Goal: Information Seeking & Learning: Learn about a topic

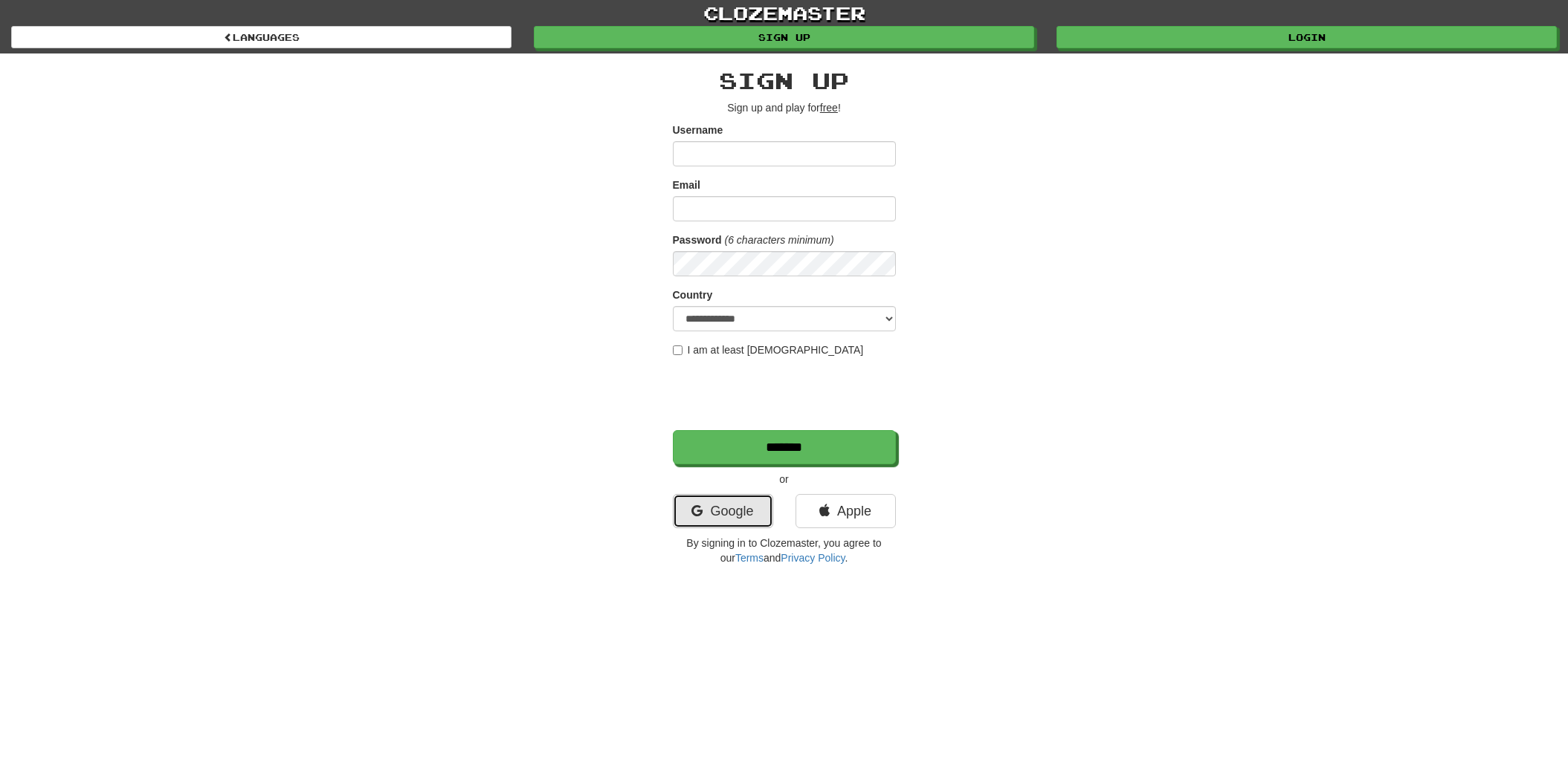
click at [737, 513] on link "Google" at bounding box center [723, 511] width 101 height 34
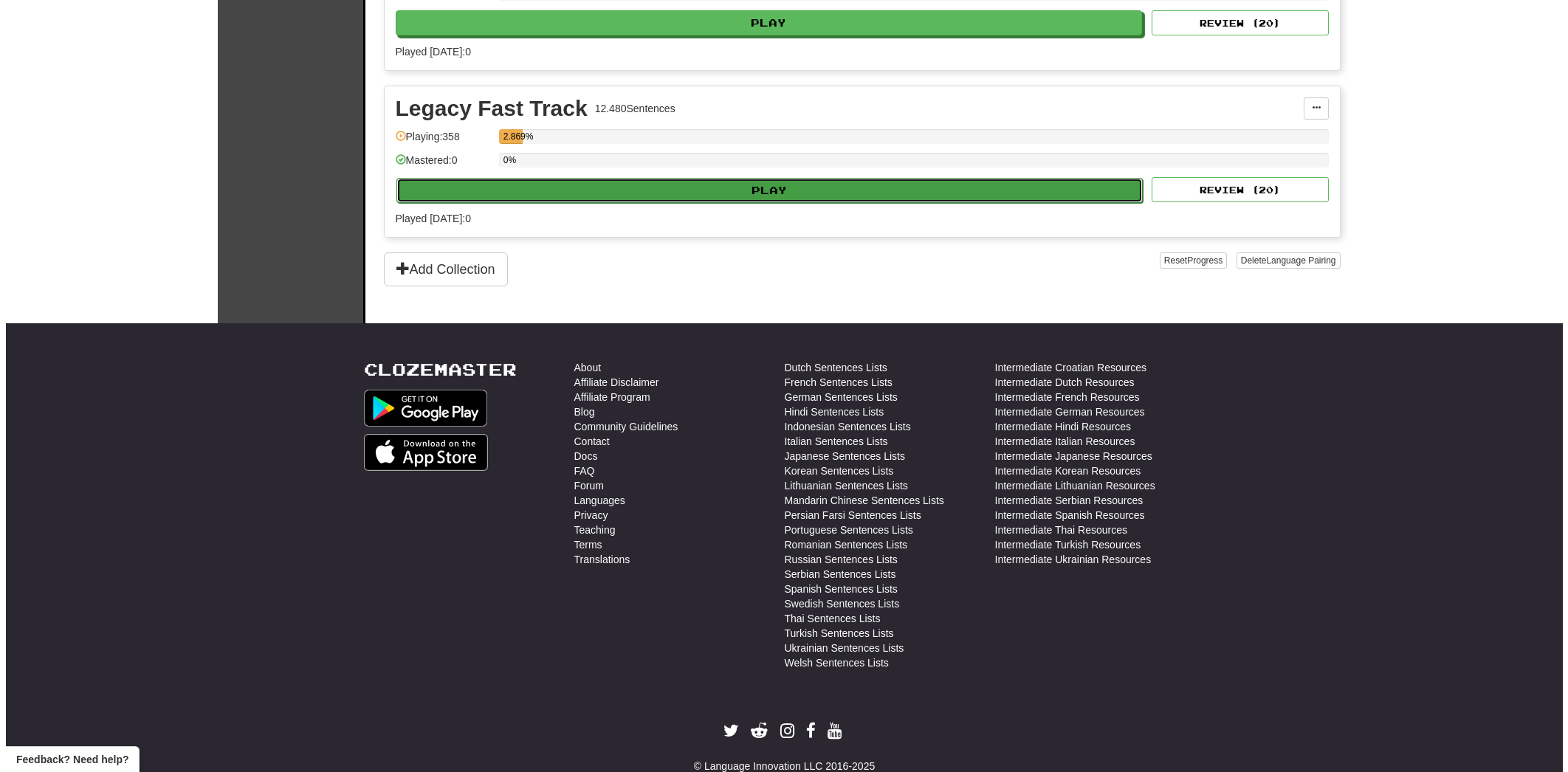
scroll to position [2616, 0]
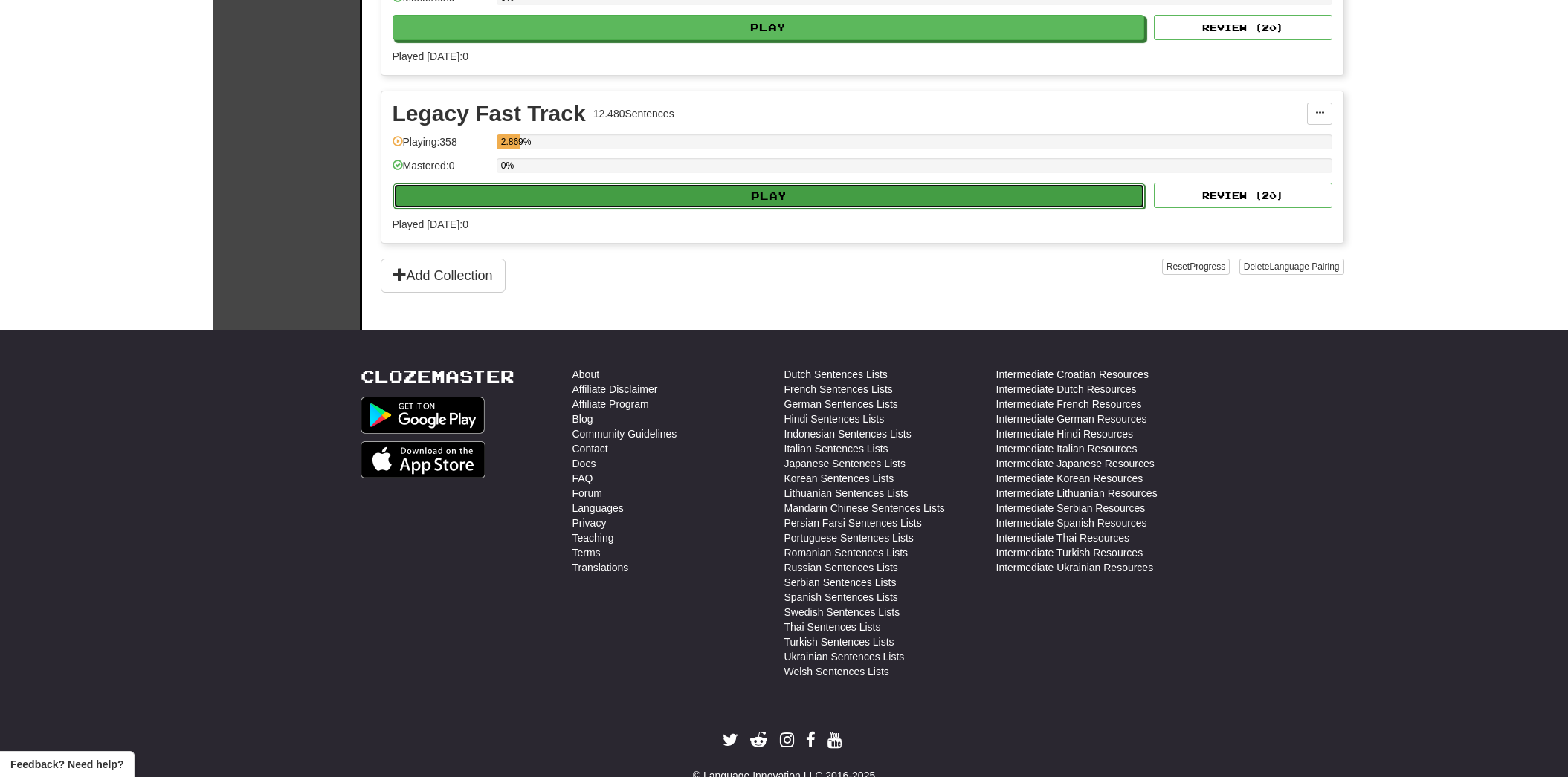
click at [547, 192] on button "Play" at bounding box center [770, 197] width 752 height 26
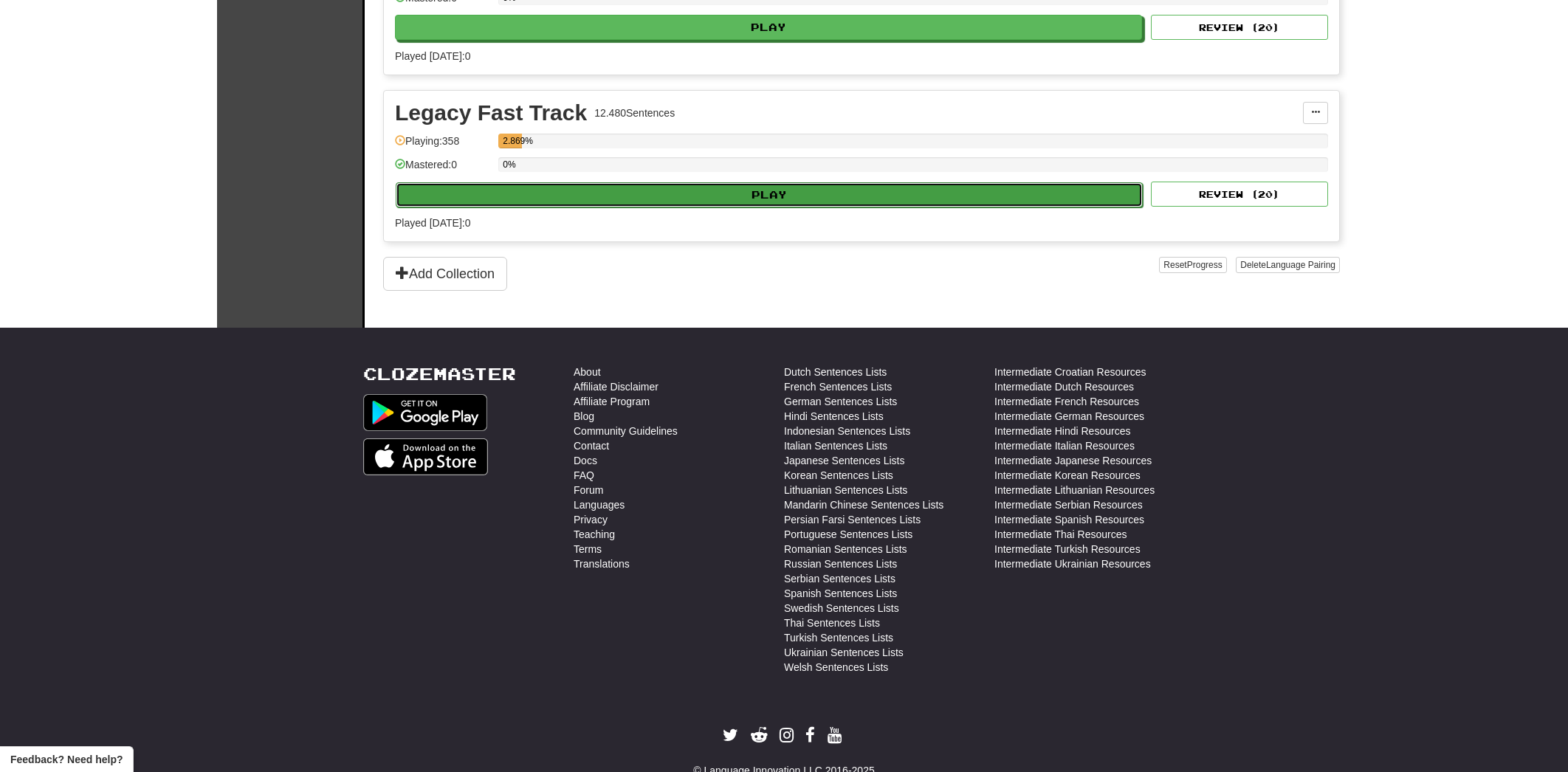
select select "**"
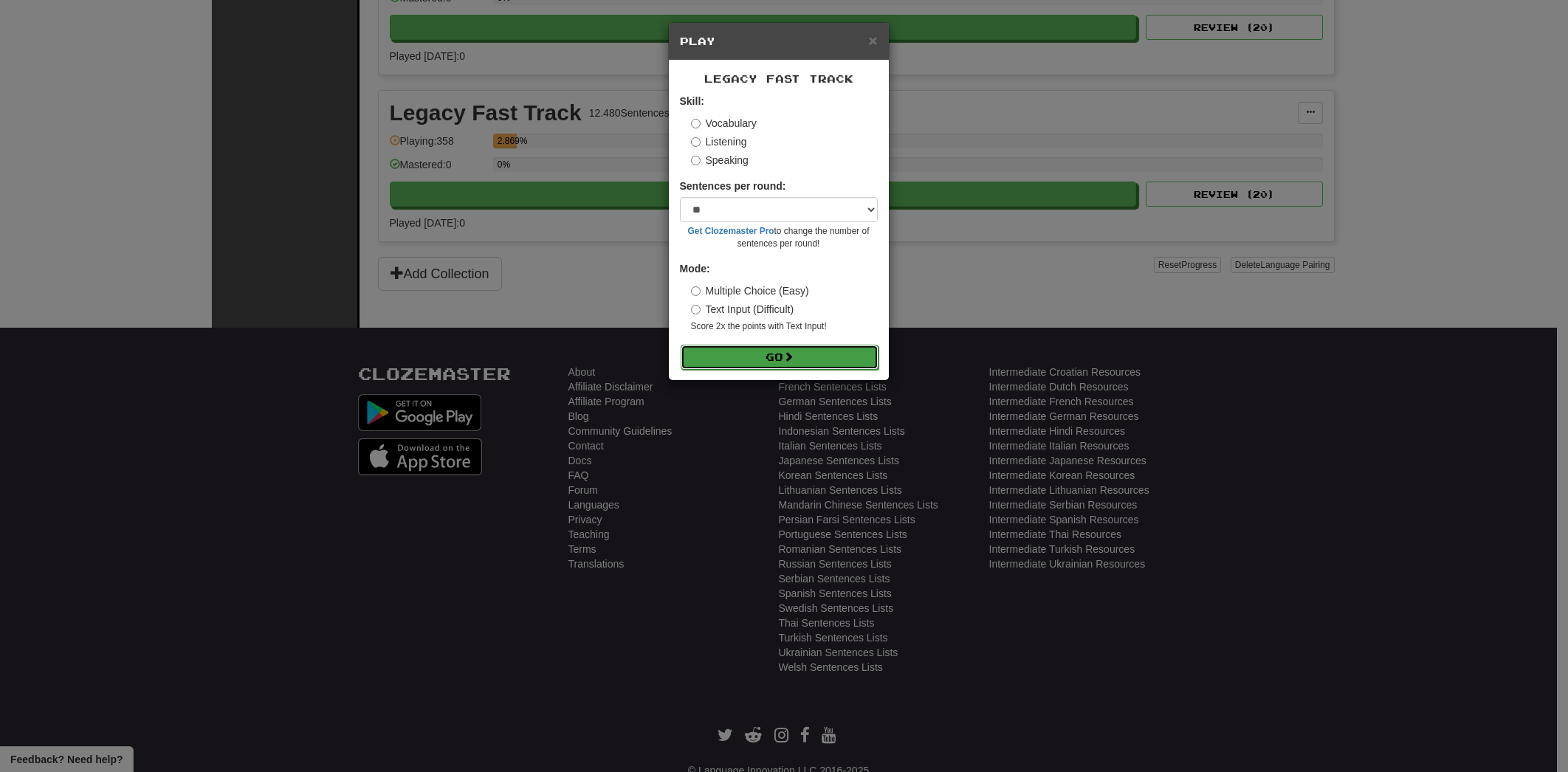
click at [771, 360] on button "Go" at bounding box center [780, 357] width 198 height 25
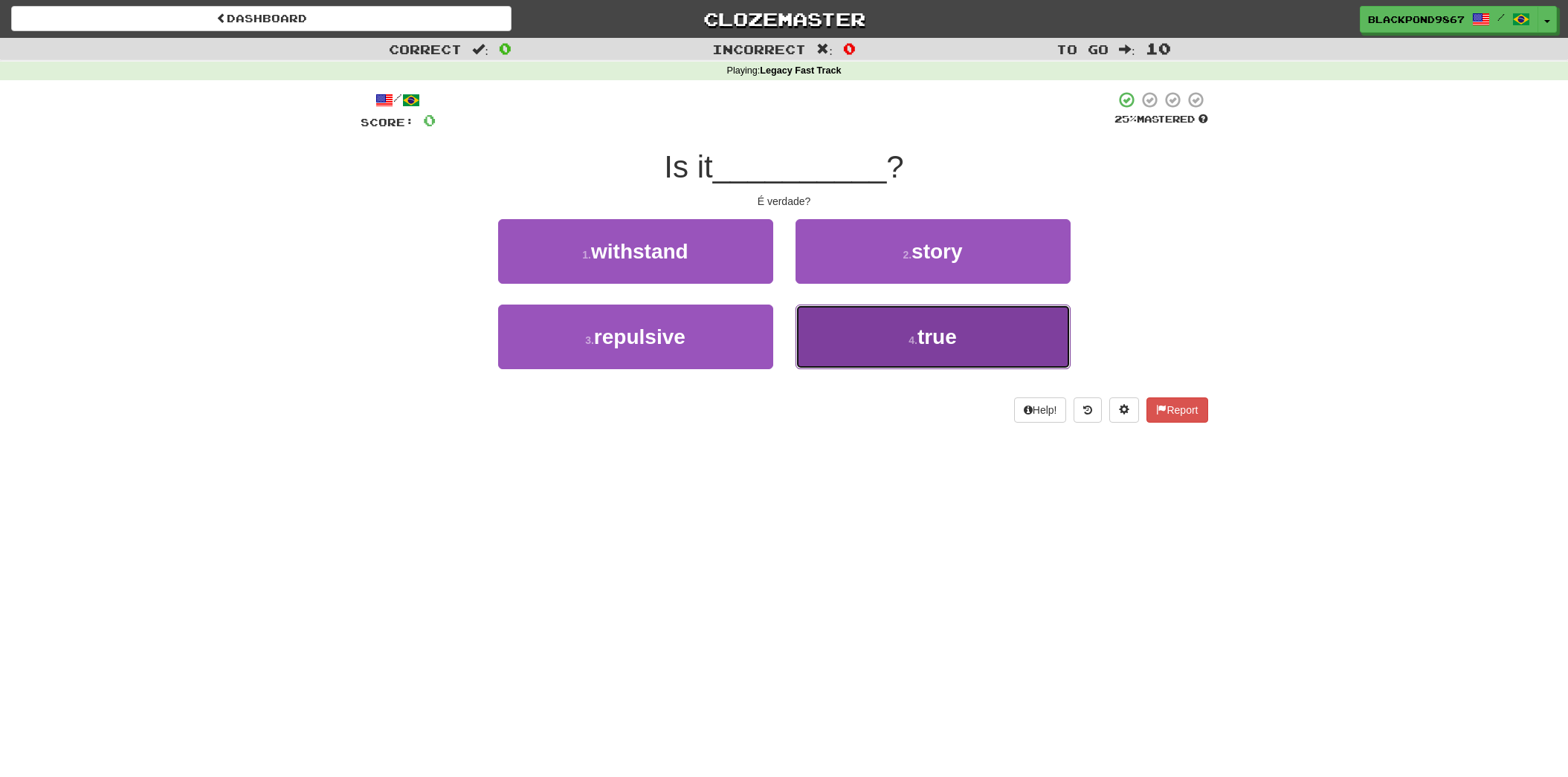
click at [925, 334] on span "true" at bounding box center [936, 337] width 39 height 23
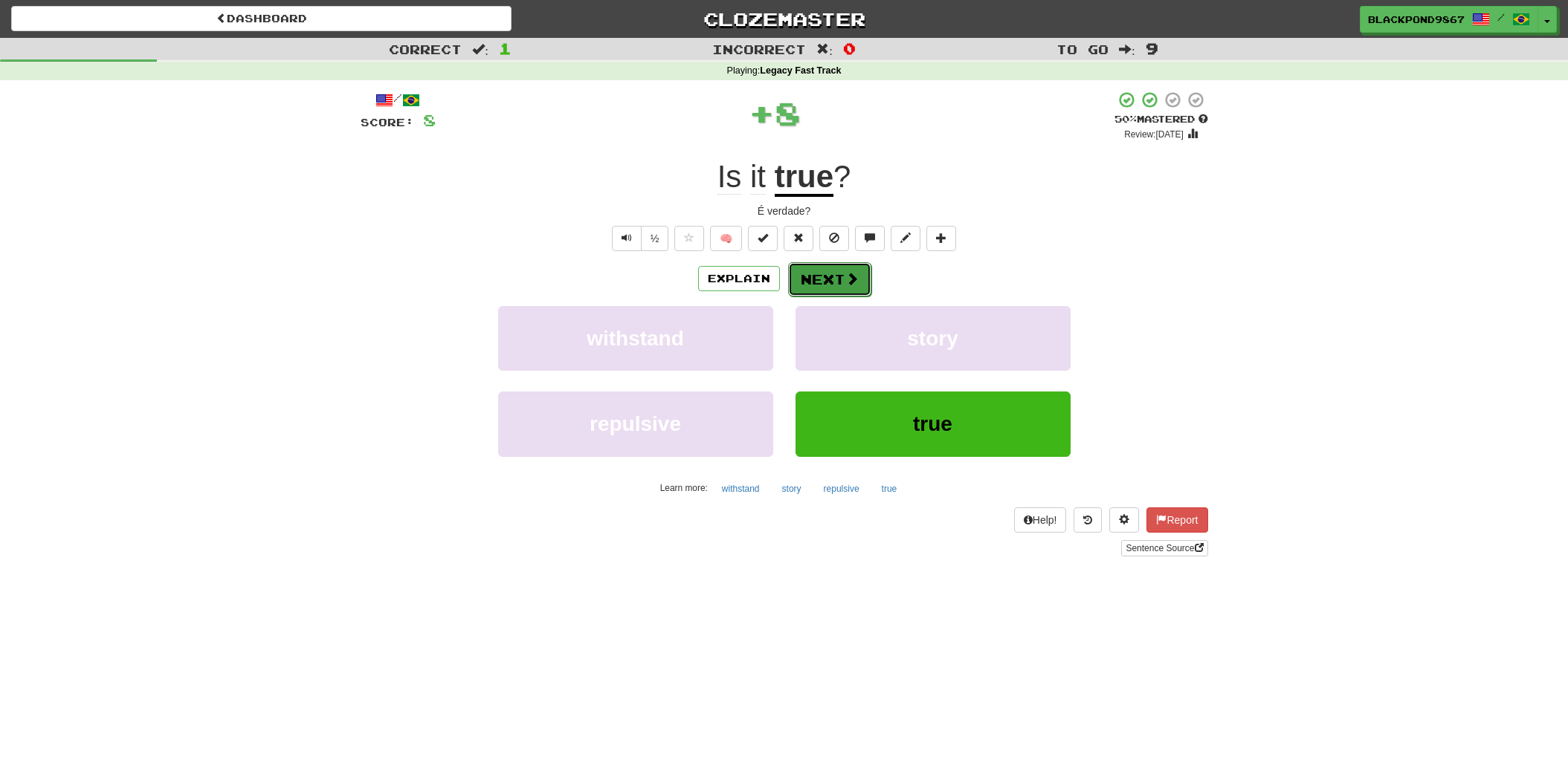
click at [838, 286] on button "Next" at bounding box center [829, 279] width 83 height 34
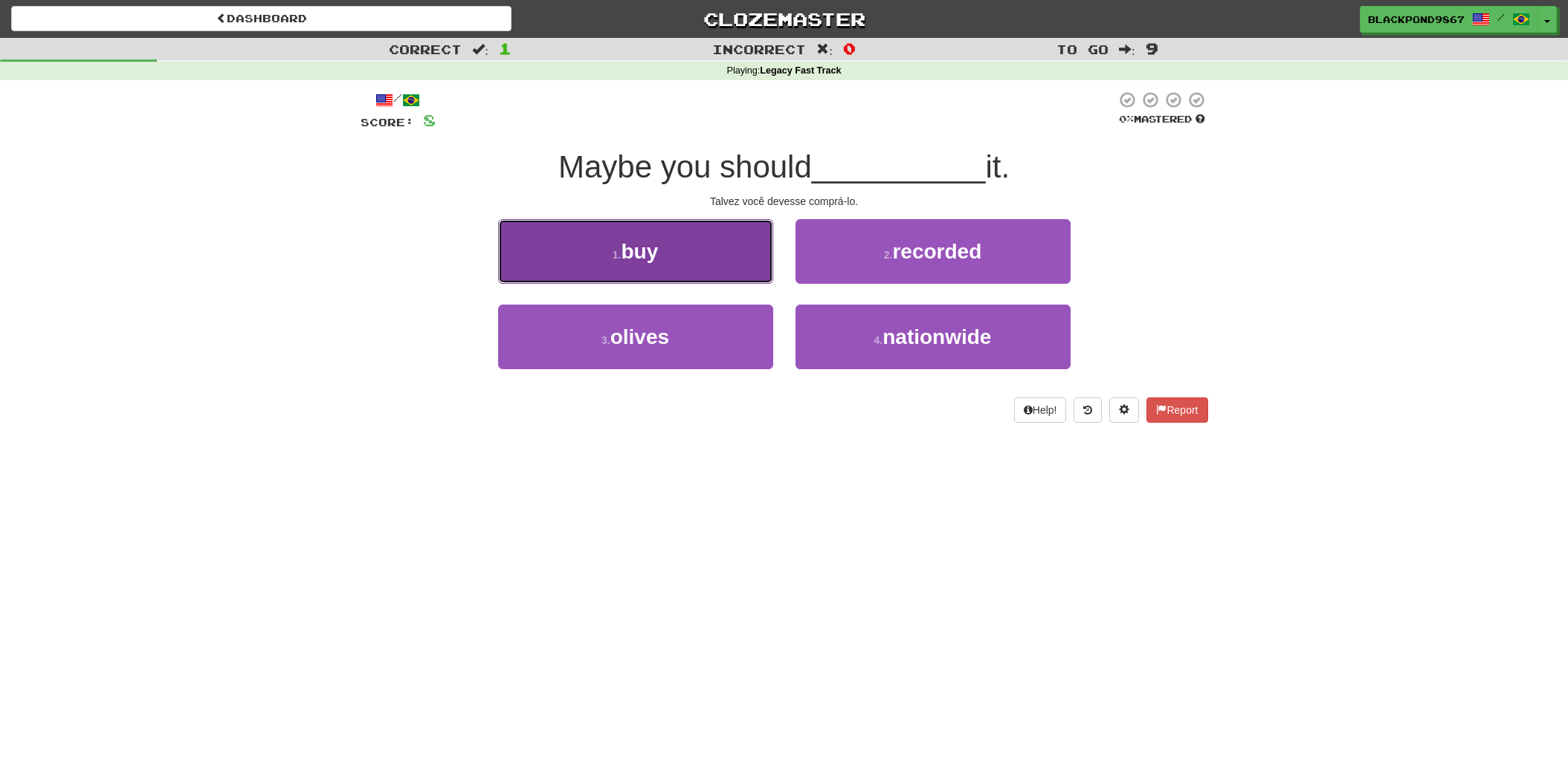
click at [665, 263] on button "1 . buy" at bounding box center [635, 252] width 275 height 65
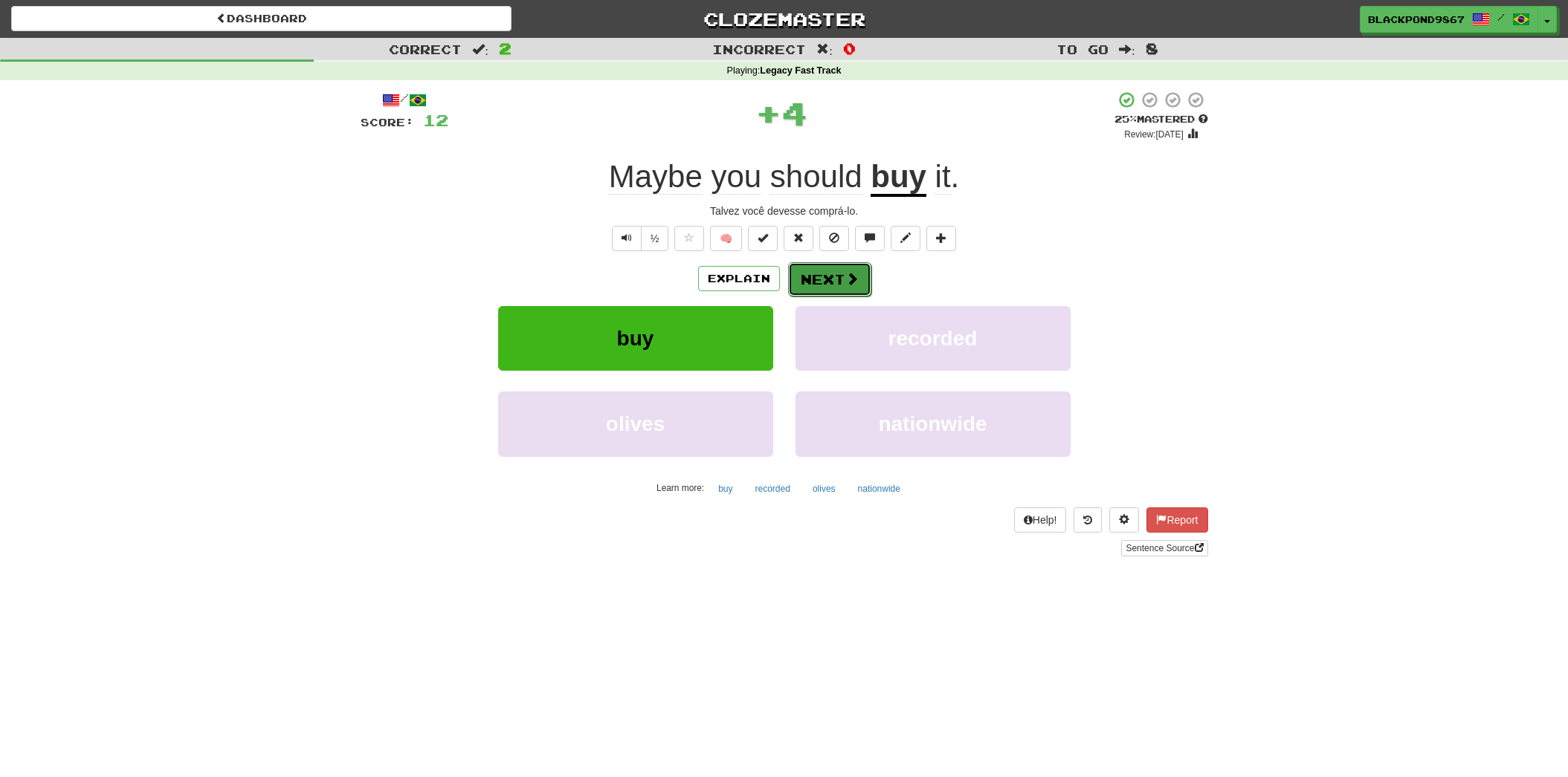
click at [830, 282] on button "Next" at bounding box center [829, 279] width 83 height 34
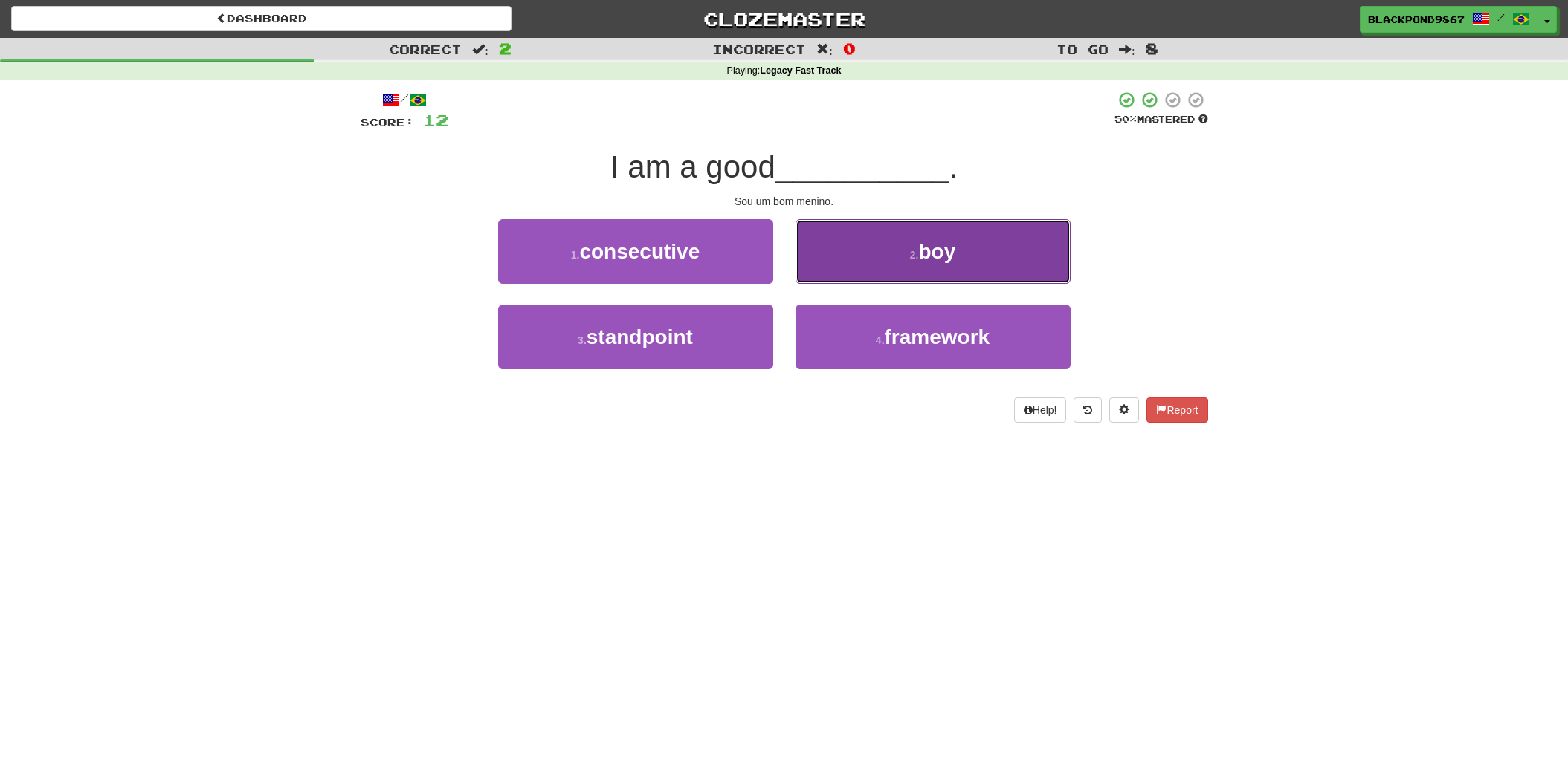
click at [872, 263] on button "2 . boy" at bounding box center [933, 252] width 275 height 65
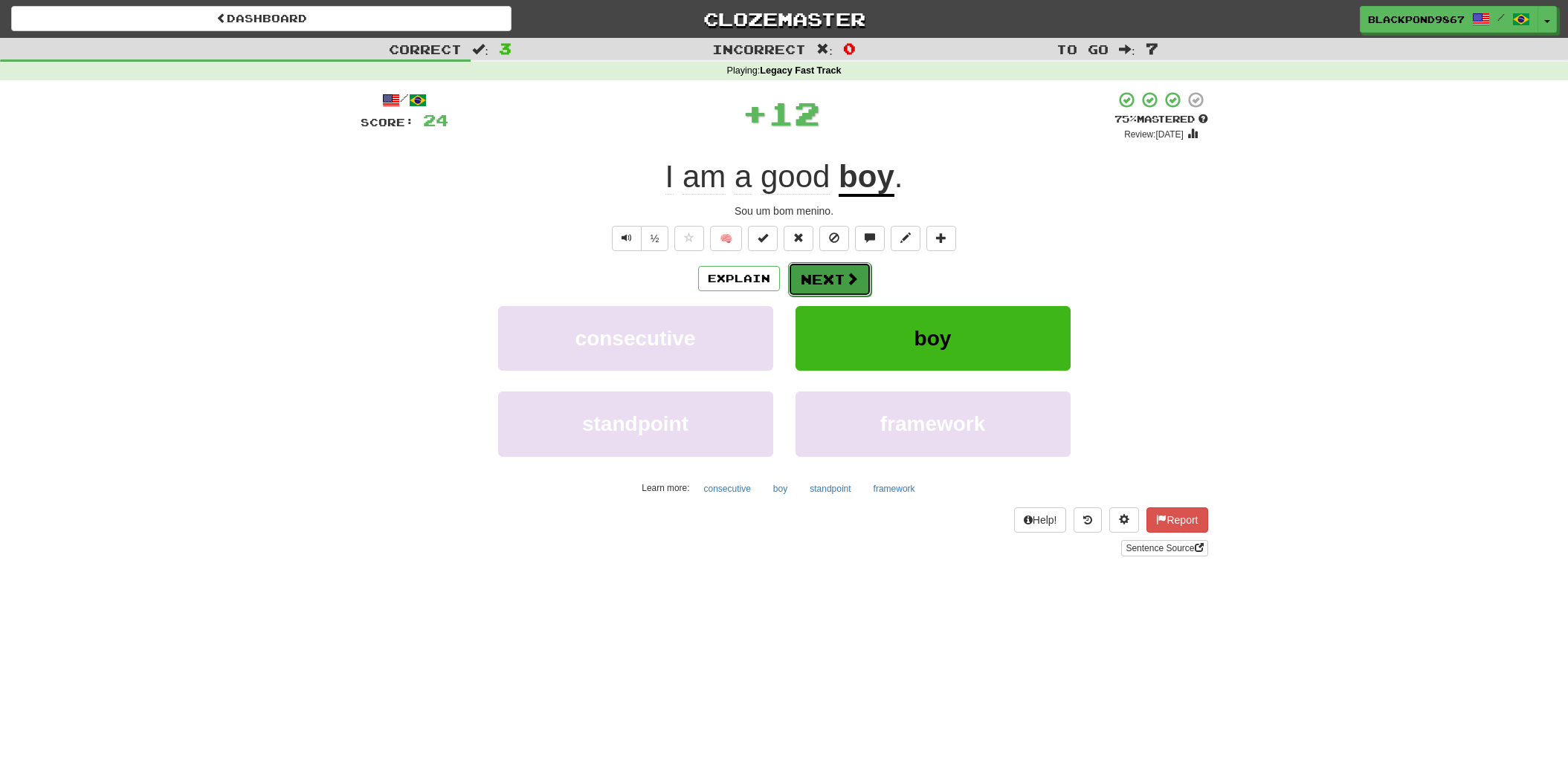
click at [833, 278] on button "Next" at bounding box center [829, 279] width 83 height 34
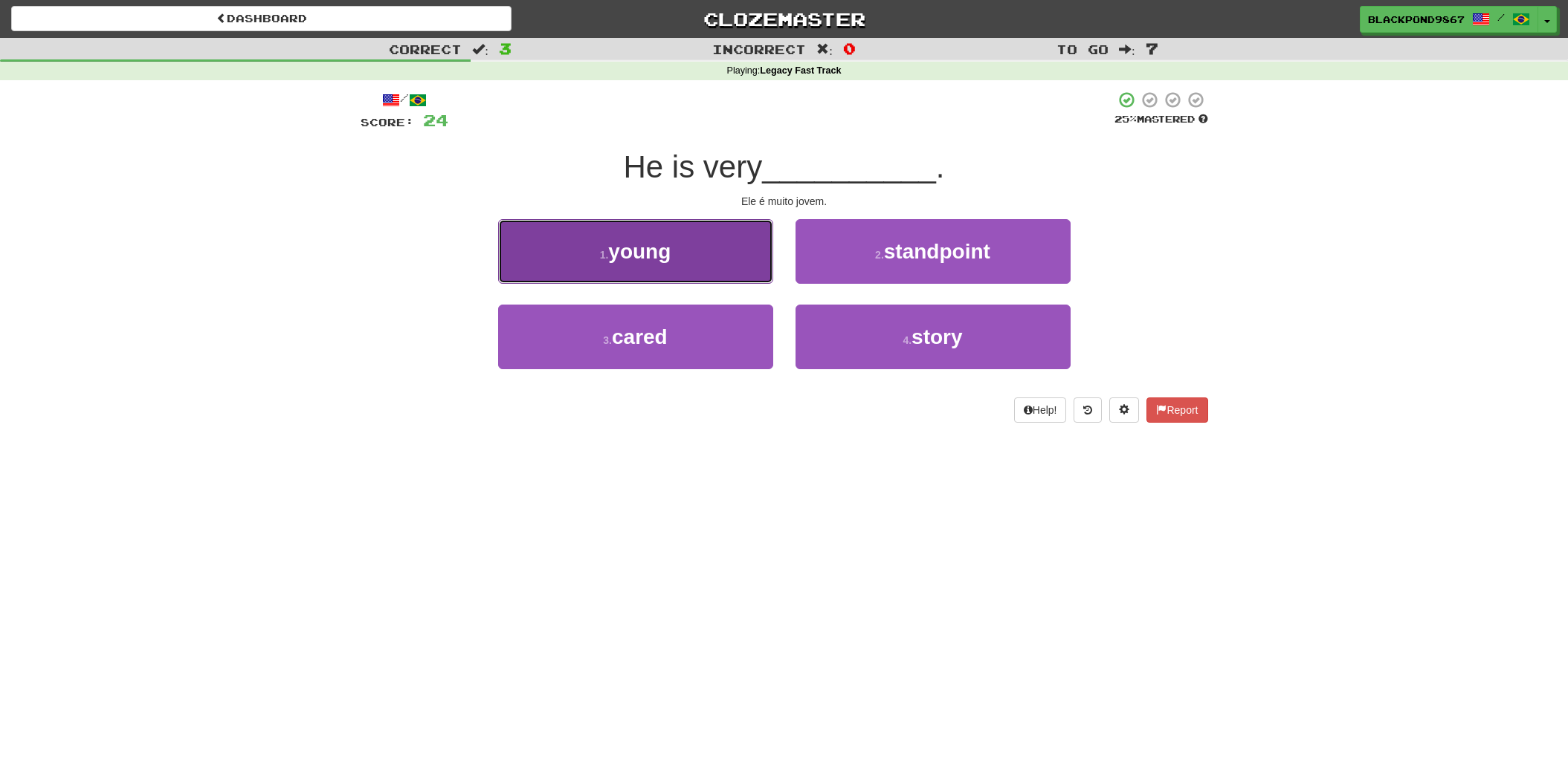
click at [636, 259] on span "young" at bounding box center [639, 251] width 62 height 23
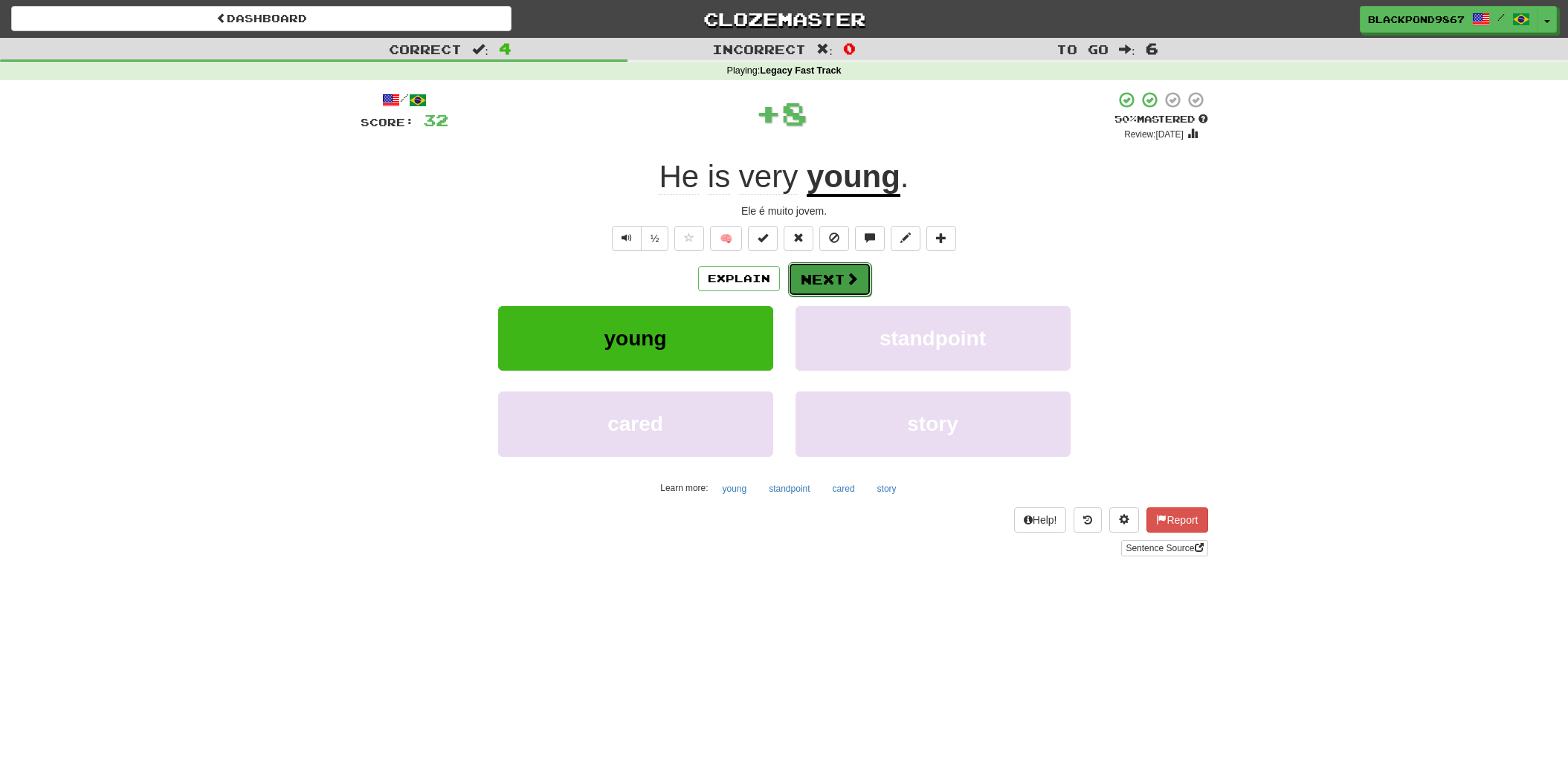
click at [827, 279] on button "Next" at bounding box center [829, 279] width 83 height 34
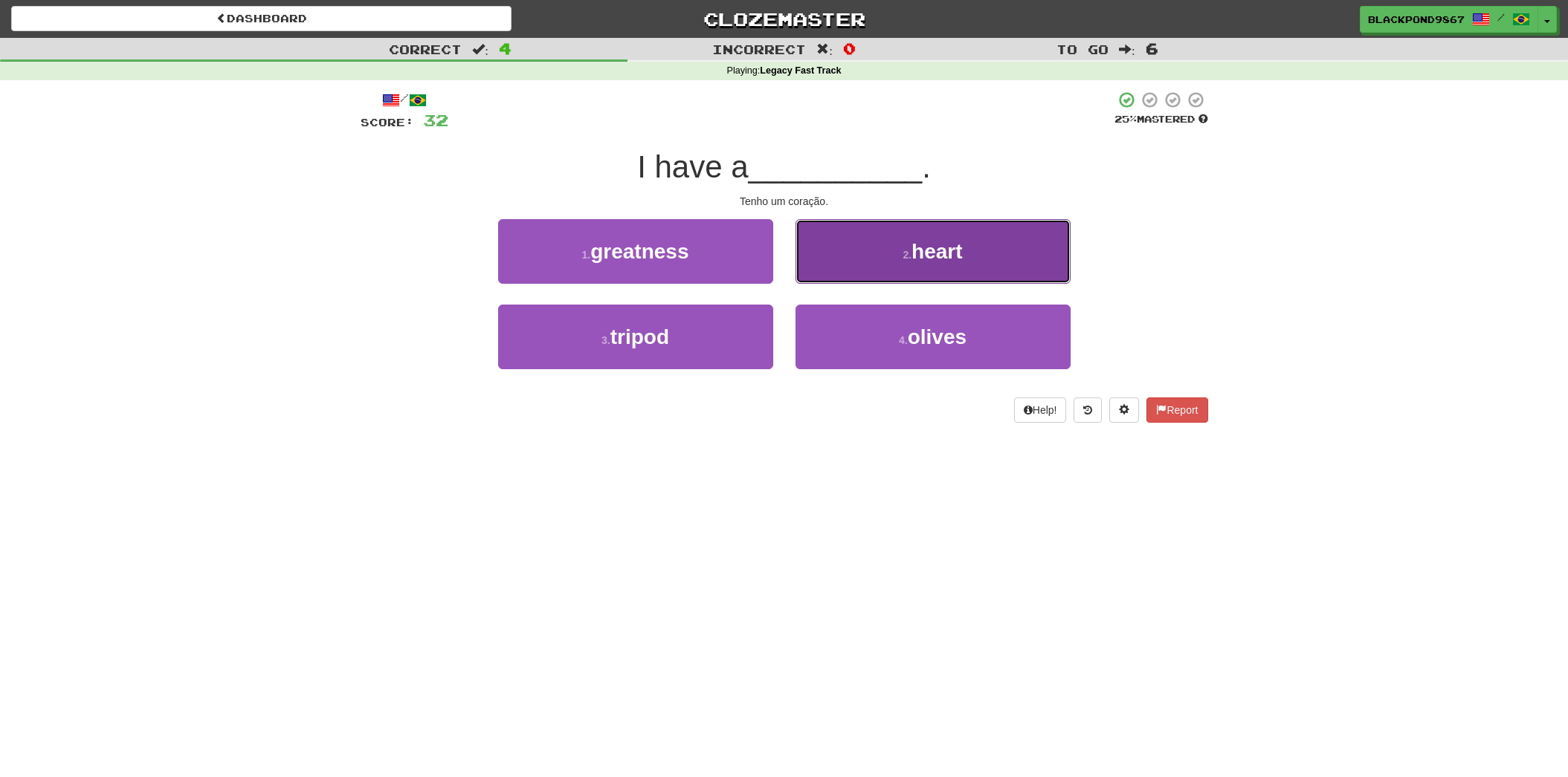
click at [978, 268] on button "2 . heart" at bounding box center [933, 252] width 275 height 65
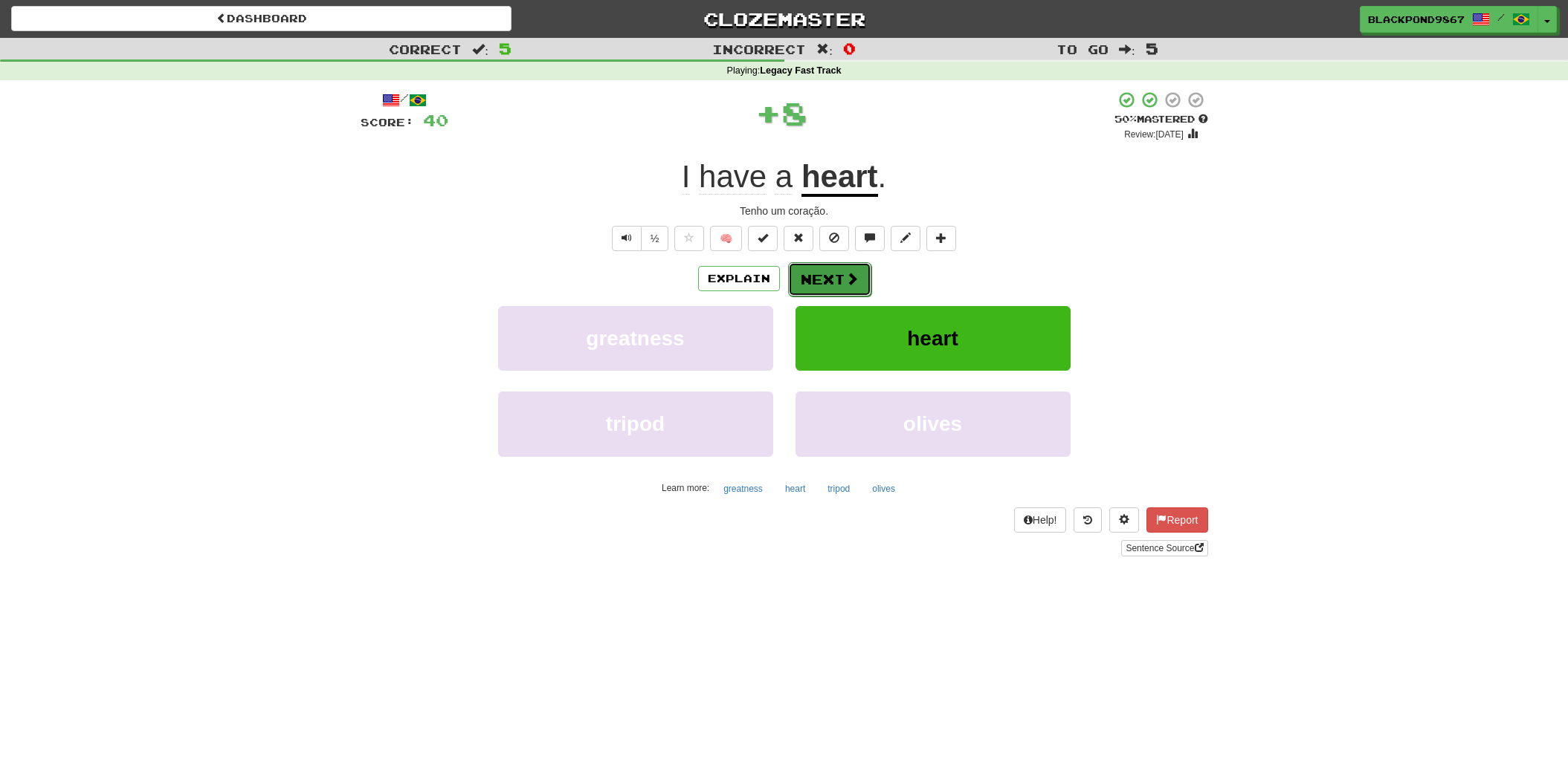
click at [855, 272] on span at bounding box center [851, 278] width 14 height 14
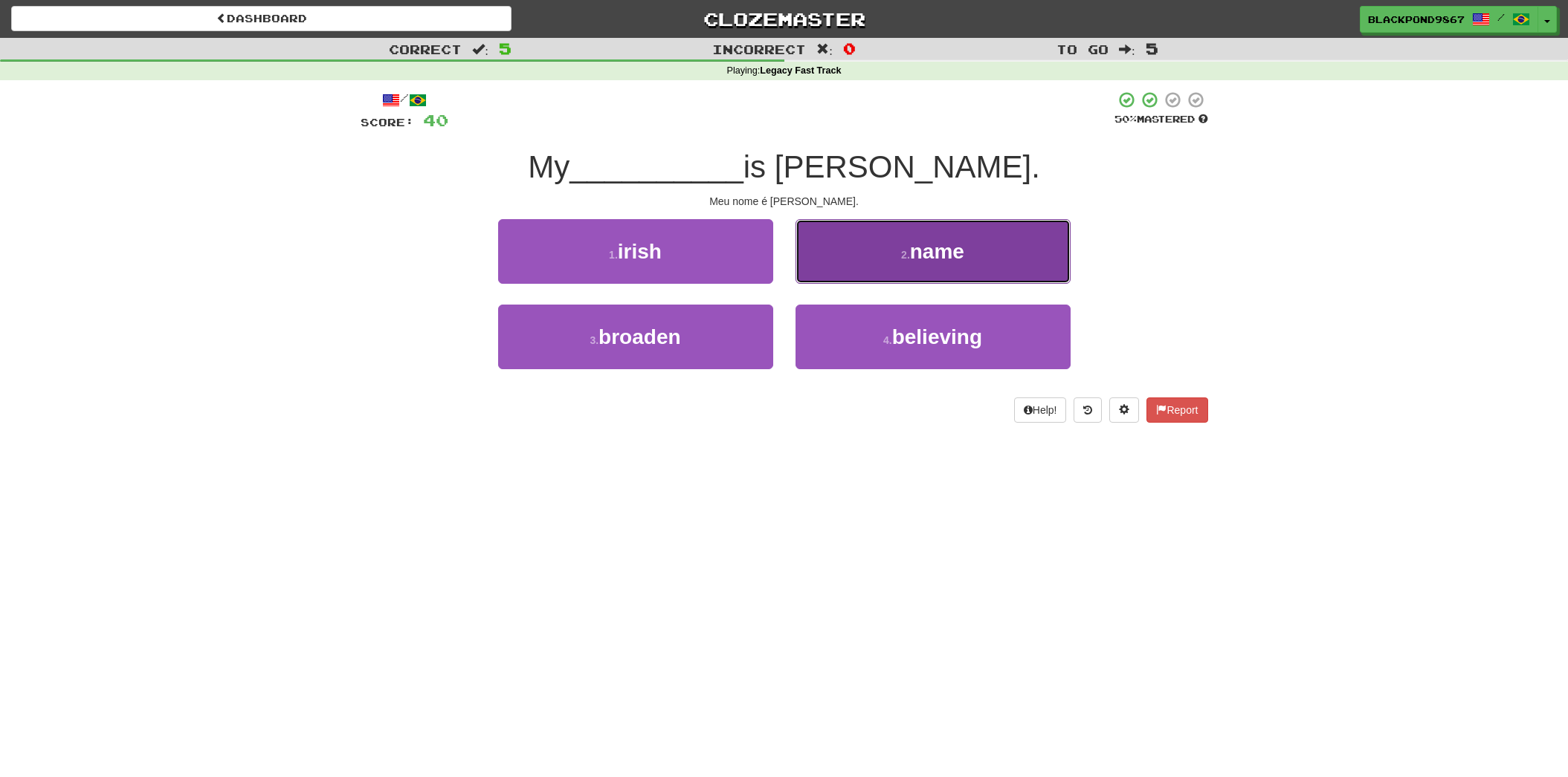
click at [958, 248] on span "name" at bounding box center [936, 251] width 54 height 23
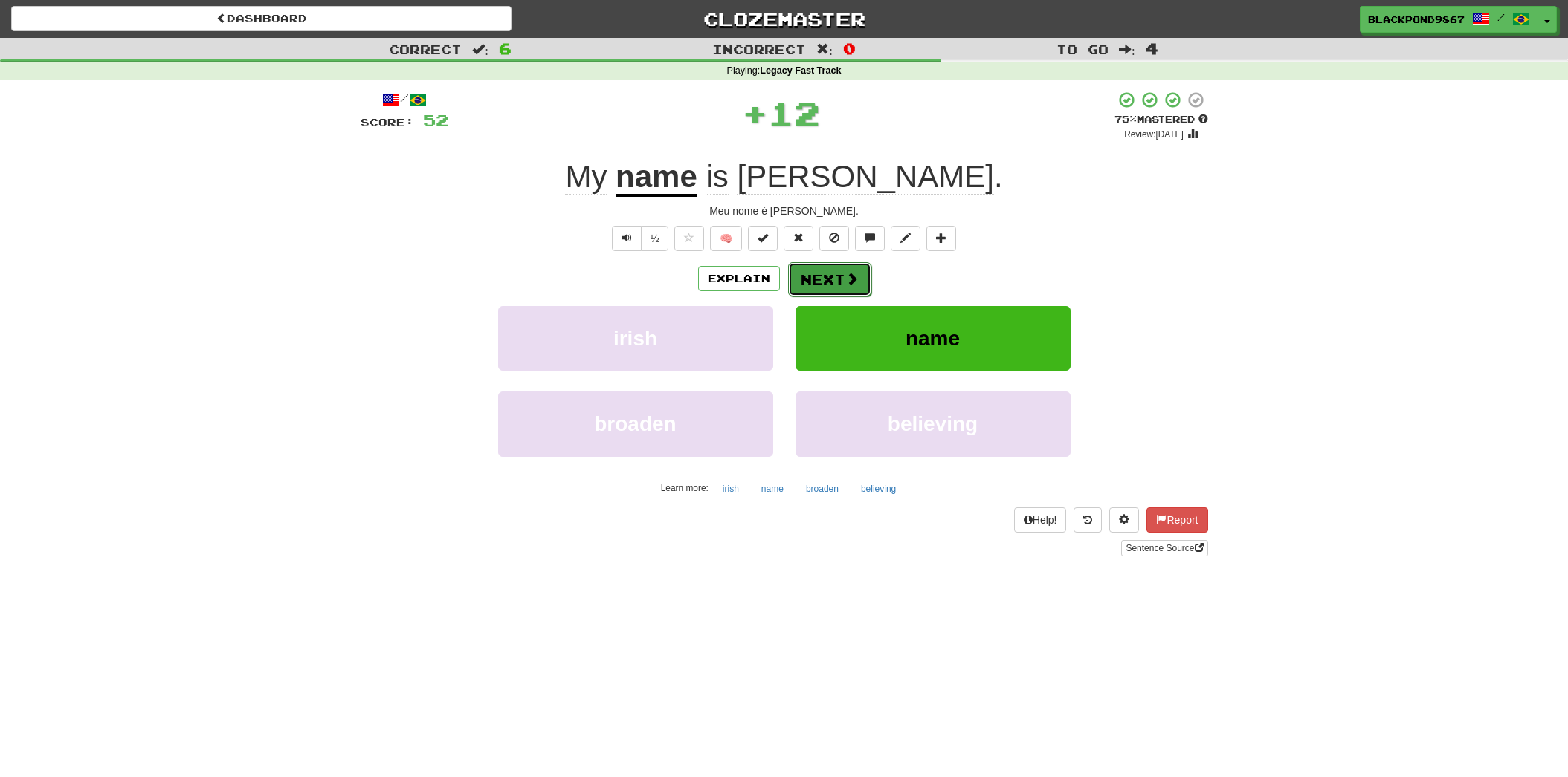
click at [817, 282] on button "Next" at bounding box center [829, 279] width 83 height 34
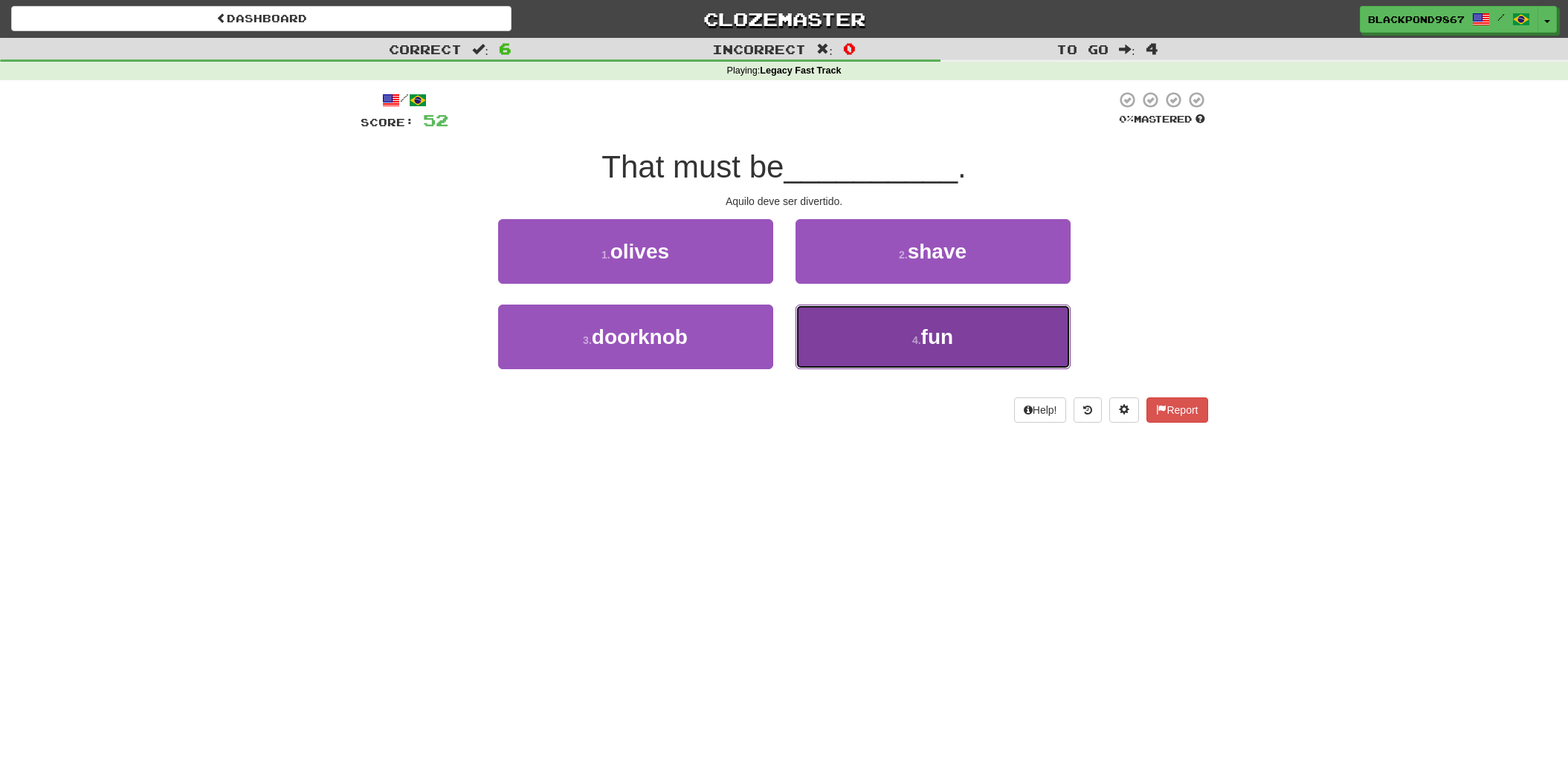
click at [821, 330] on button "4 . fun" at bounding box center [933, 337] width 275 height 65
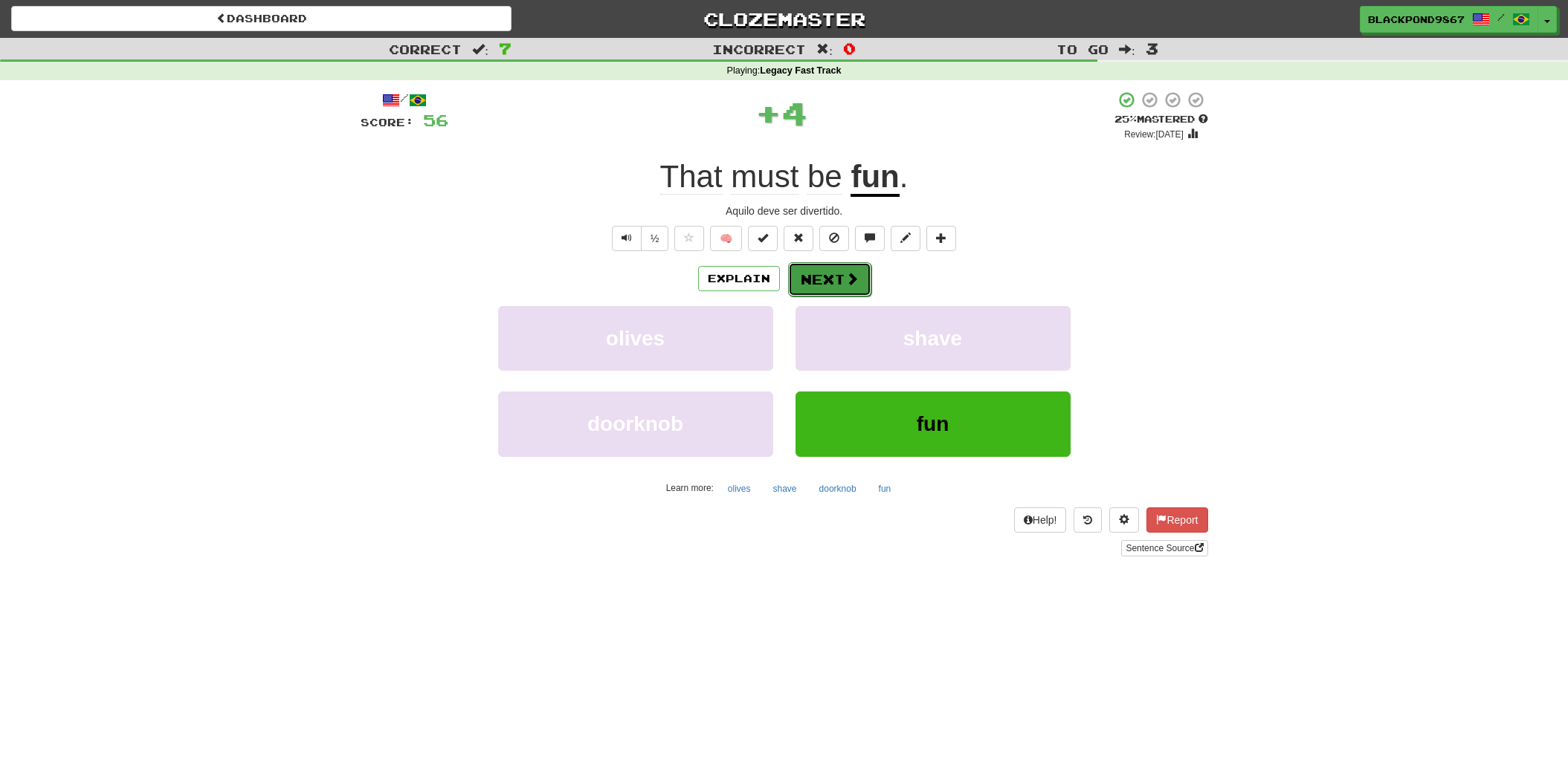
click at [816, 272] on button "Next" at bounding box center [829, 279] width 83 height 34
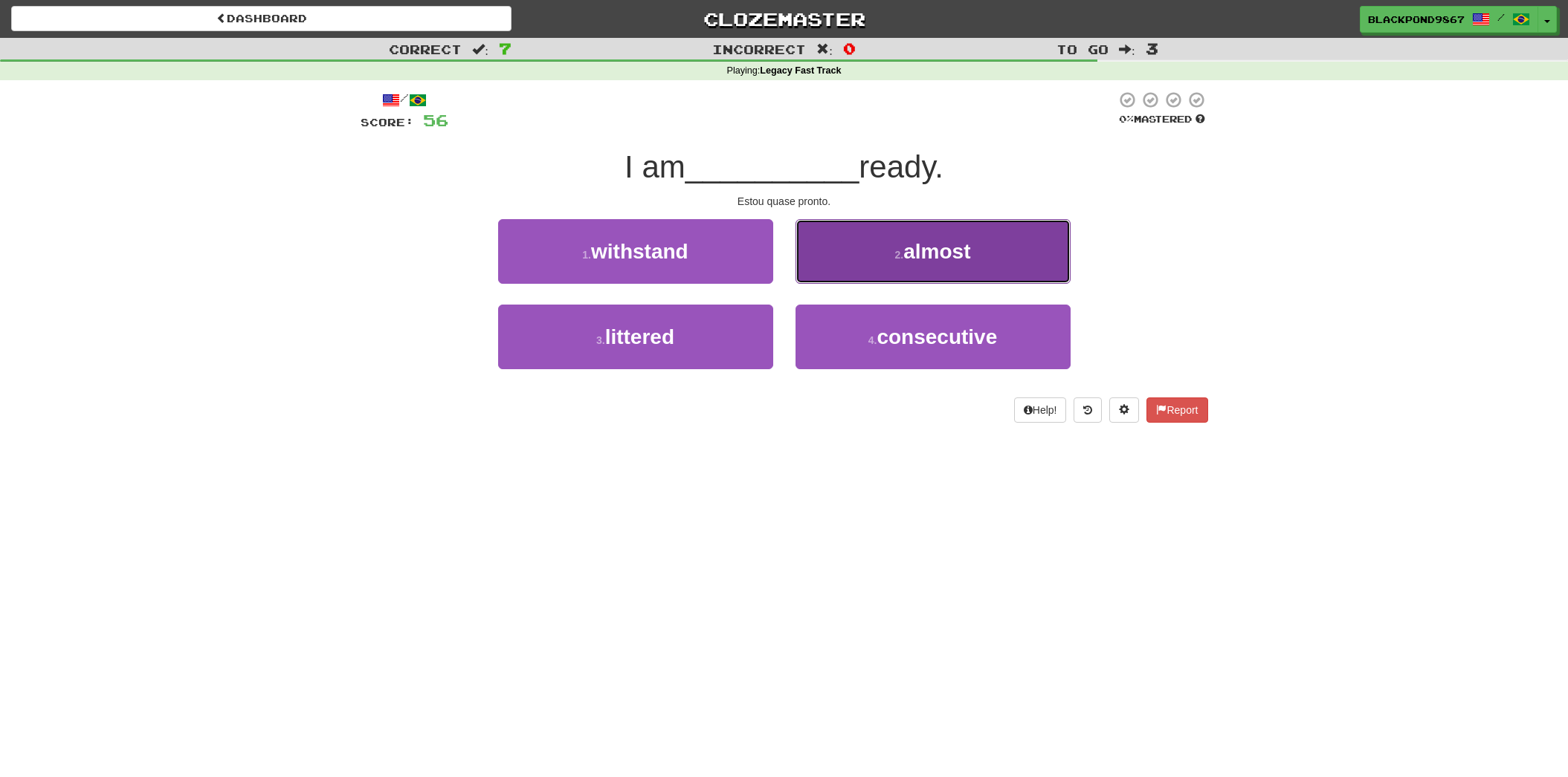
click at [931, 267] on button "2 . almost" at bounding box center [933, 252] width 275 height 65
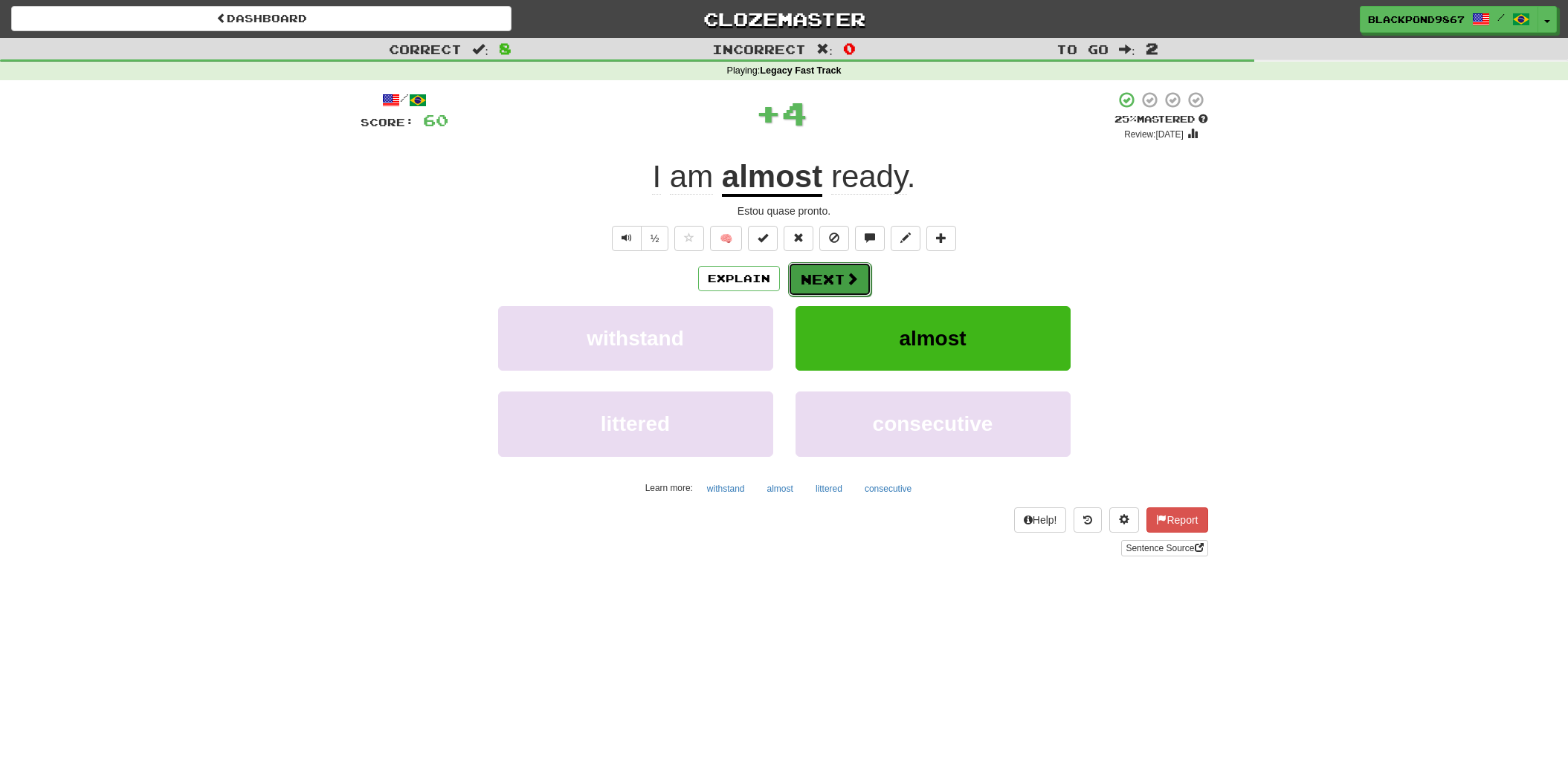
click at [849, 284] on span at bounding box center [851, 278] width 14 height 14
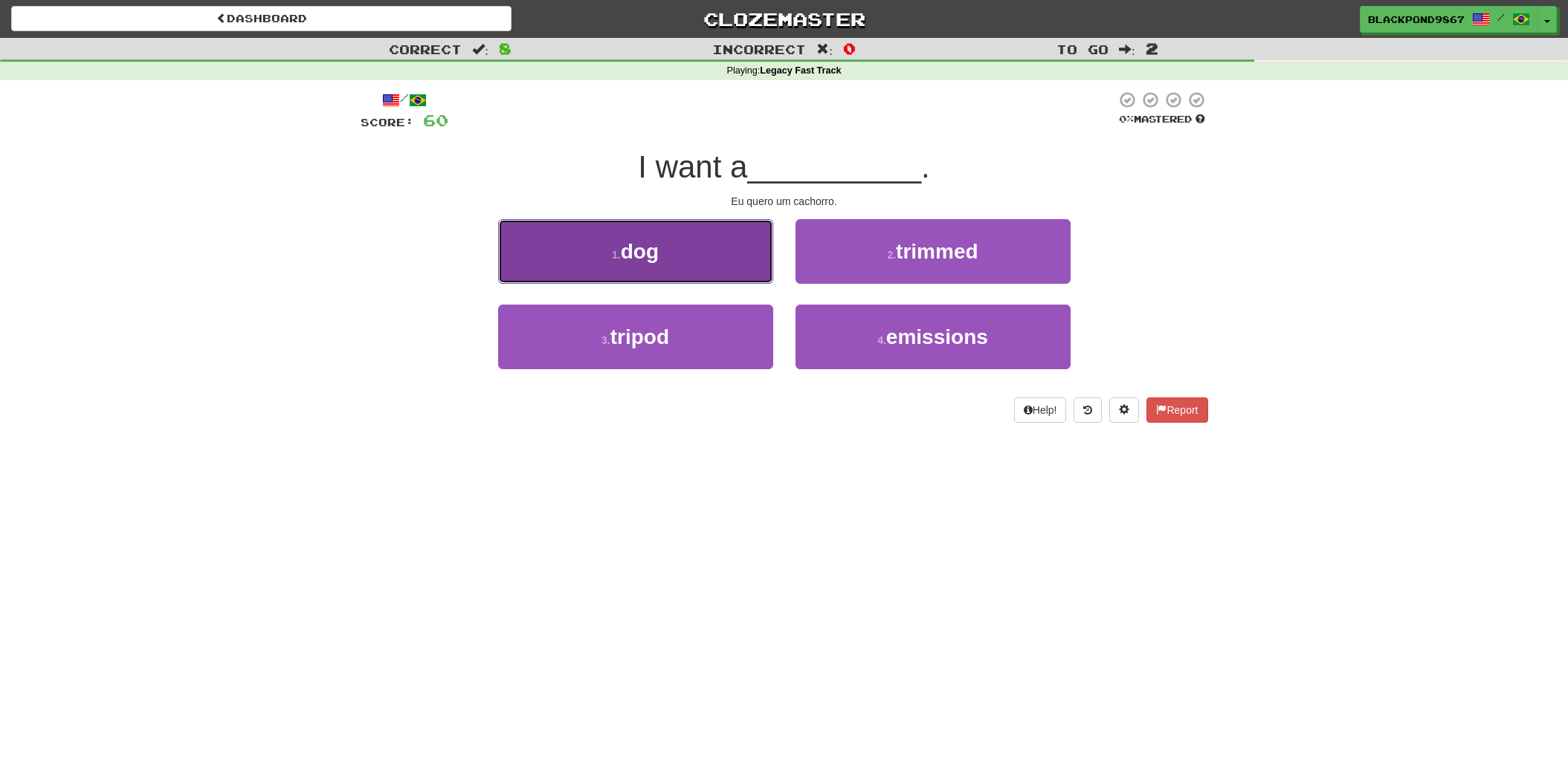
click at [678, 283] on button "1 . dog" at bounding box center [635, 252] width 275 height 65
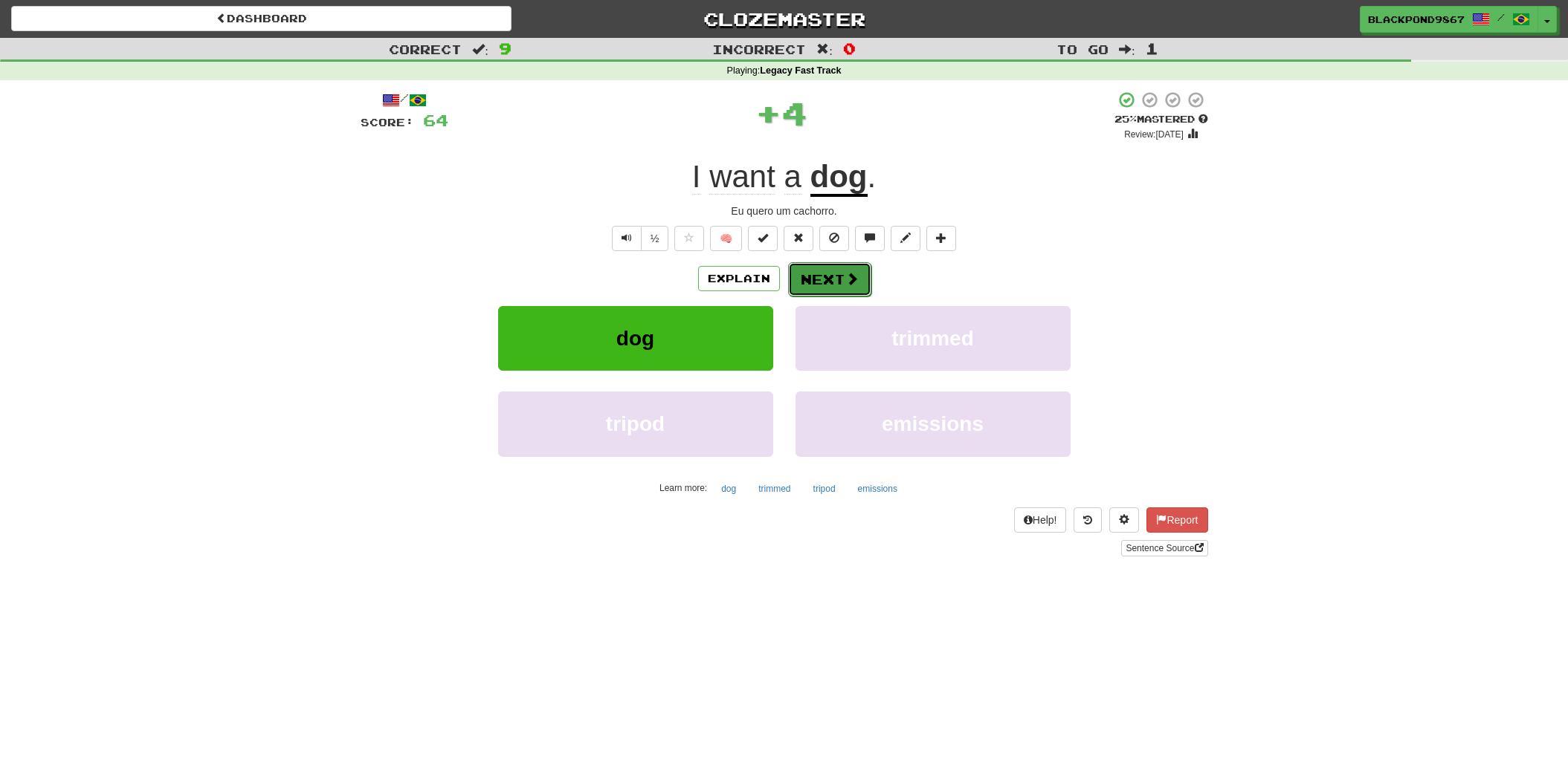
click at [853, 280] on span at bounding box center [851, 278] width 14 height 14
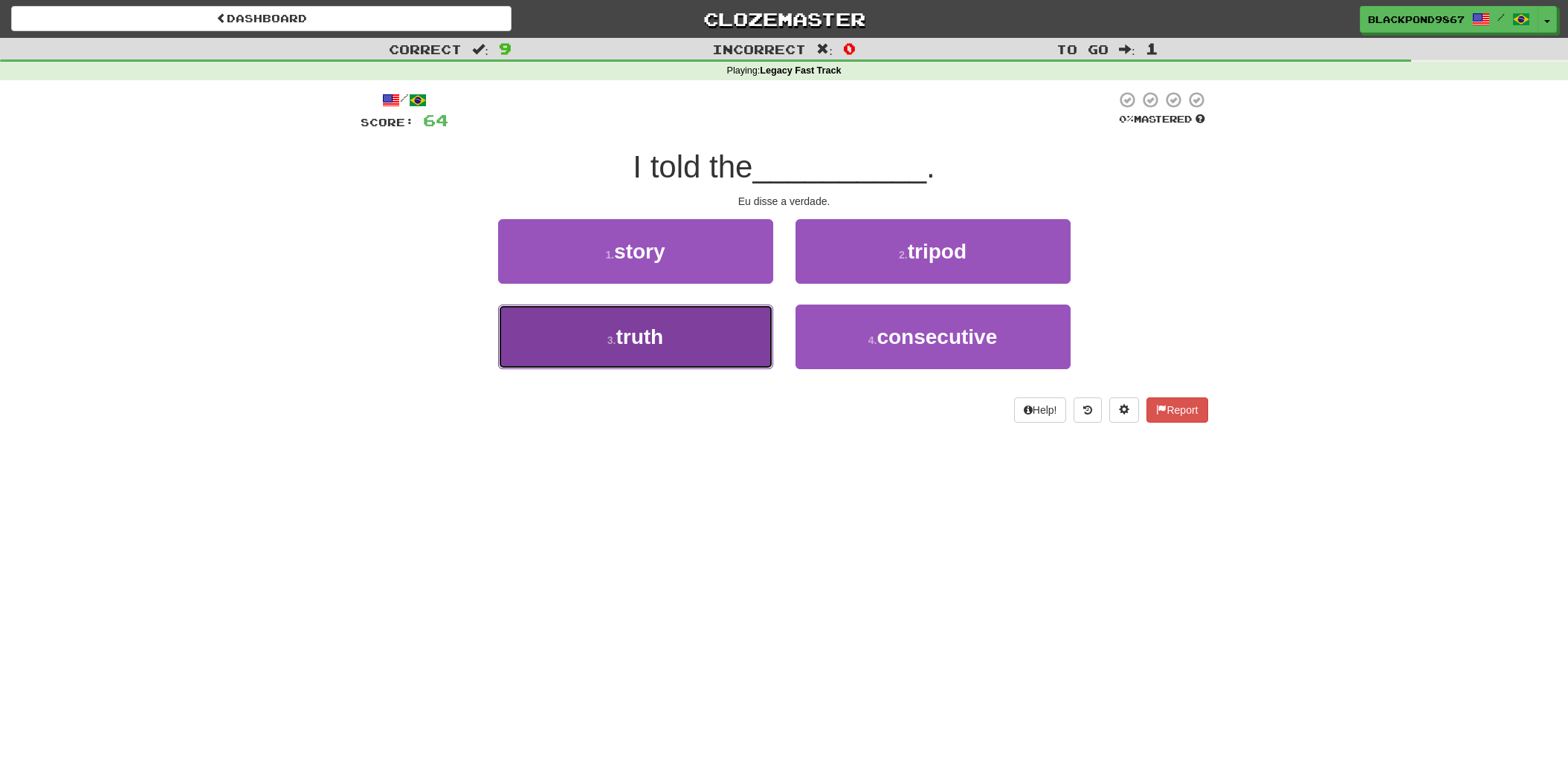
click at [678, 346] on button "3 . truth" at bounding box center [635, 337] width 275 height 65
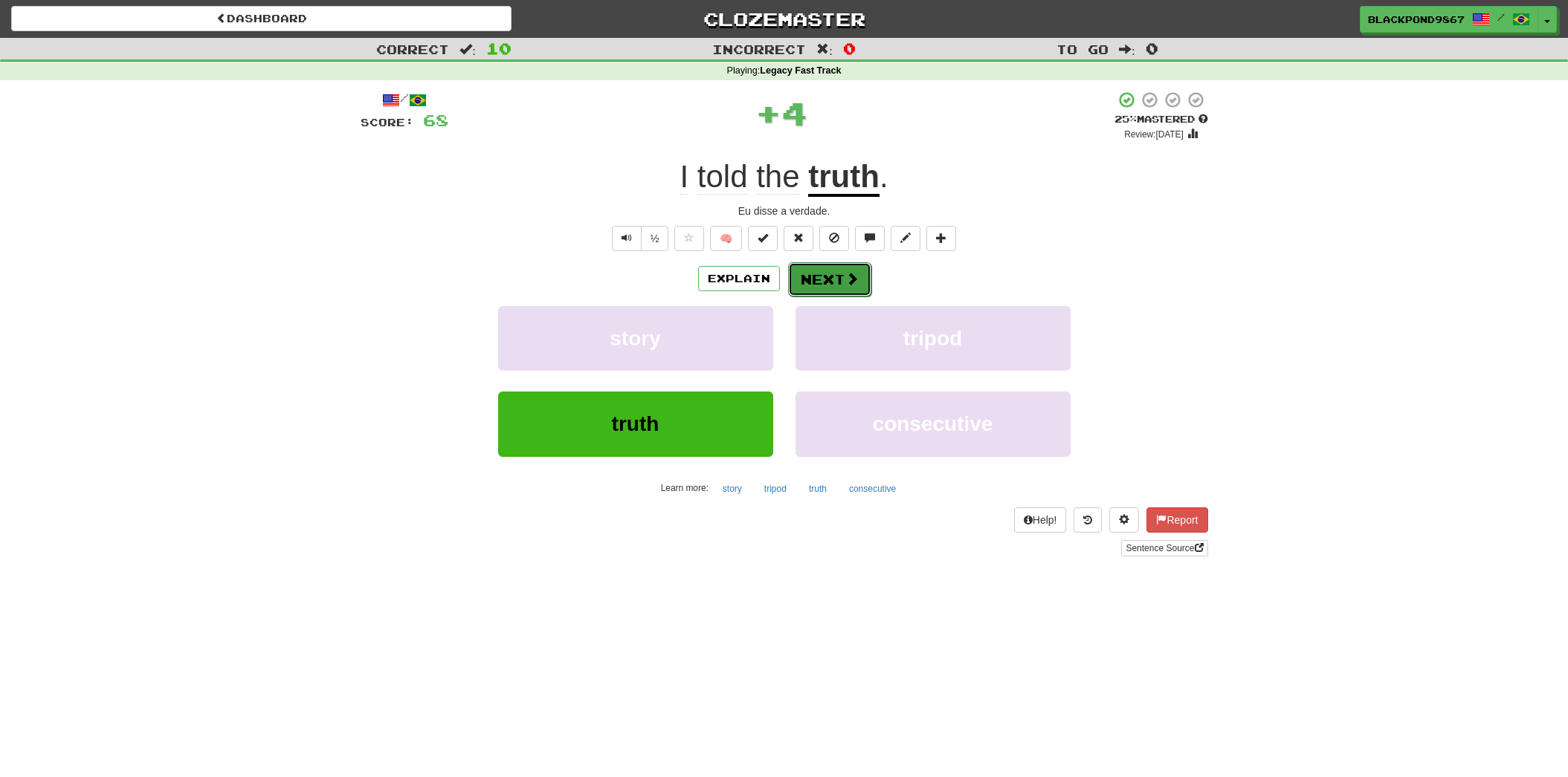
click at [809, 283] on button "Next" at bounding box center [829, 279] width 83 height 34
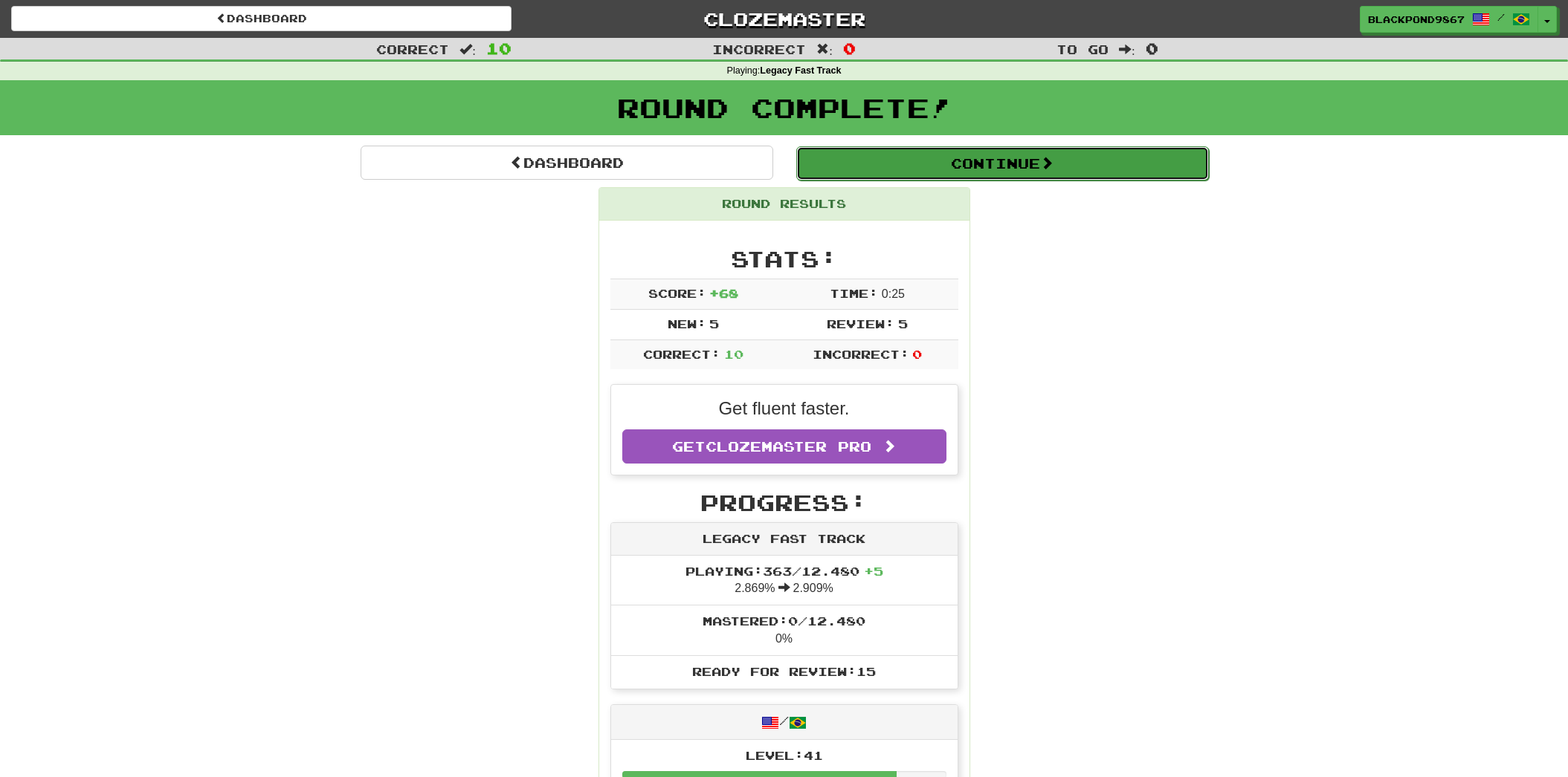
click at [975, 156] on button "Continue" at bounding box center [1002, 163] width 413 height 34
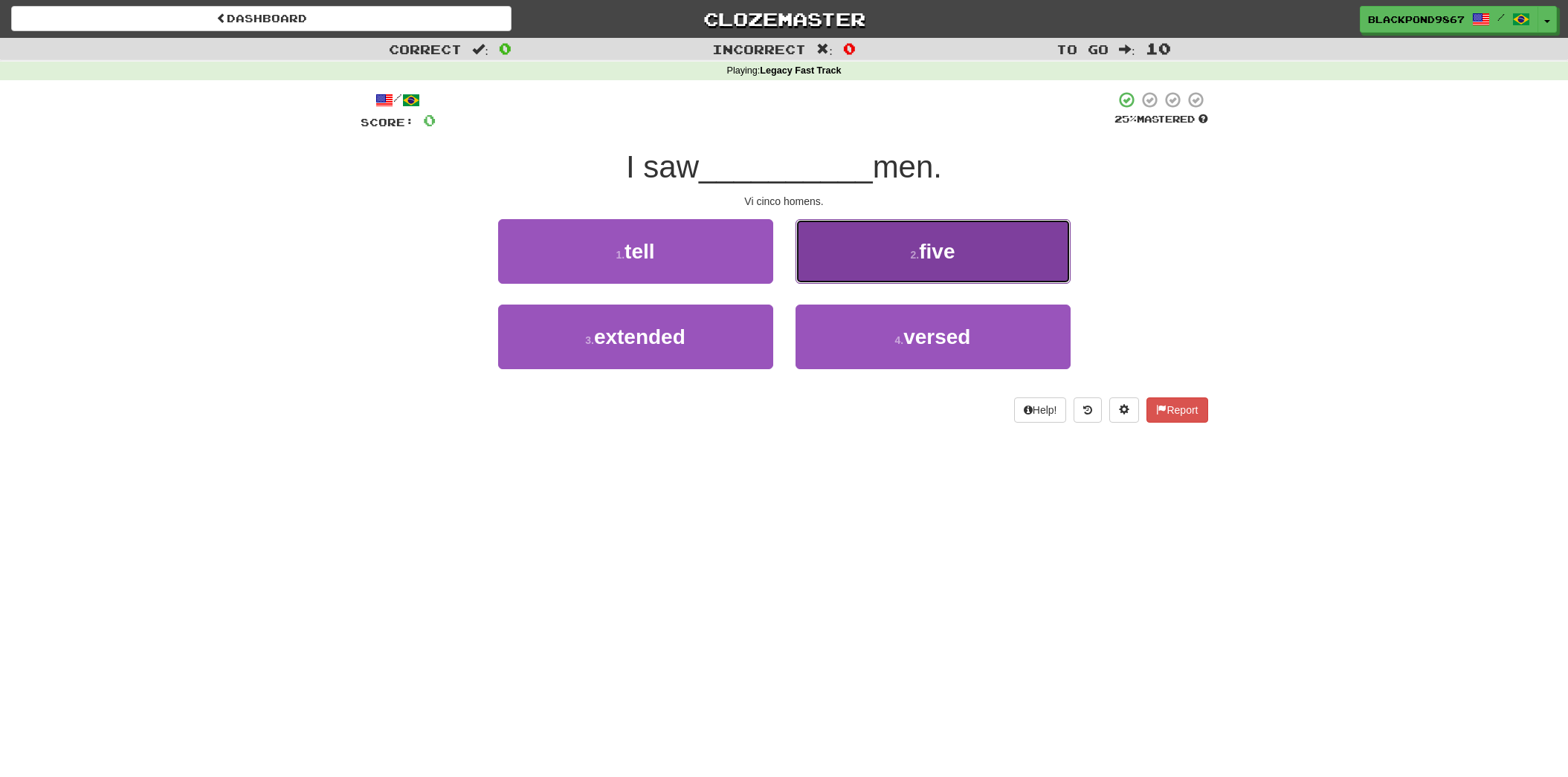
click at [928, 251] on span "five" at bounding box center [936, 251] width 36 height 23
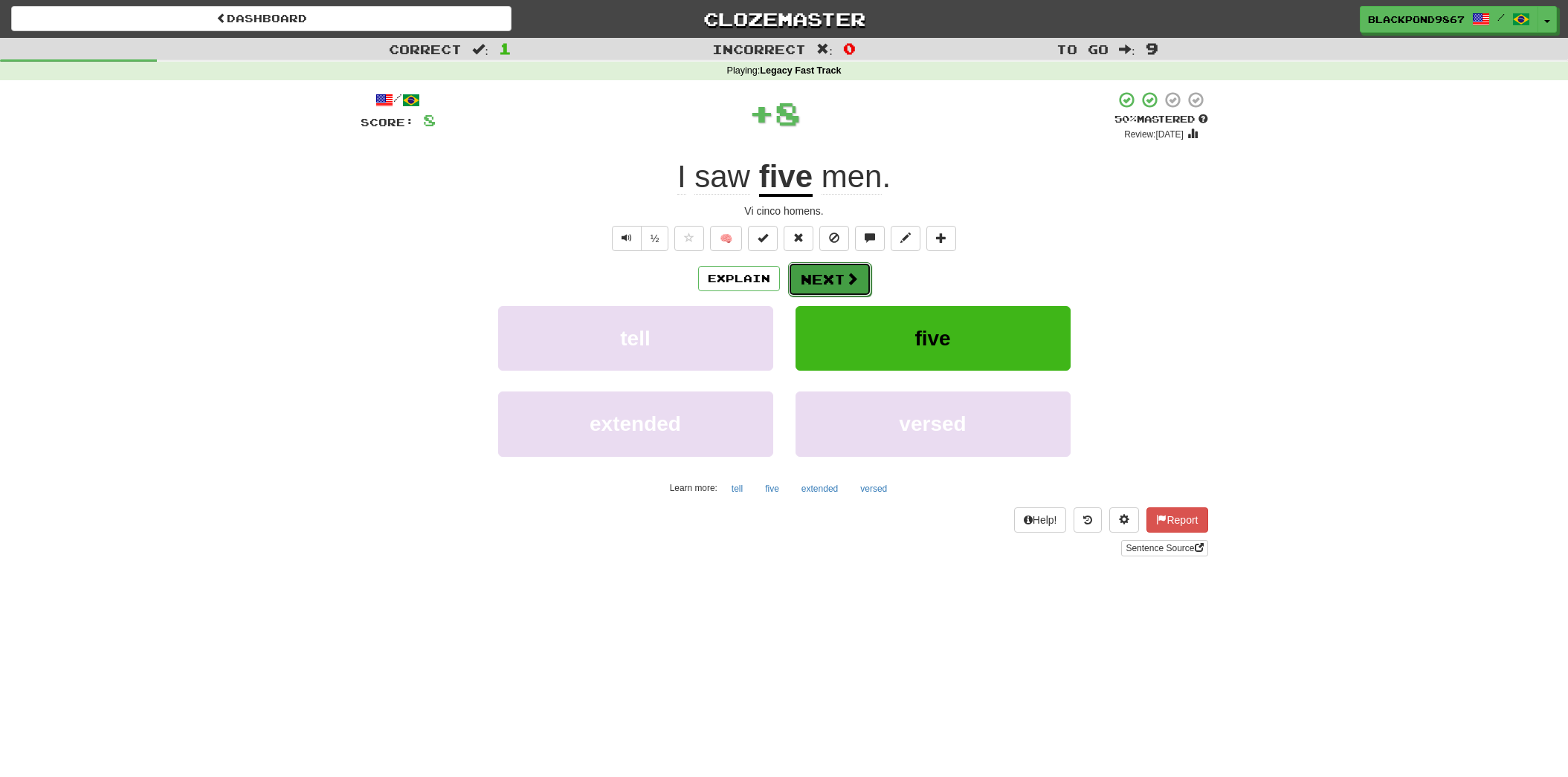
click at [811, 278] on button "Next" at bounding box center [829, 279] width 83 height 34
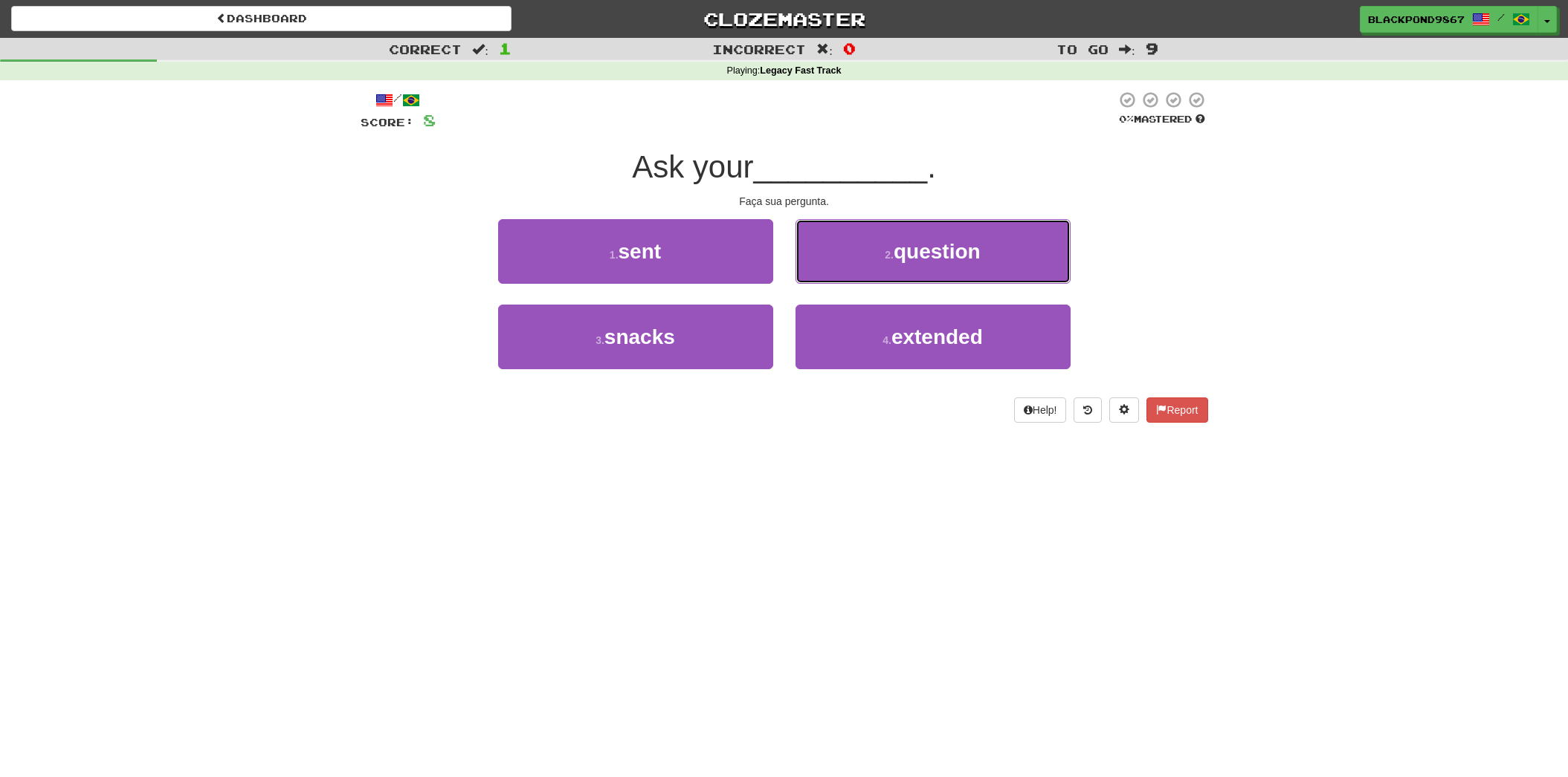
click at [811, 278] on button "2 . question" at bounding box center [933, 252] width 275 height 65
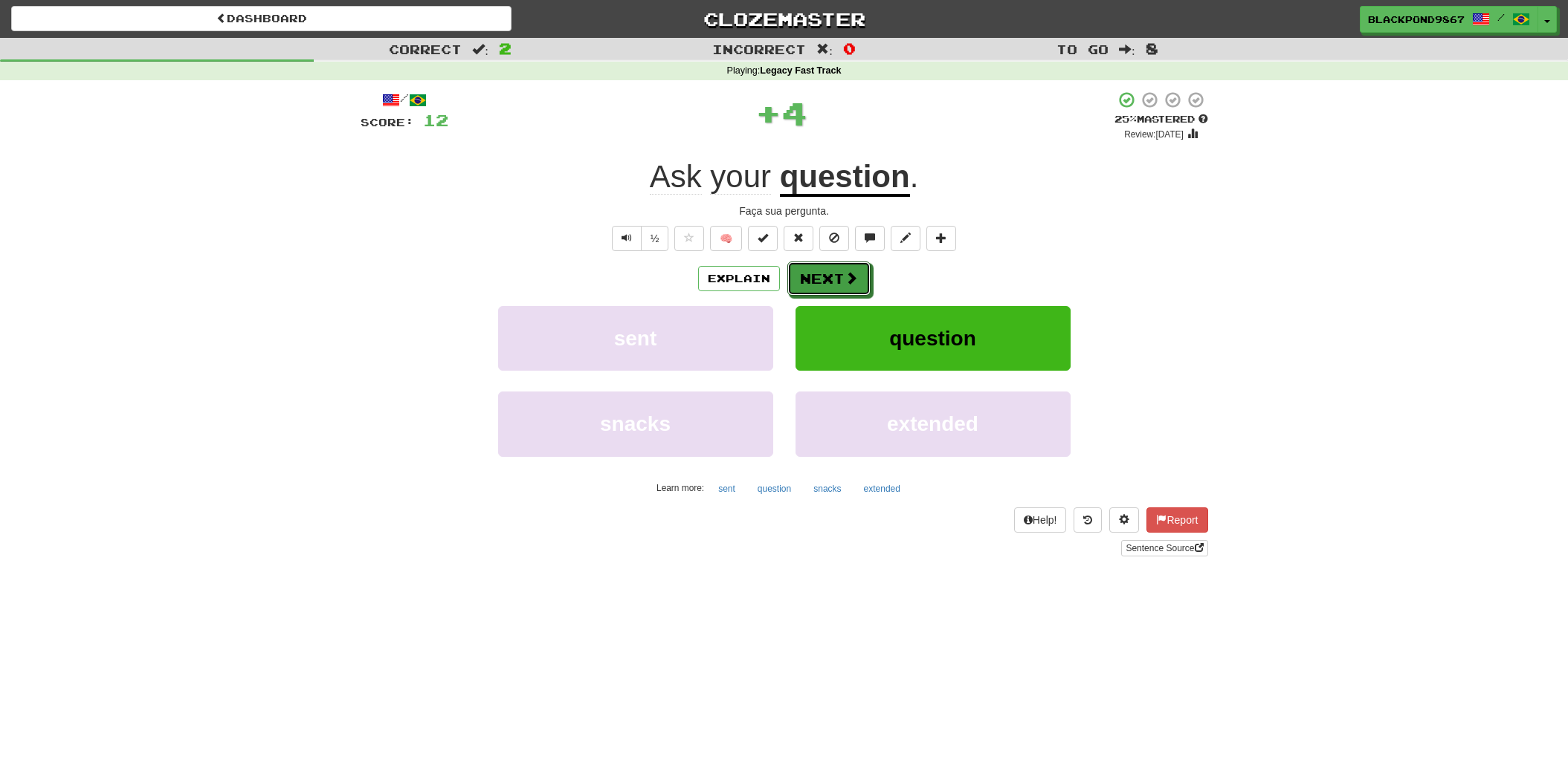
click at [811, 278] on button "Next" at bounding box center [828, 278] width 83 height 34
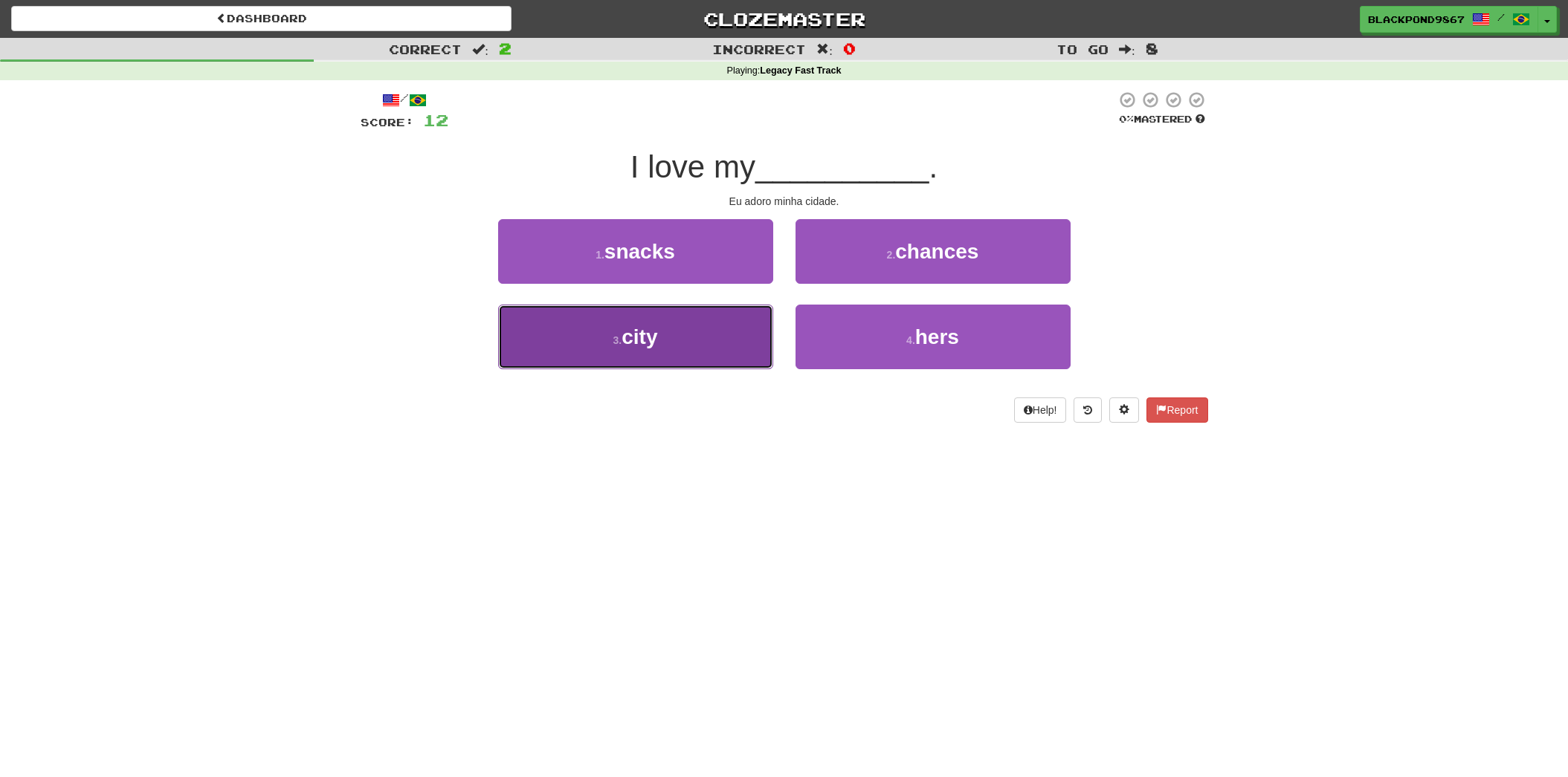
click at [698, 334] on button "3 . city" at bounding box center [635, 337] width 275 height 65
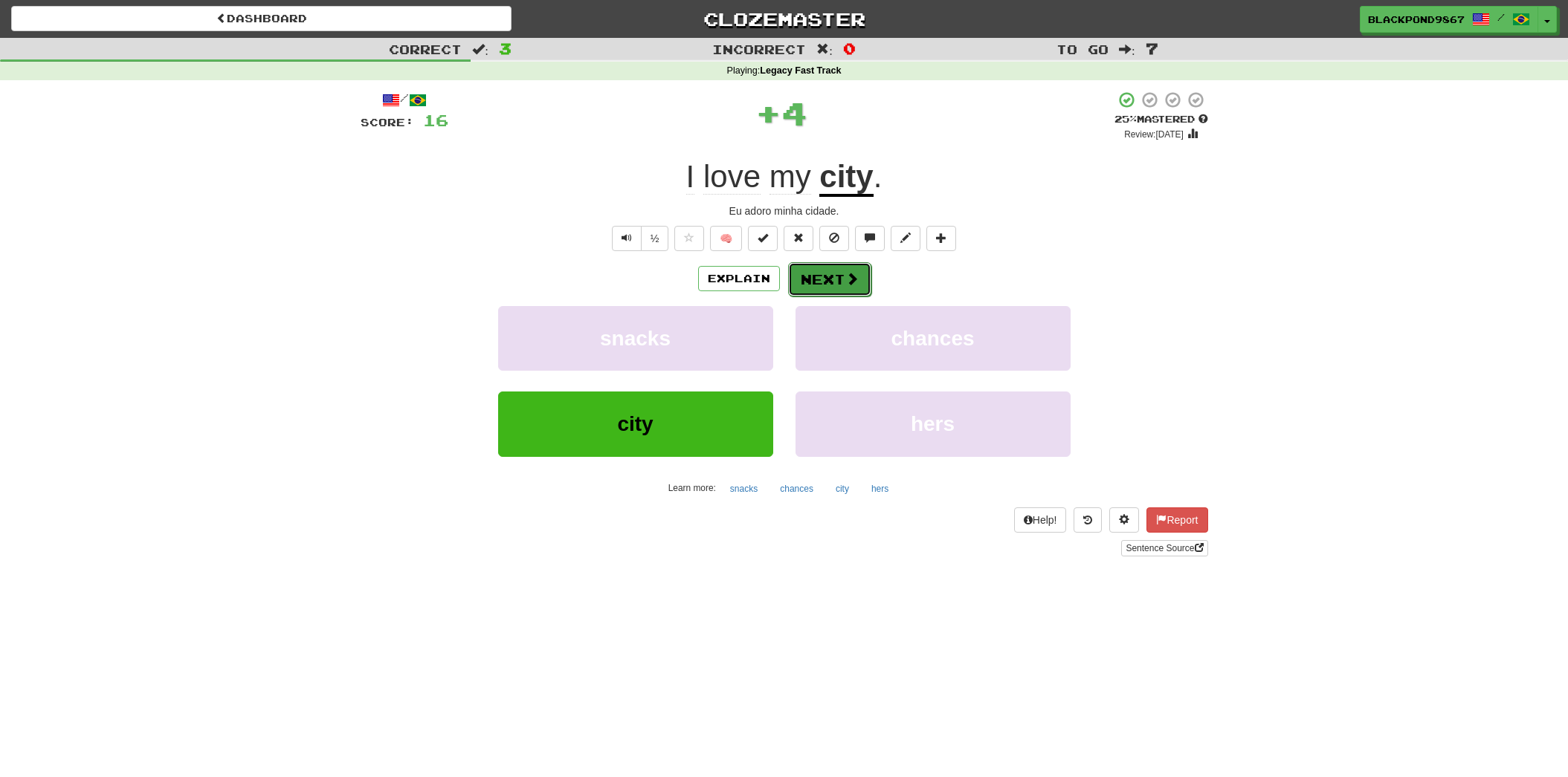
click at [816, 275] on button "Next" at bounding box center [829, 279] width 83 height 34
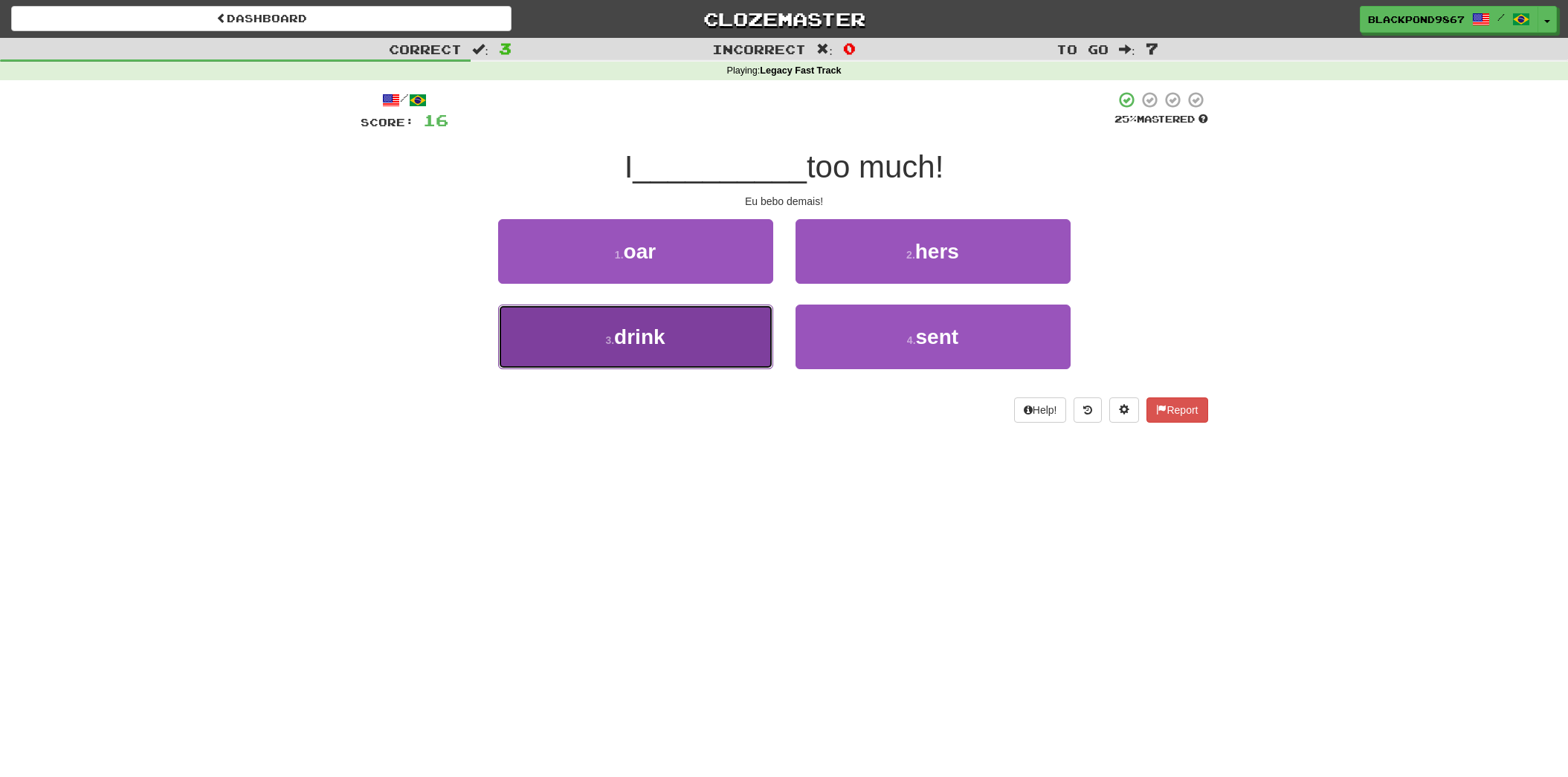
click at [693, 354] on button "3 . drink" at bounding box center [635, 337] width 275 height 65
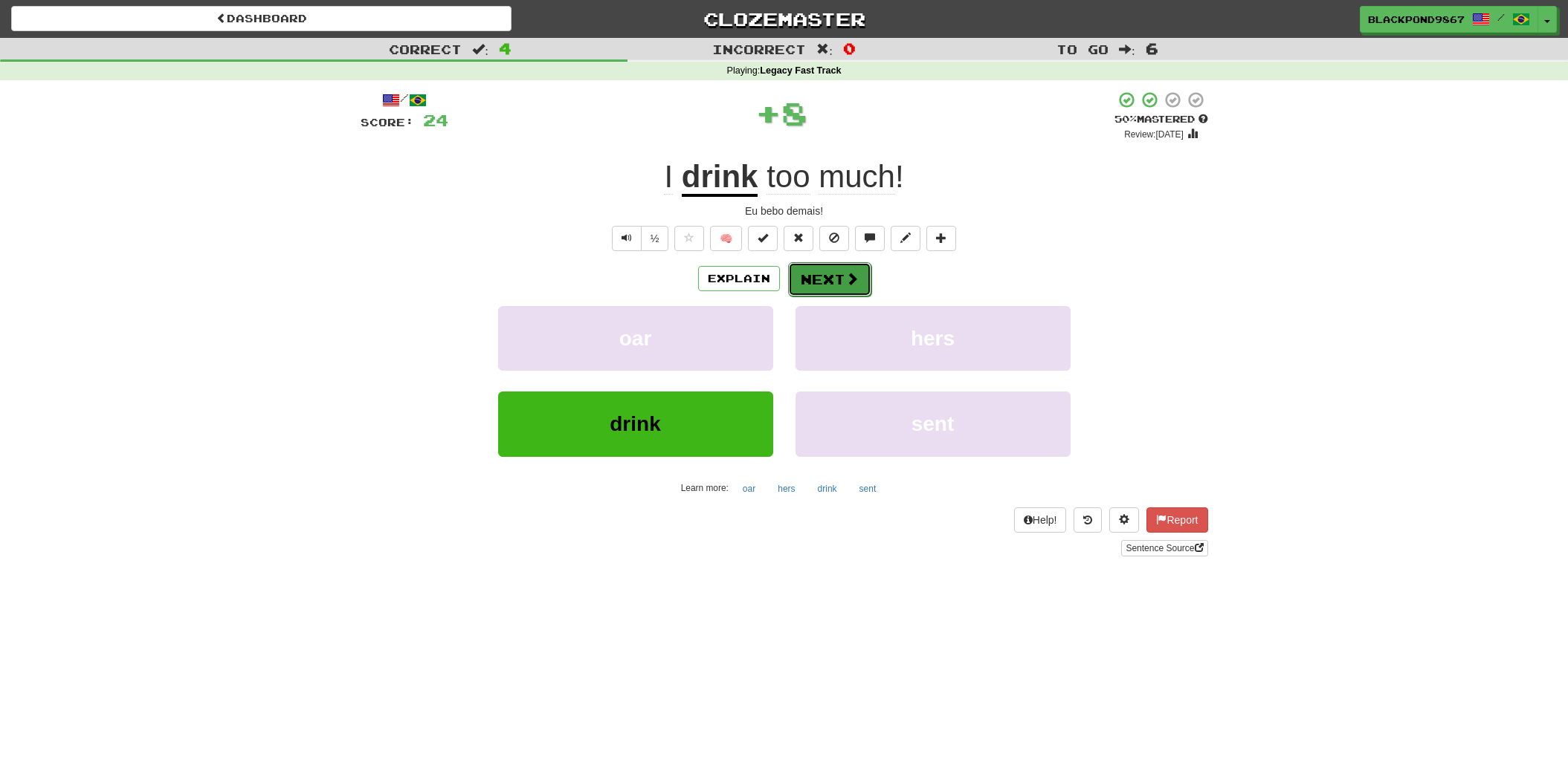
click at [834, 284] on button "Next" at bounding box center [829, 279] width 83 height 34
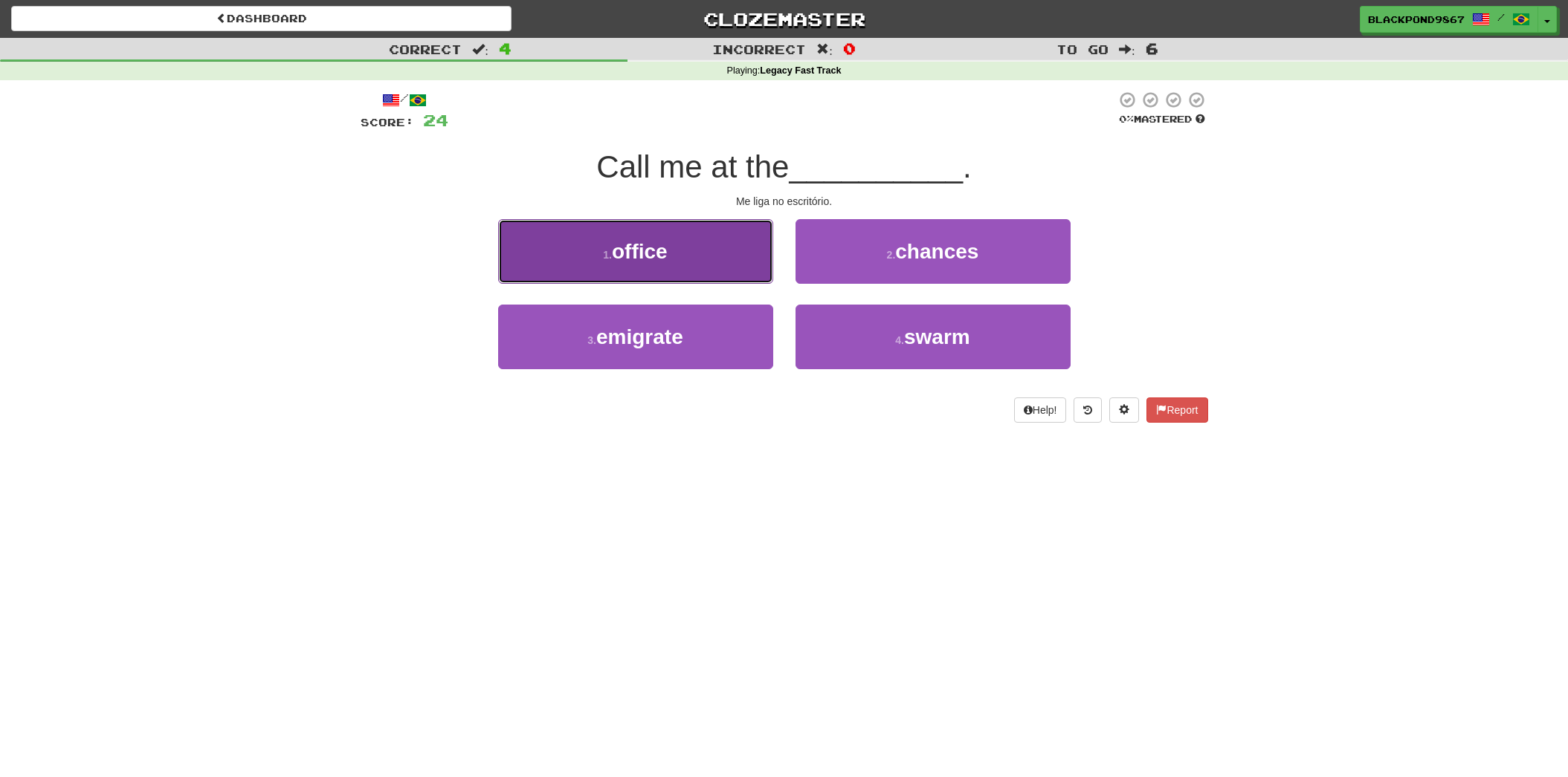
click at [691, 255] on button "1 . office" at bounding box center [635, 252] width 275 height 65
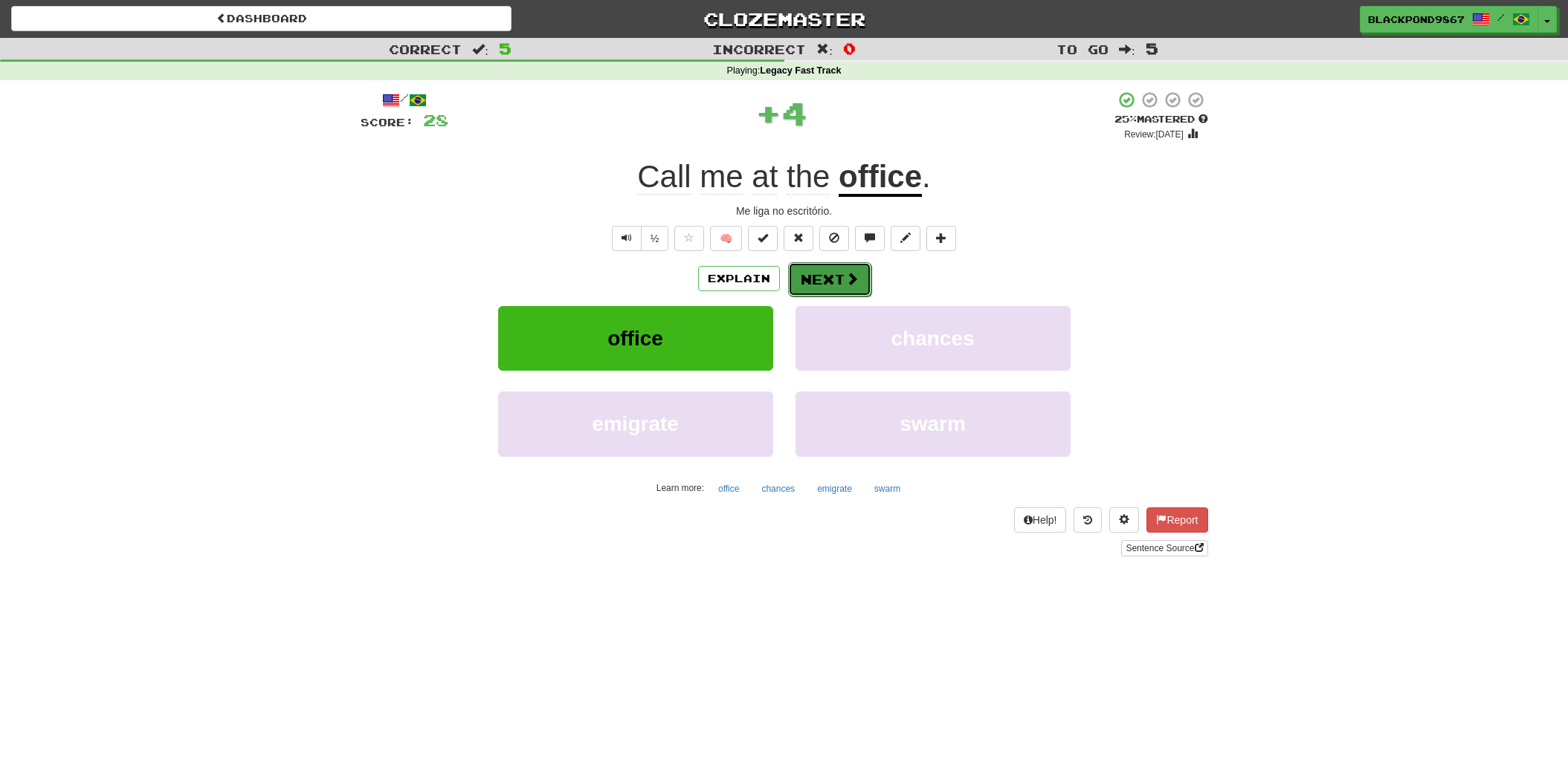
click at [836, 282] on button "Next" at bounding box center [829, 279] width 83 height 34
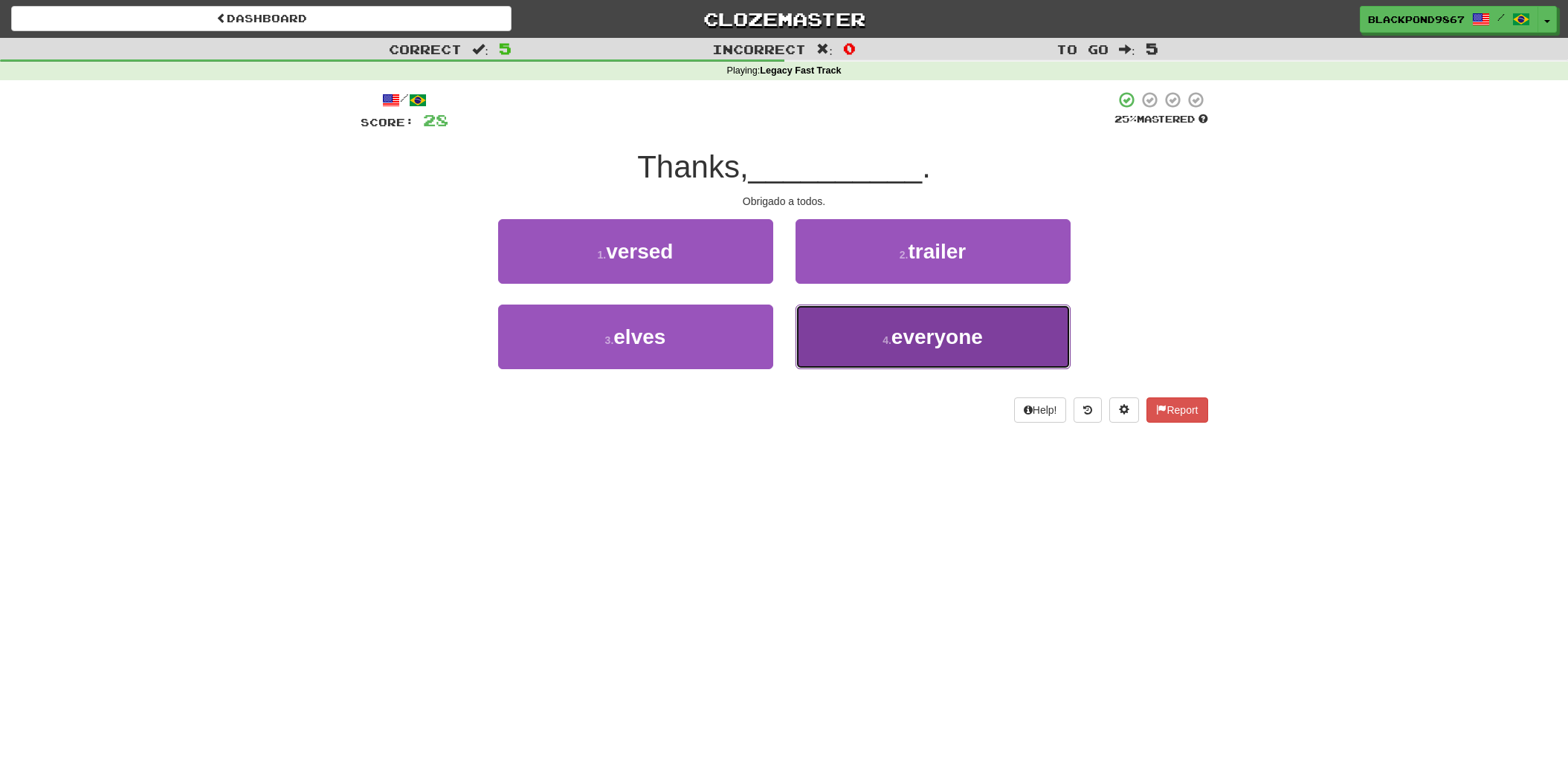
click at [924, 339] on span "everyone" at bounding box center [937, 337] width 92 height 23
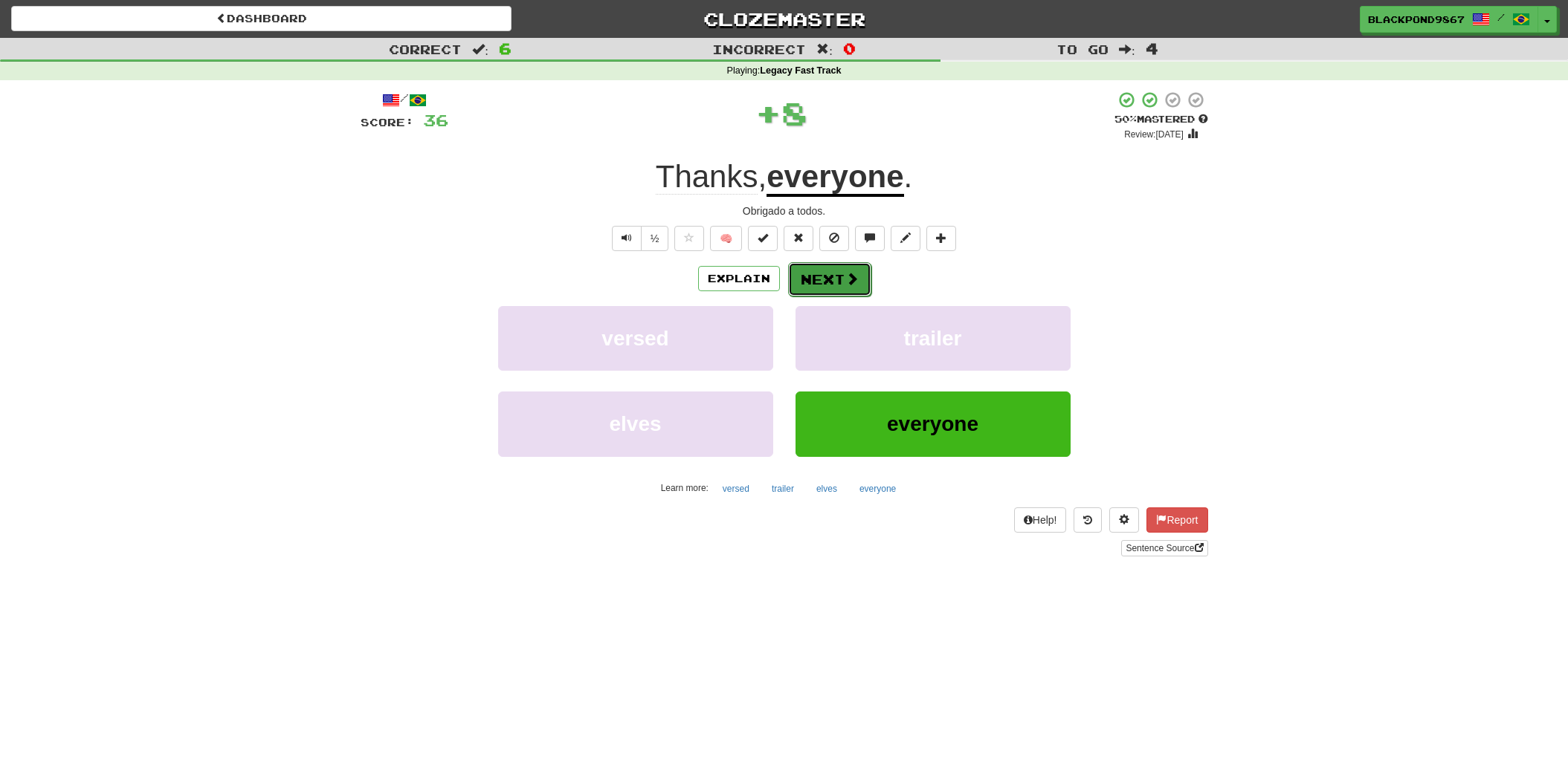
click at [834, 283] on button "Next" at bounding box center [829, 279] width 83 height 34
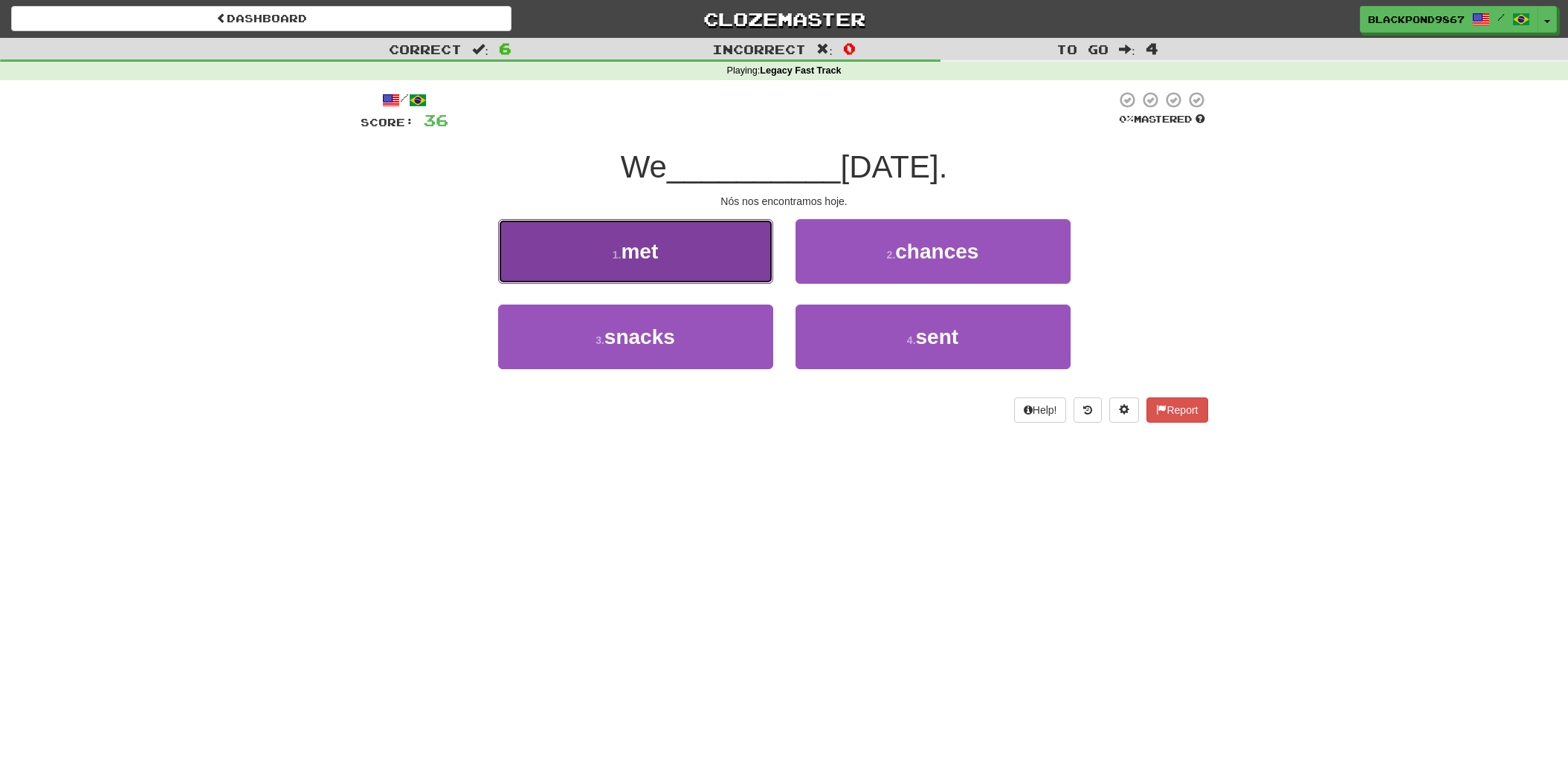
click at [664, 267] on button "1 . met" at bounding box center [635, 252] width 275 height 65
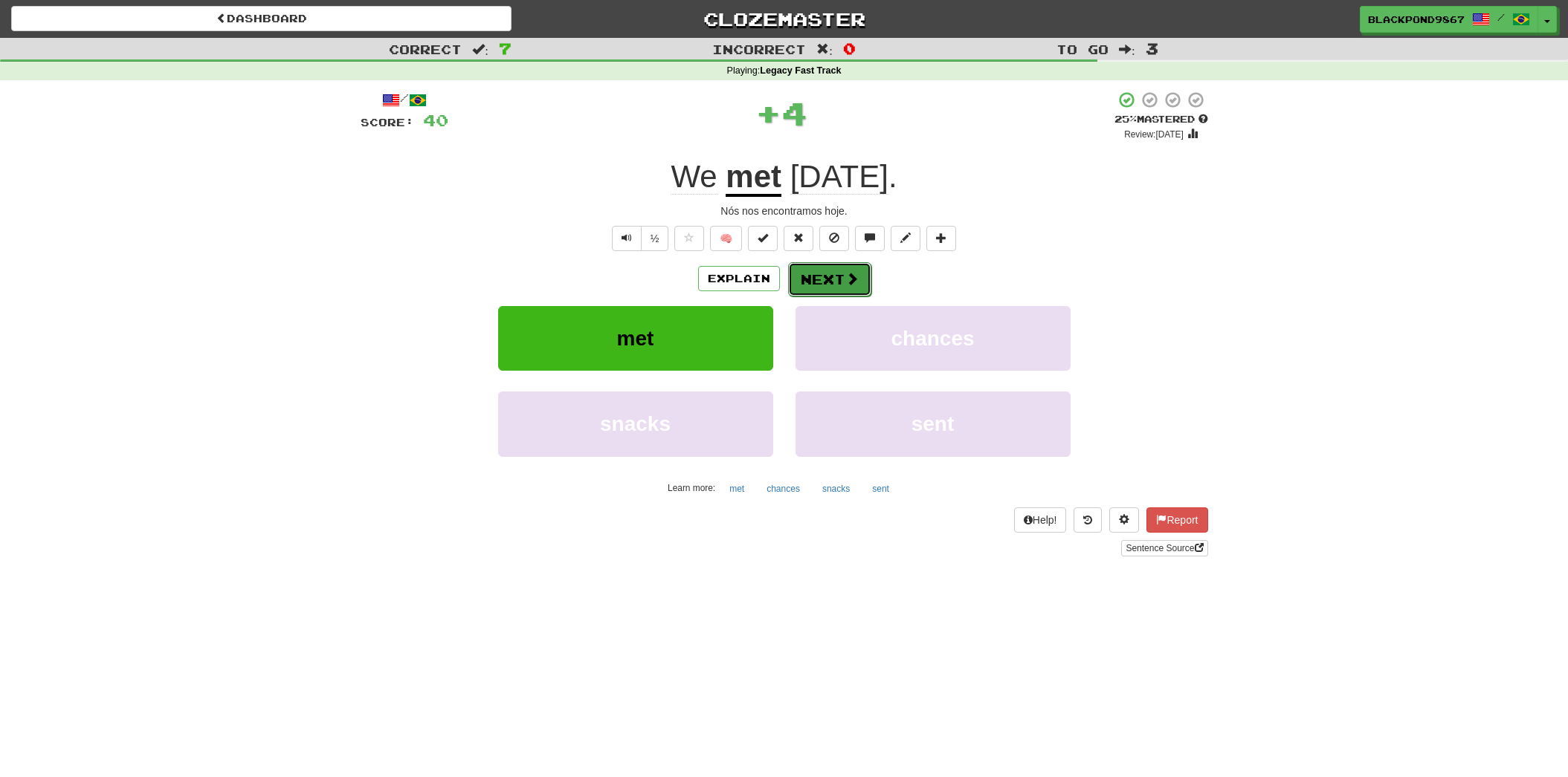
click at [845, 283] on span at bounding box center [851, 278] width 14 height 14
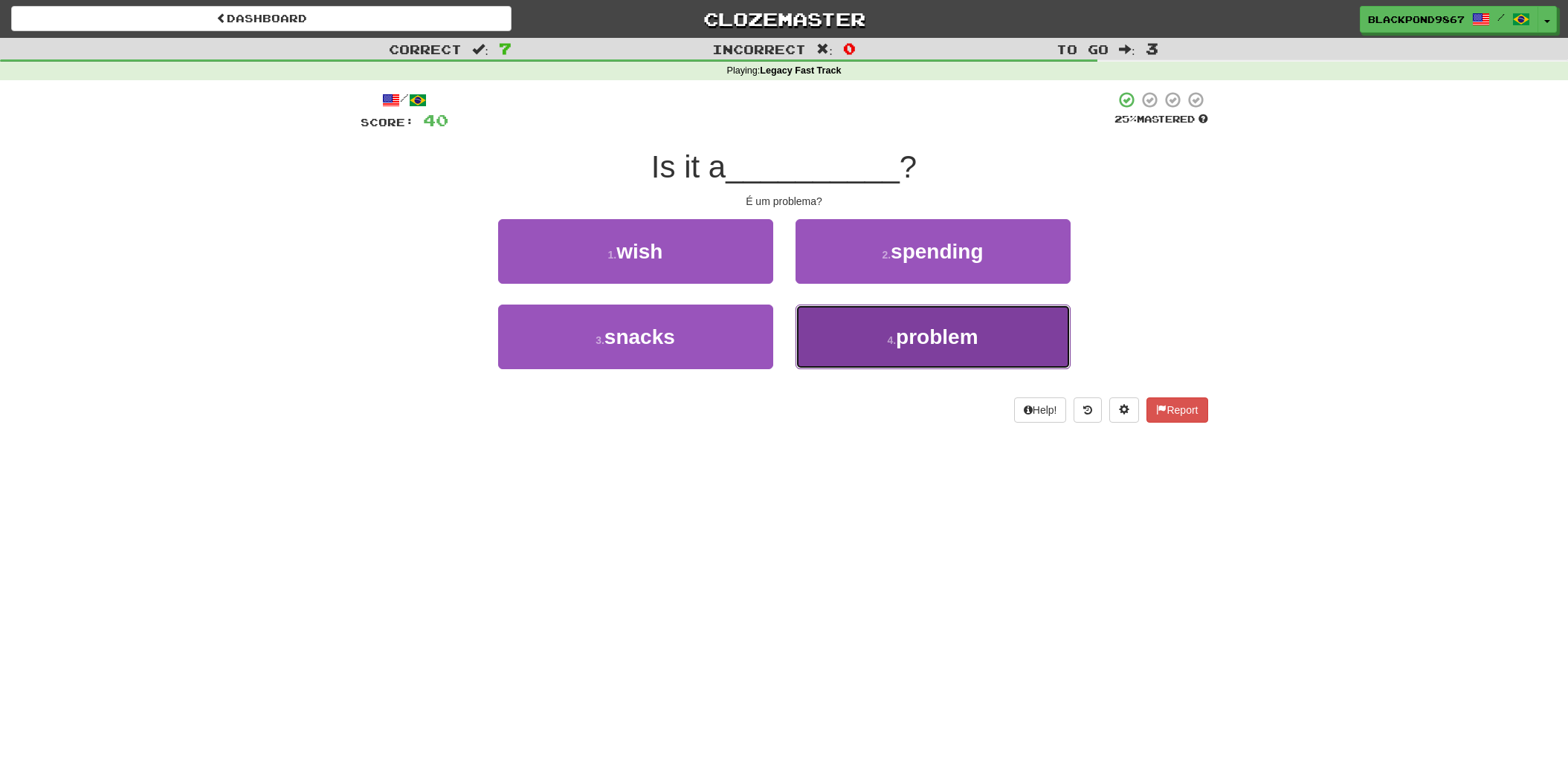
click at [838, 330] on button "4 . problem" at bounding box center [933, 337] width 275 height 65
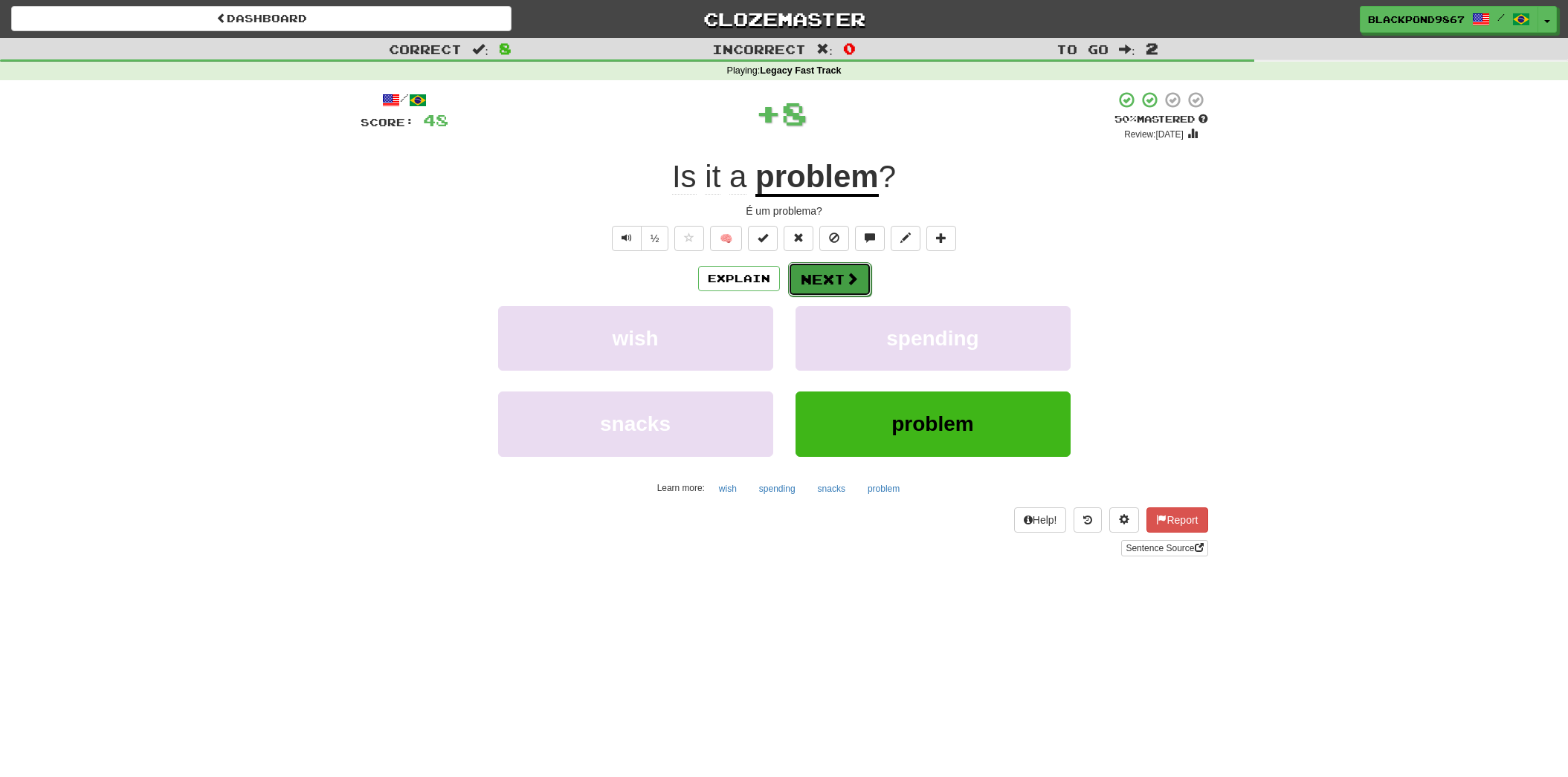
click at [839, 279] on button "Next" at bounding box center [829, 279] width 83 height 34
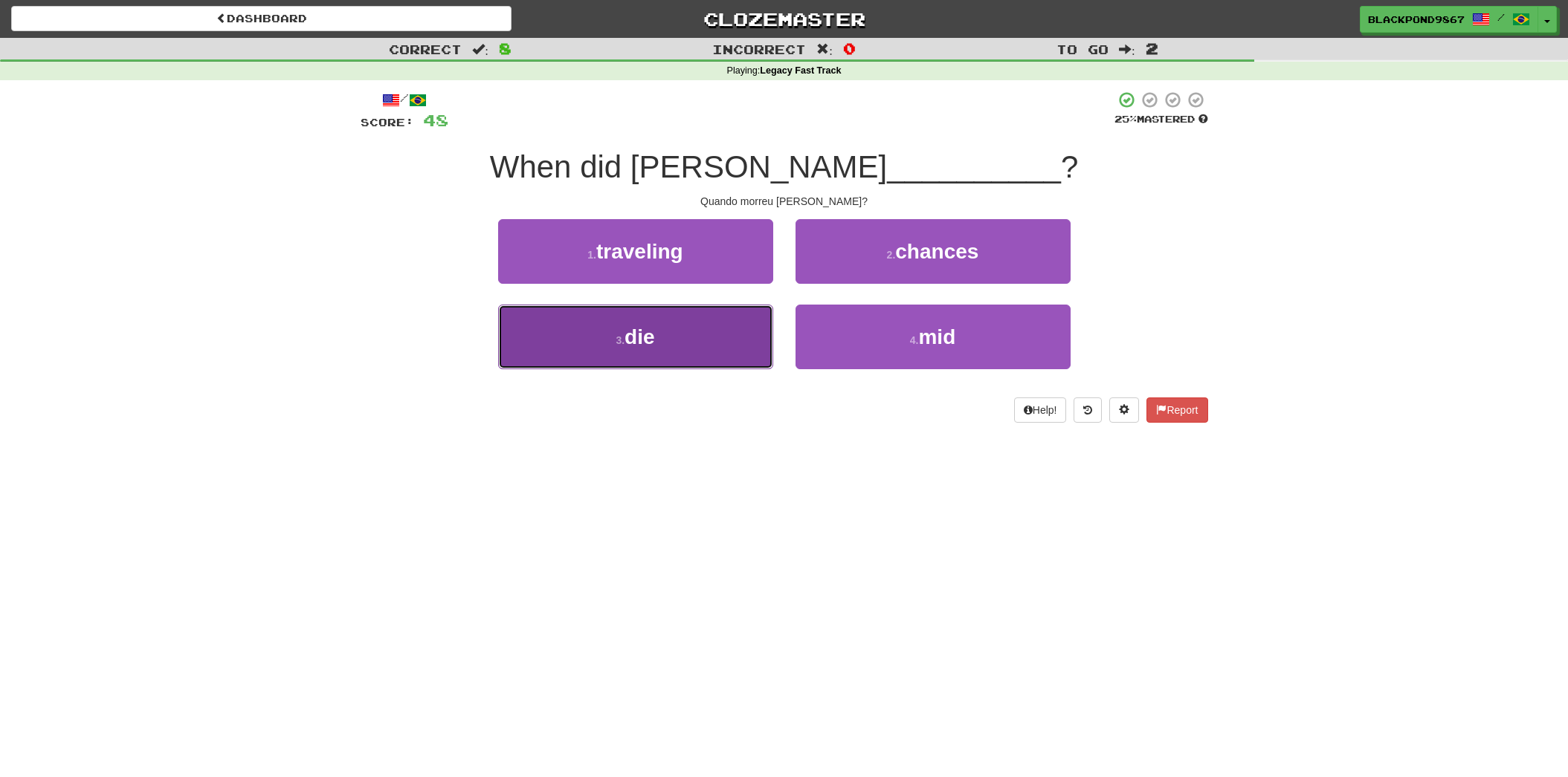
click at [766, 327] on button "3 . die" at bounding box center [635, 337] width 275 height 65
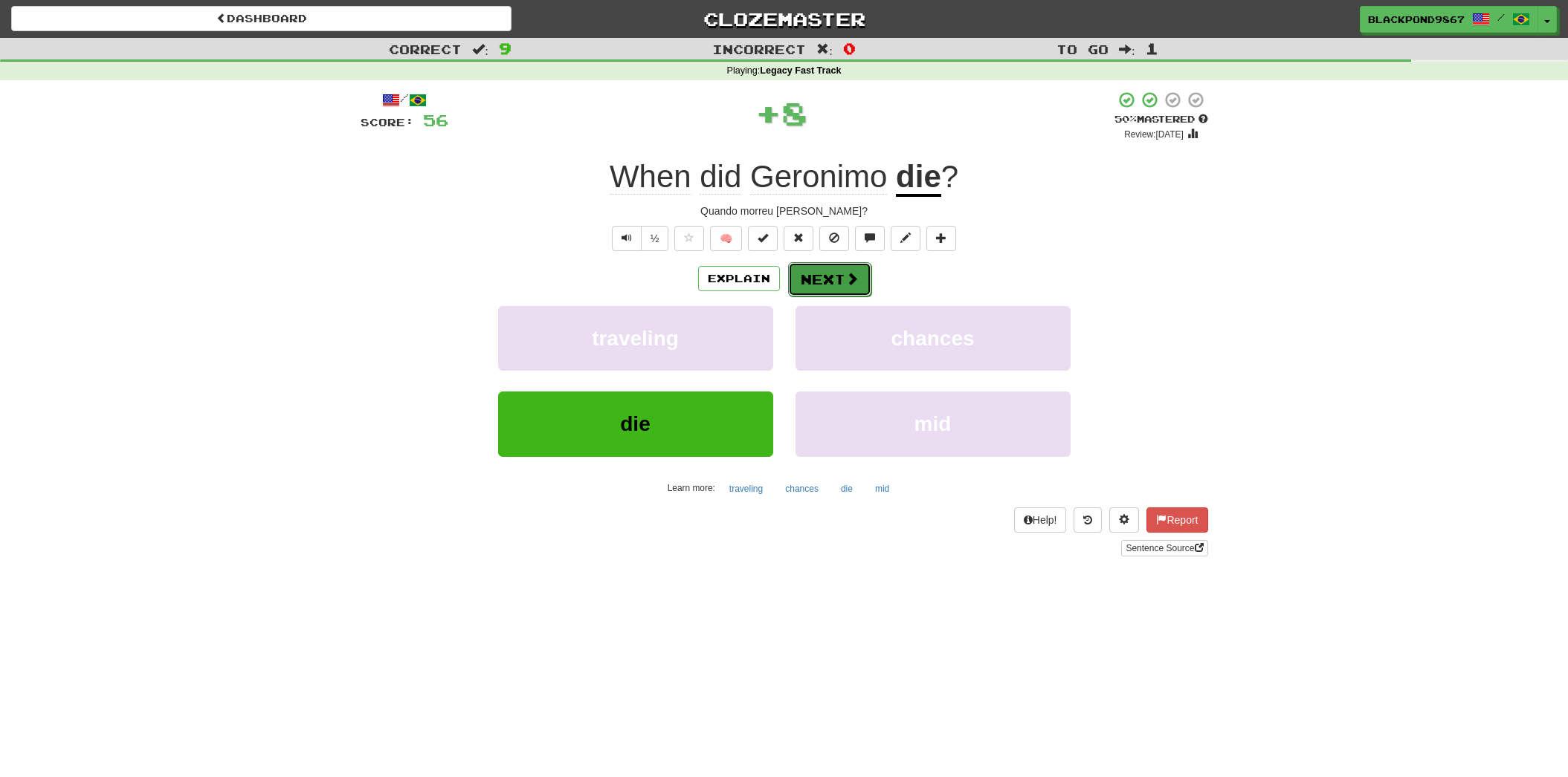
click at [832, 284] on button "Next" at bounding box center [829, 279] width 83 height 34
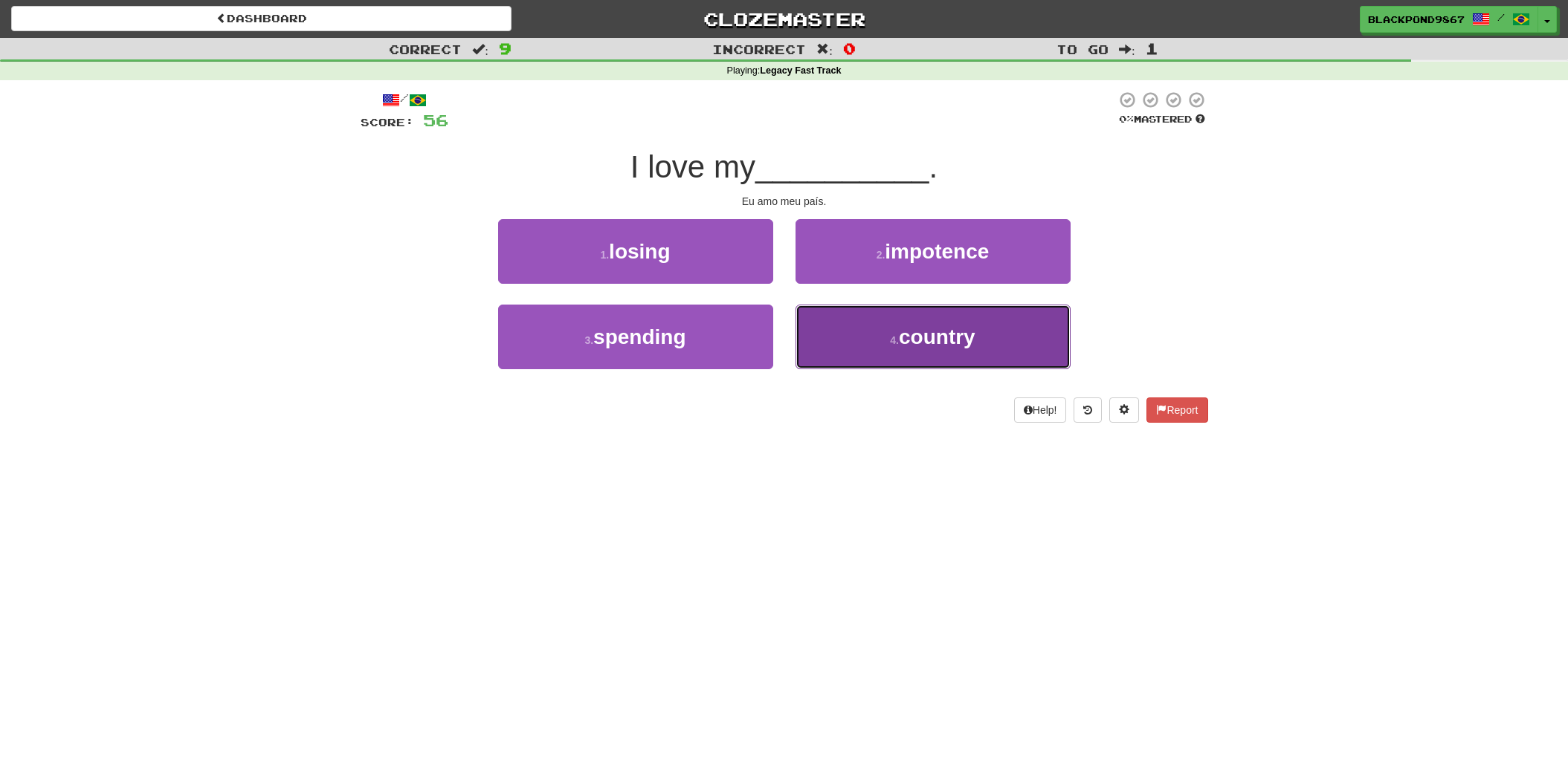
click at [861, 344] on button "4 . country" at bounding box center [933, 337] width 275 height 65
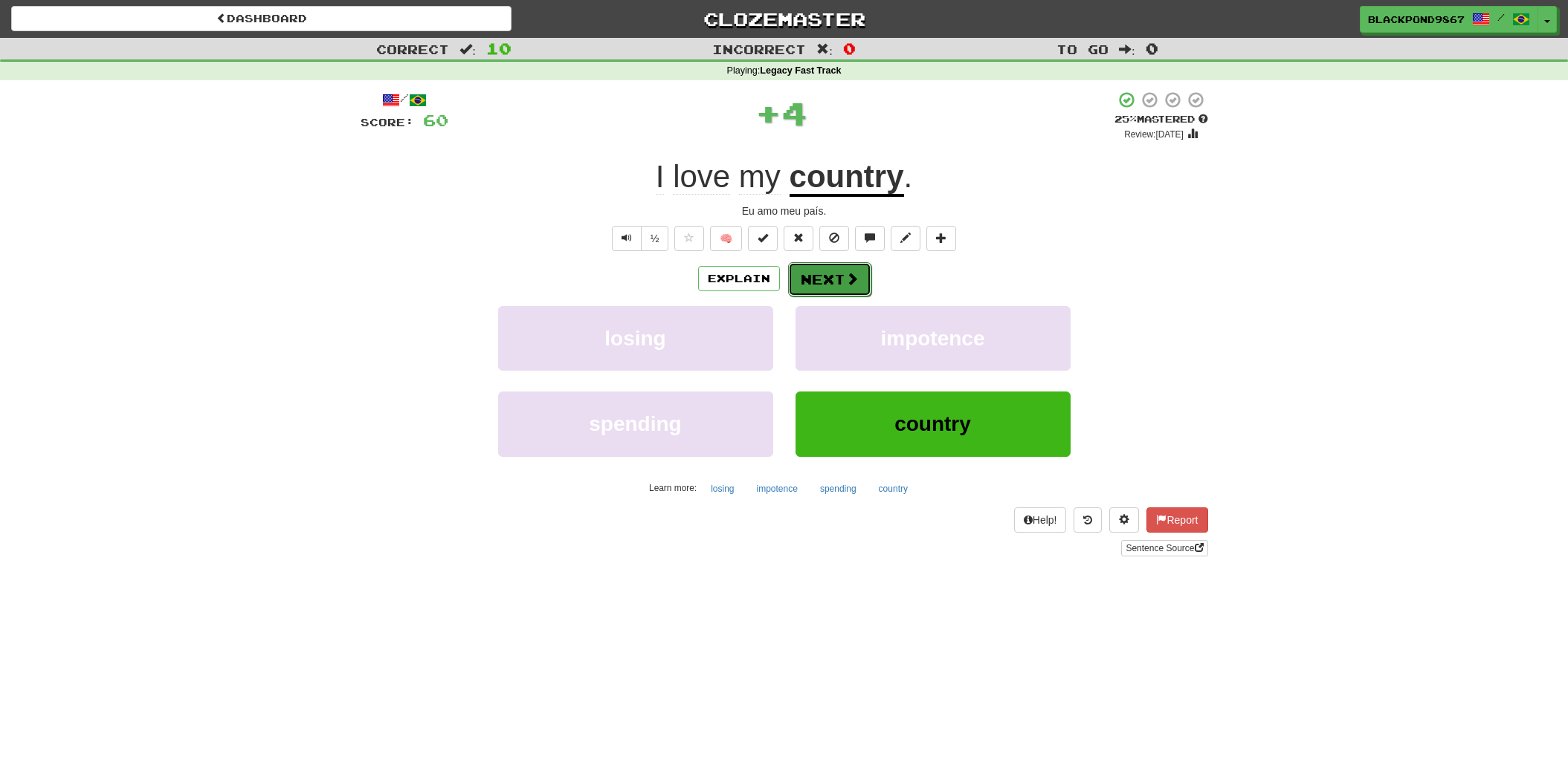
click at [840, 277] on button "Next" at bounding box center [829, 279] width 83 height 34
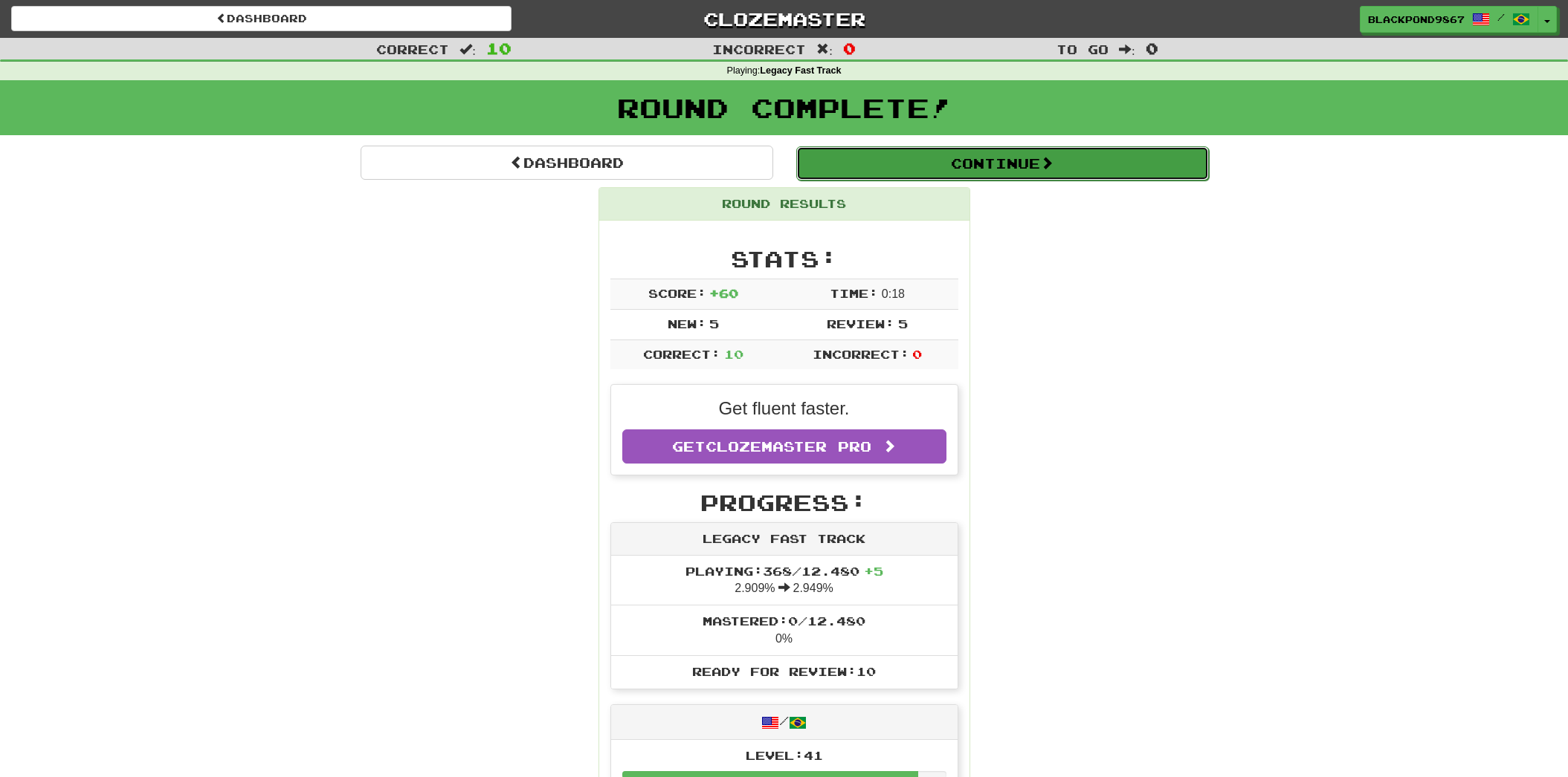
click at [963, 172] on button "Continue" at bounding box center [1002, 163] width 413 height 34
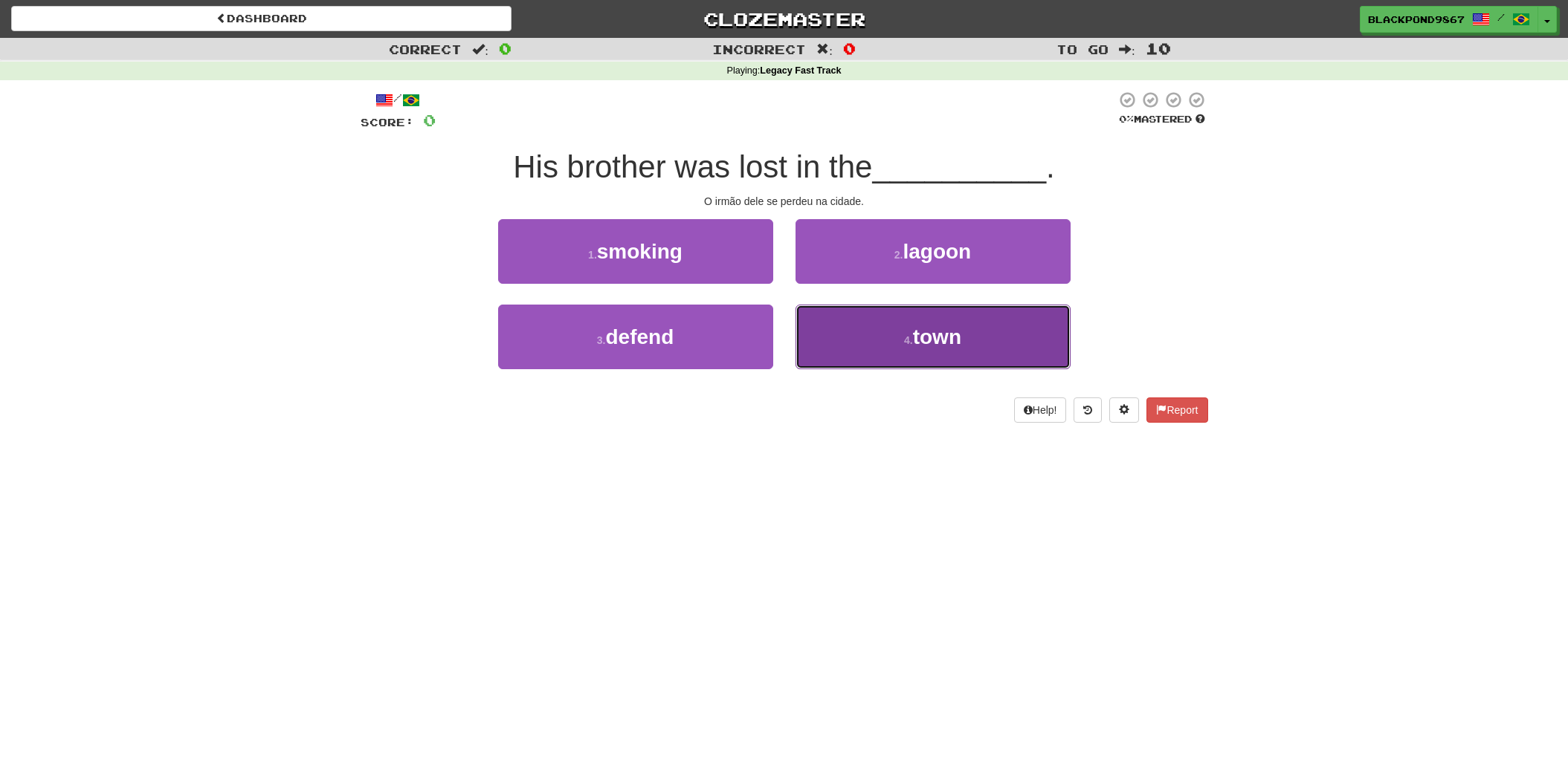
click at [876, 325] on button "4 . town" at bounding box center [933, 337] width 275 height 65
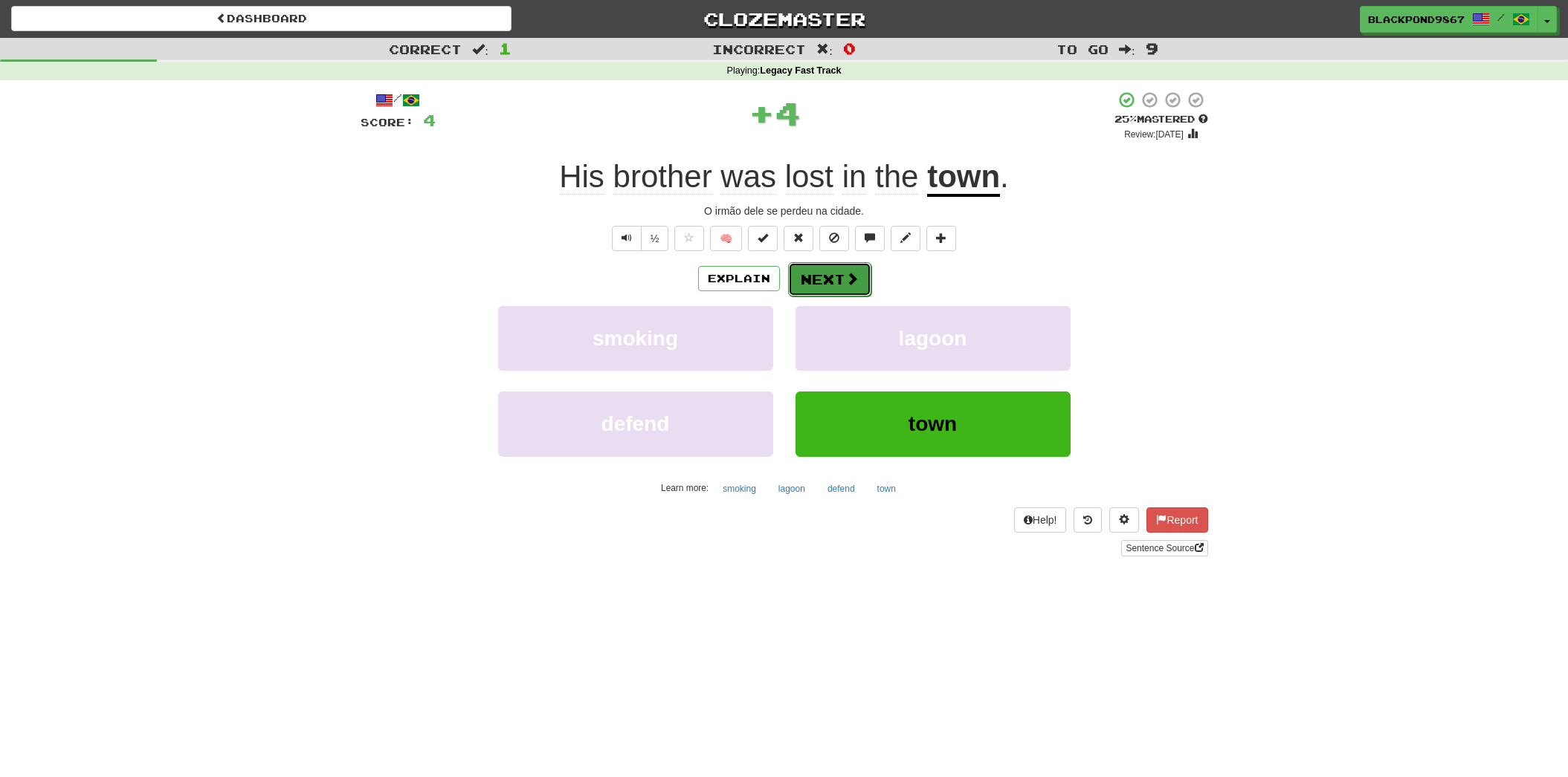
click at [836, 290] on button "Next" at bounding box center [829, 279] width 83 height 34
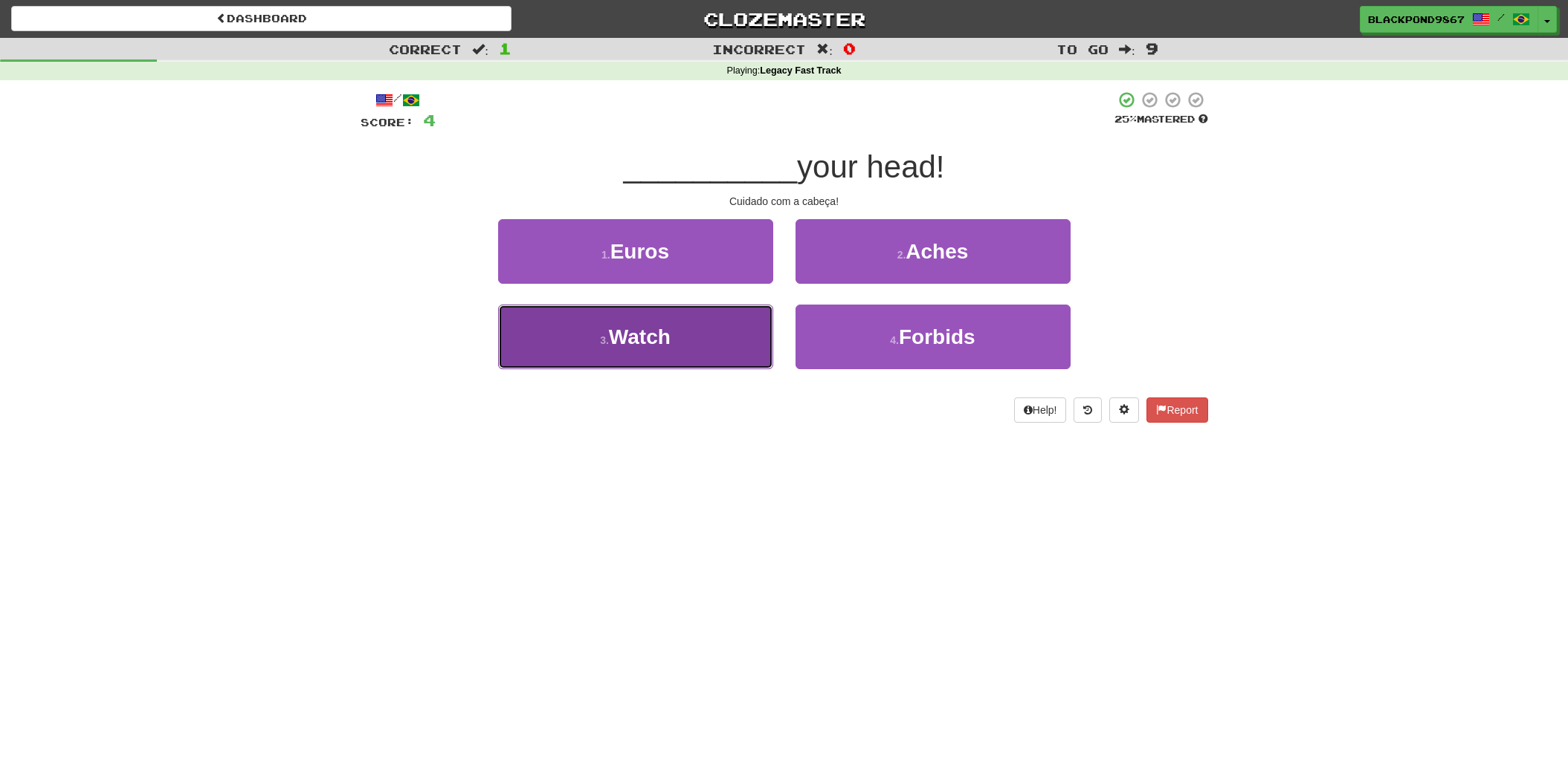
click at [716, 341] on button "3 . Watch" at bounding box center [635, 337] width 275 height 65
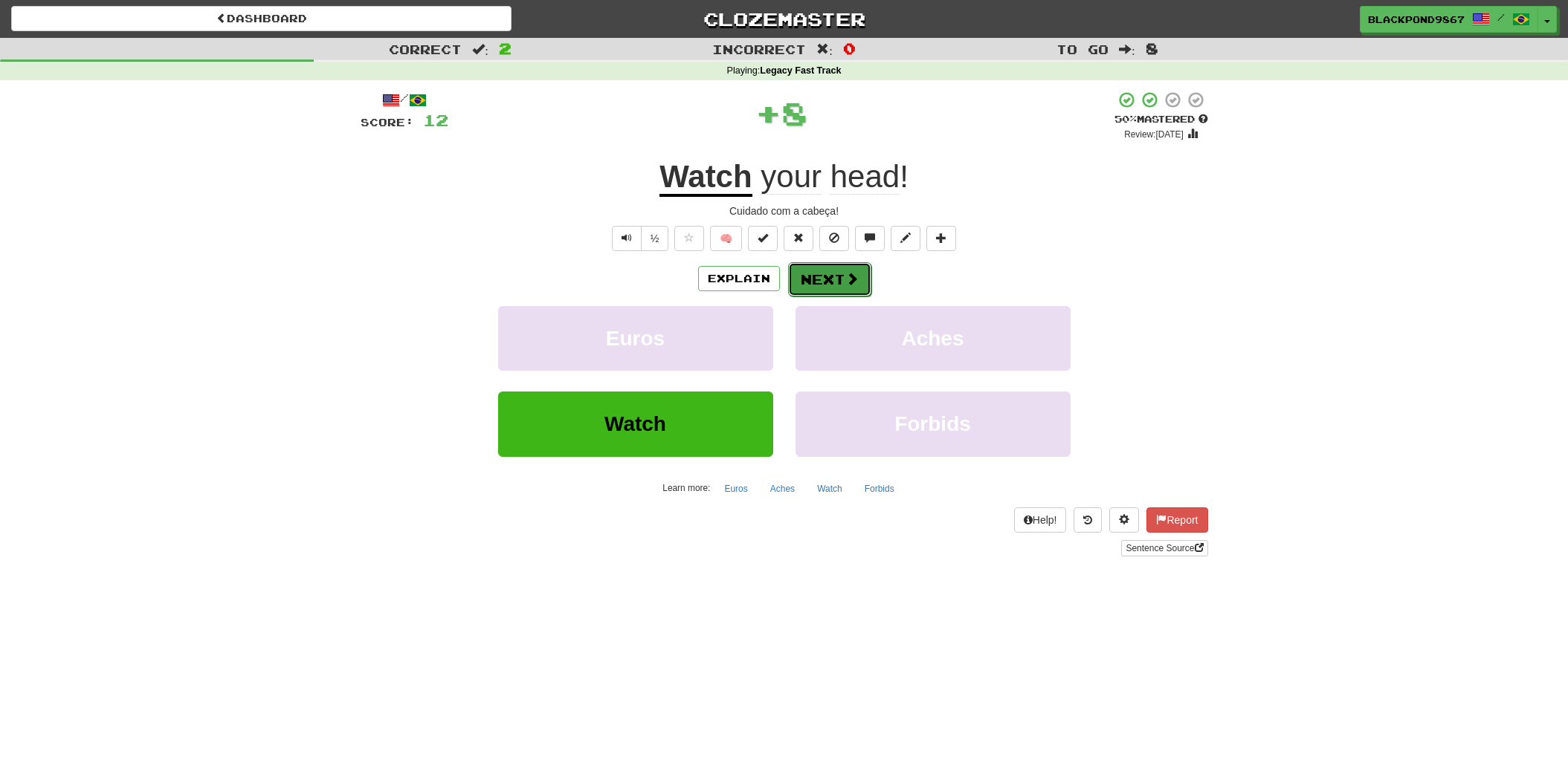
click at [841, 286] on button "Next" at bounding box center [829, 279] width 83 height 34
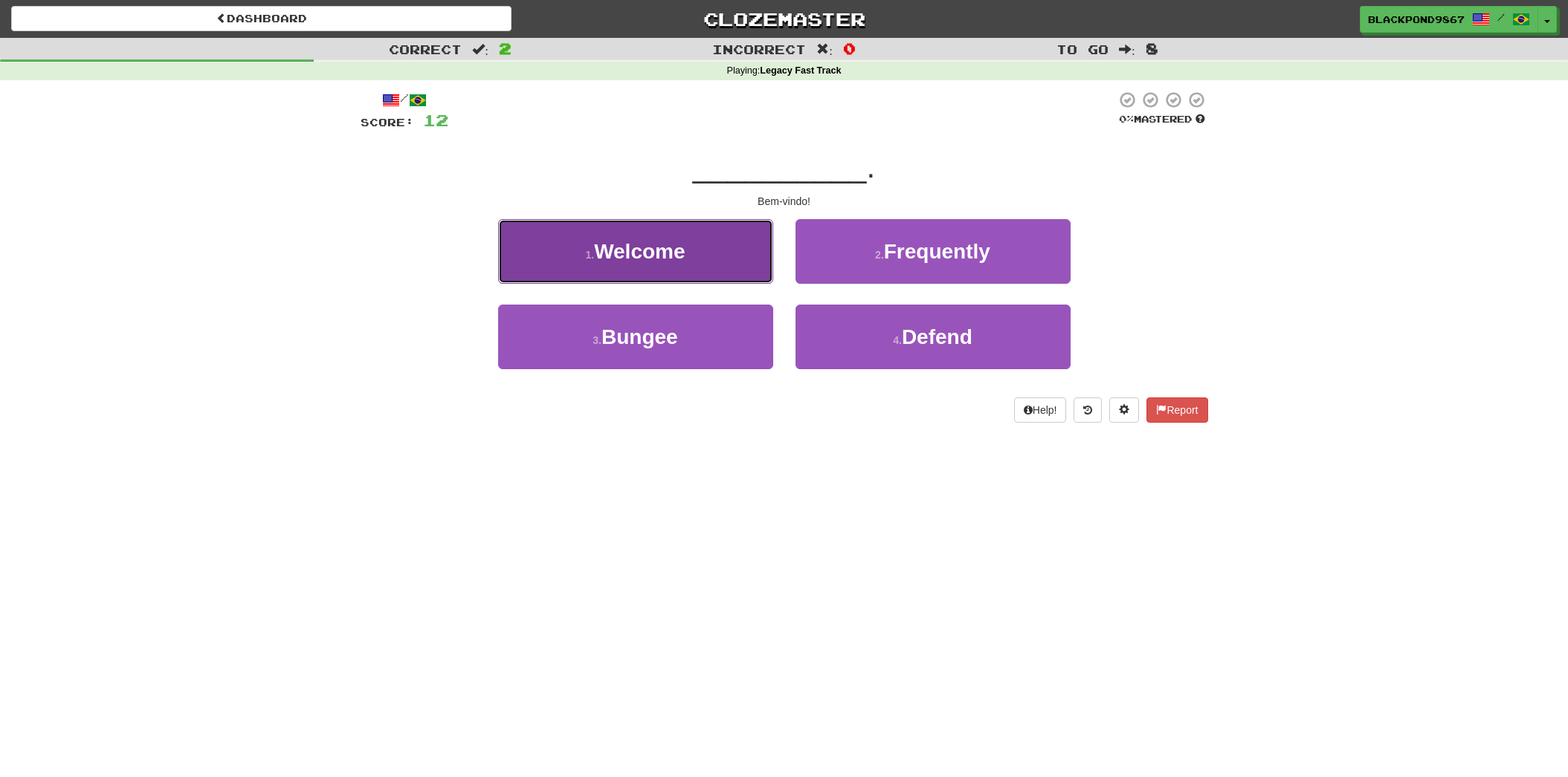
click at [727, 275] on button "1 . Welcome" at bounding box center [635, 252] width 275 height 65
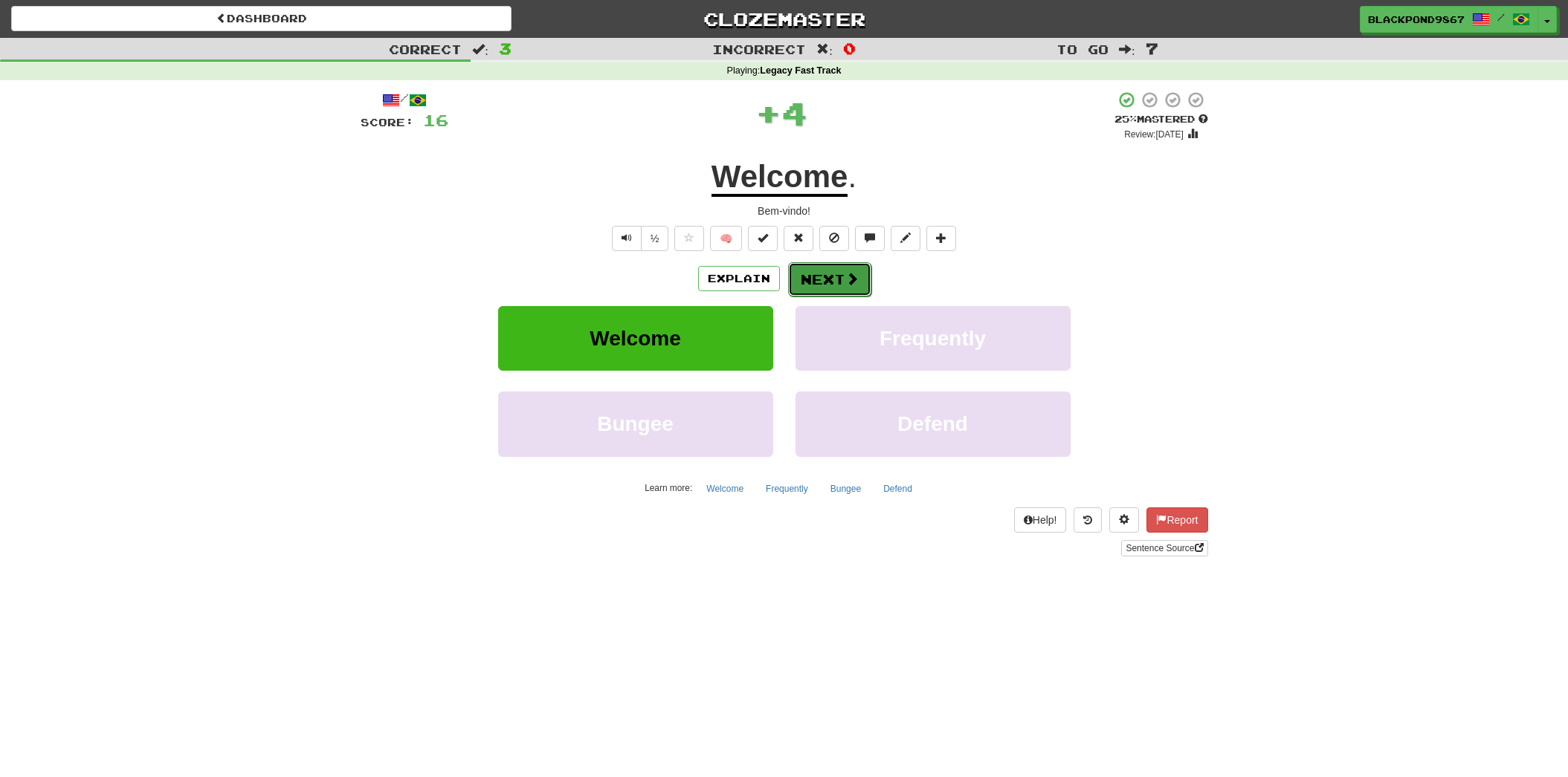
click at [828, 279] on button "Next" at bounding box center [829, 279] width 83 height 34
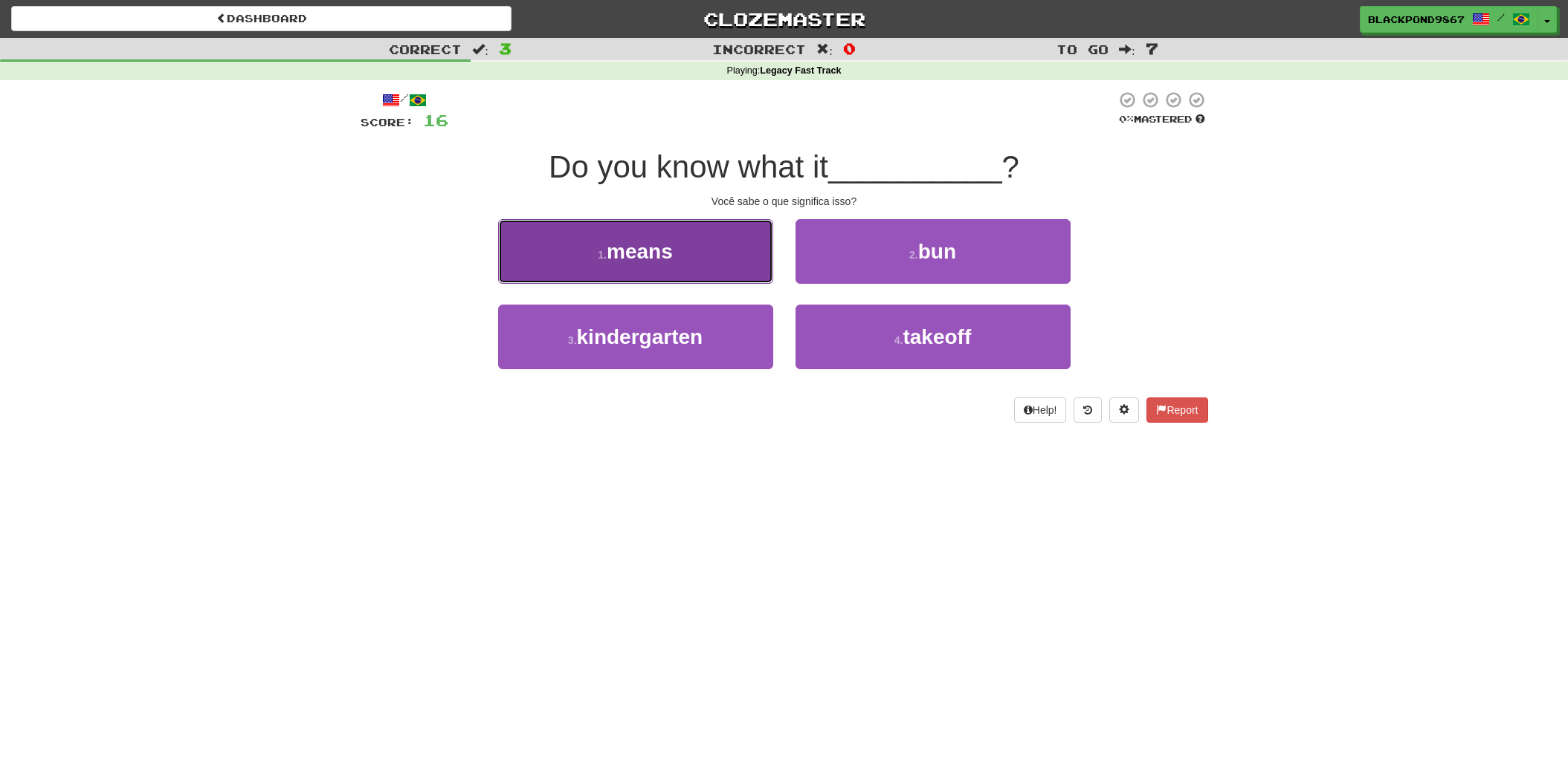
click at [709, 275] on button "1 . means" at bounding box center [635, 252] width 275 height 65
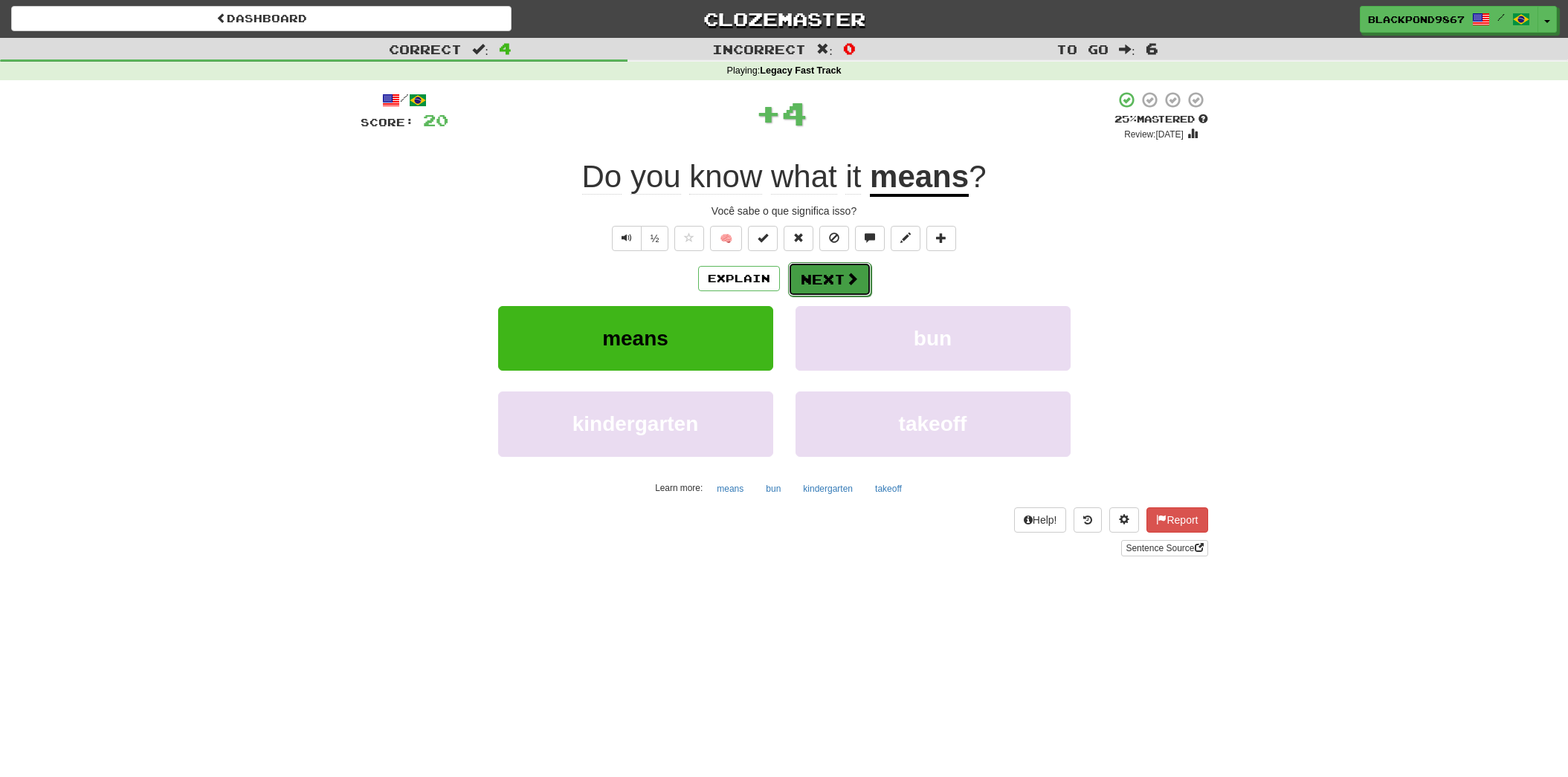
click at [825, 274] on button "Next" at bounding box center [829, 279] width 83 height 34
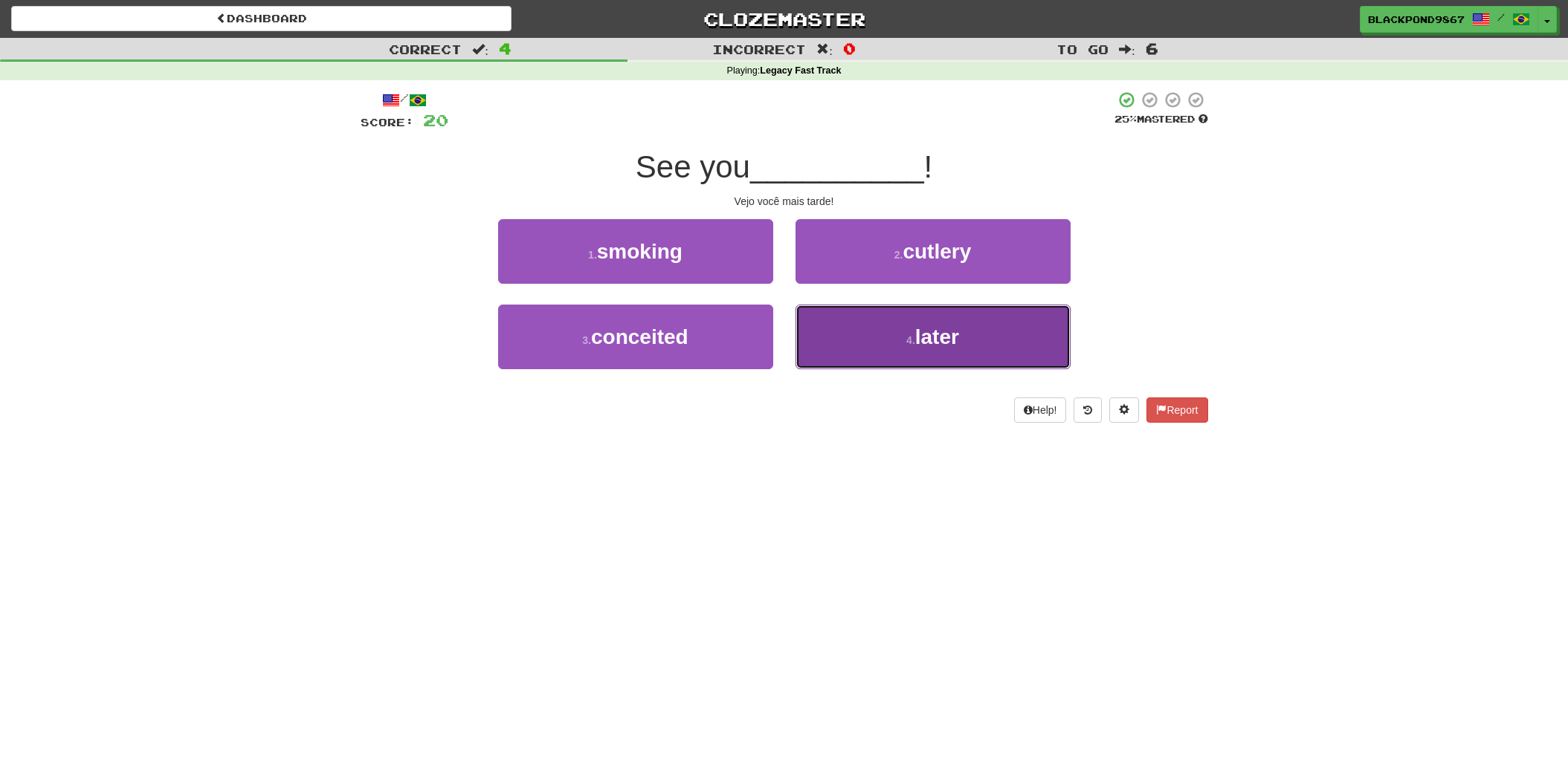
click at [831, 322] on button "4 . later" at bounding box center [933, 337] width 275 height 65
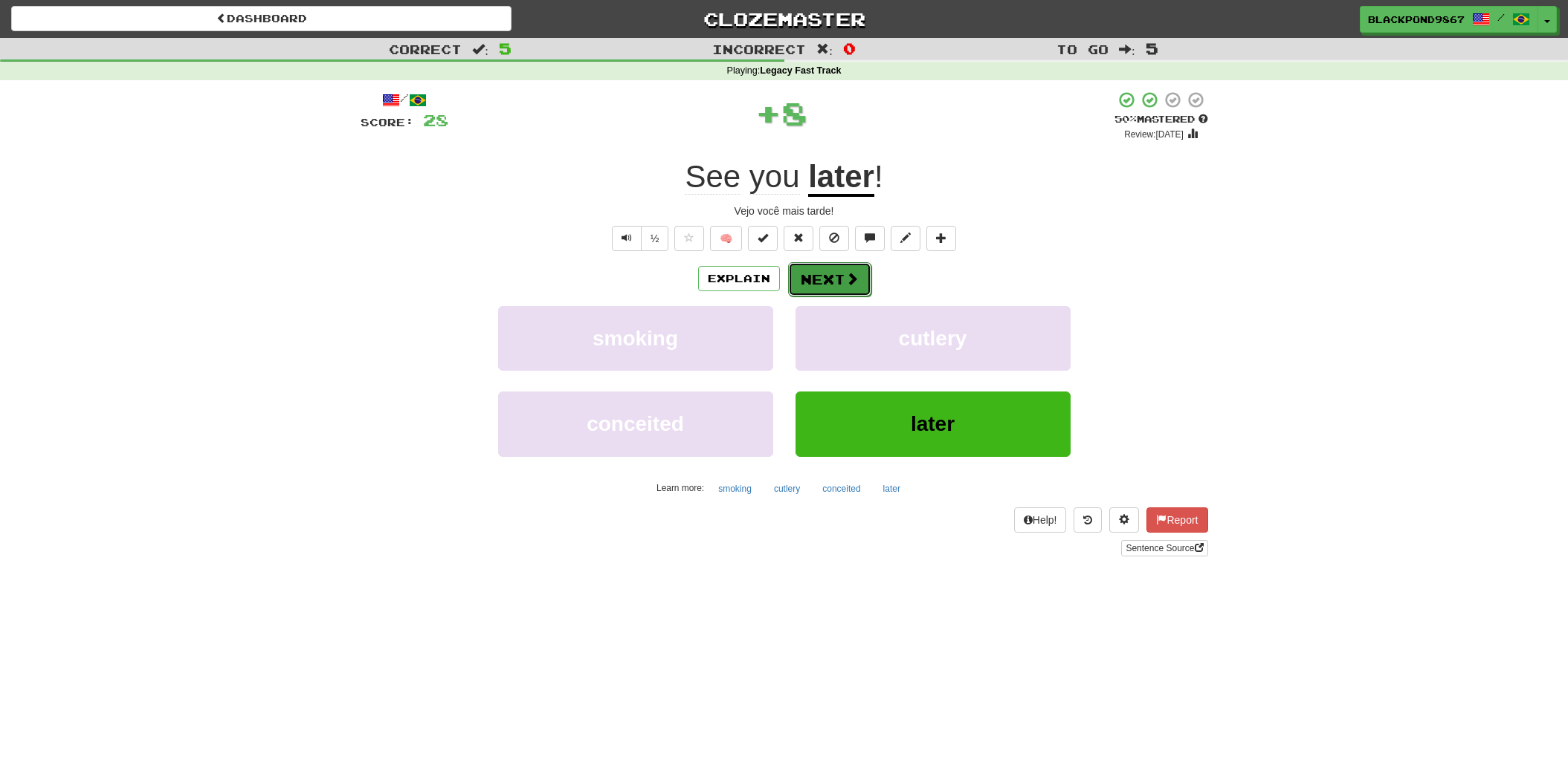
click at [824, 275] on button "Next" at bounding box center [829, 279] width 83 height 34
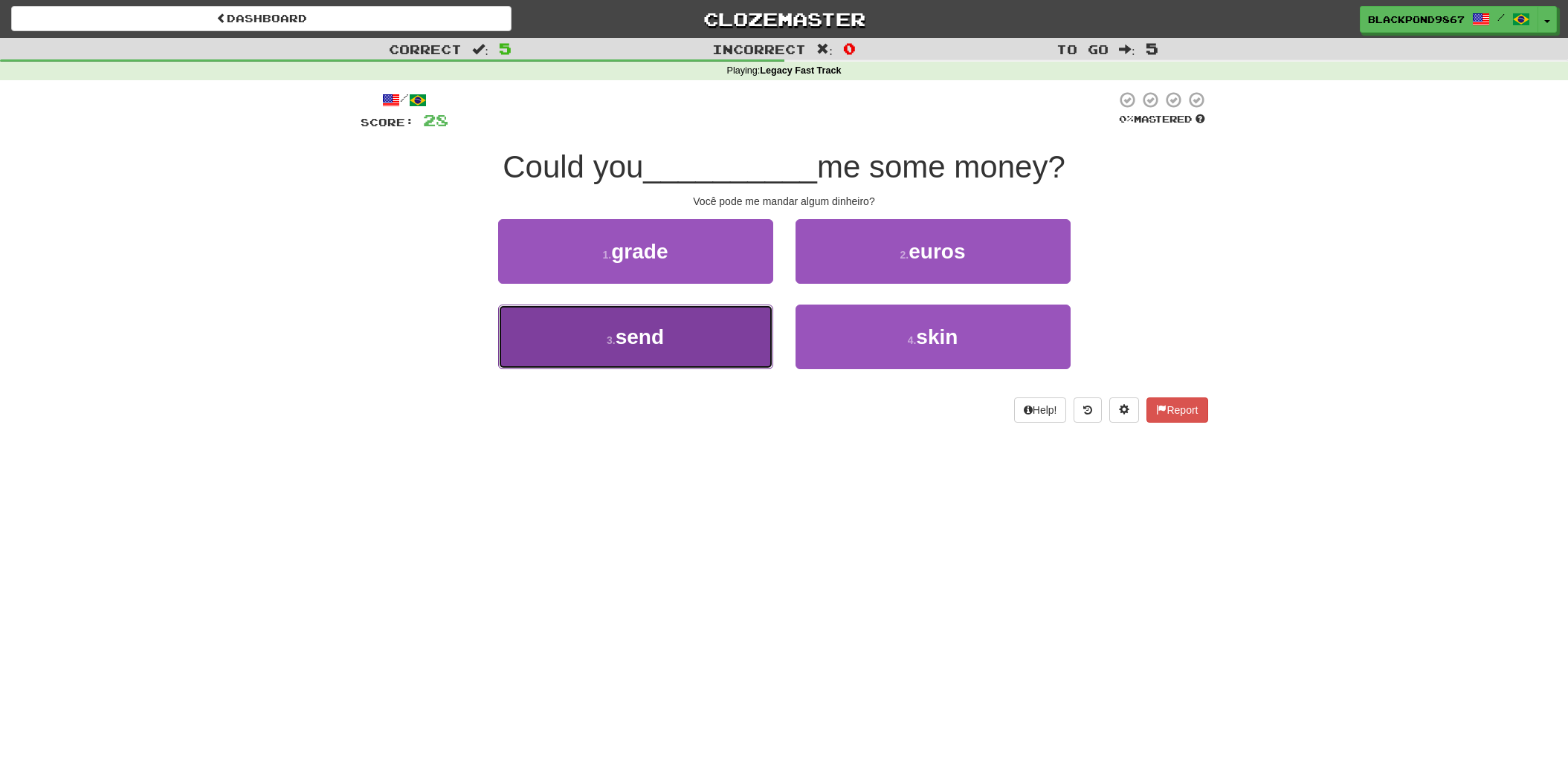
click at [676, 340] on button "3 . send" at bounding box center [635, 337] width 275 height 65
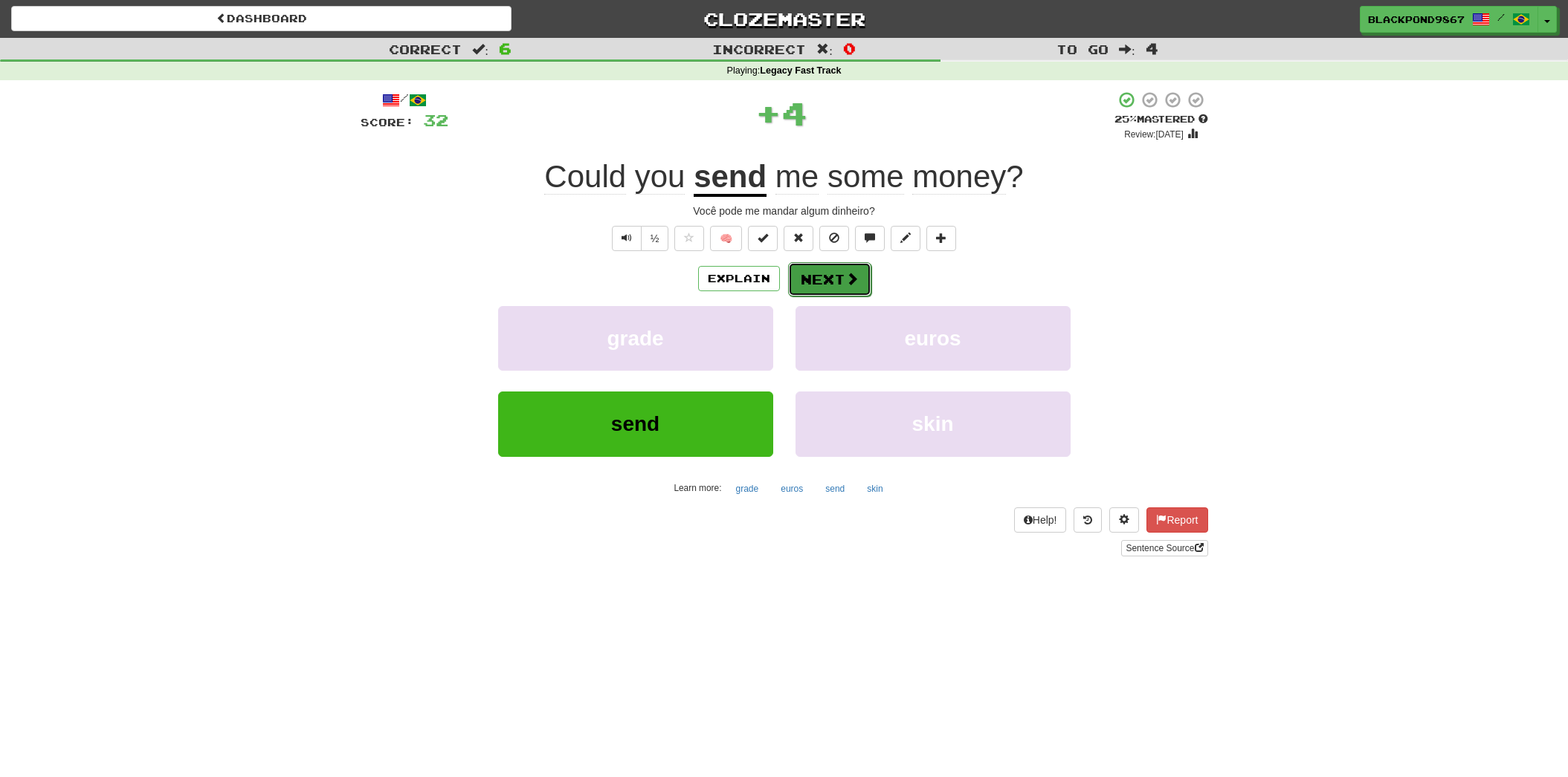
click at [810, 271] on button "Next" at bounding box center [829, 279] width 83 height 34
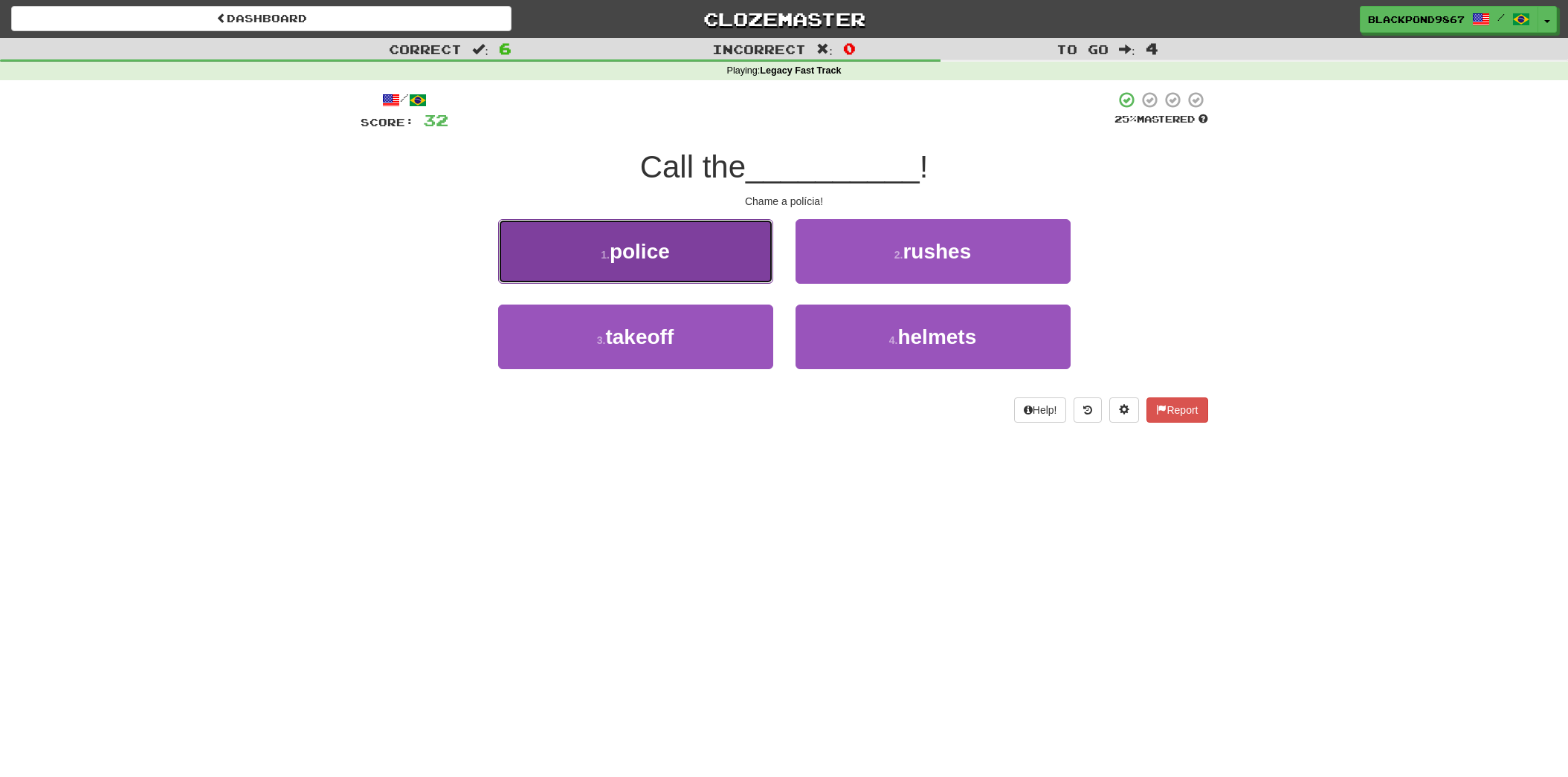
click at [709, 268] on button "1 . police" at bounding box center [635, 252] width 275 height 65
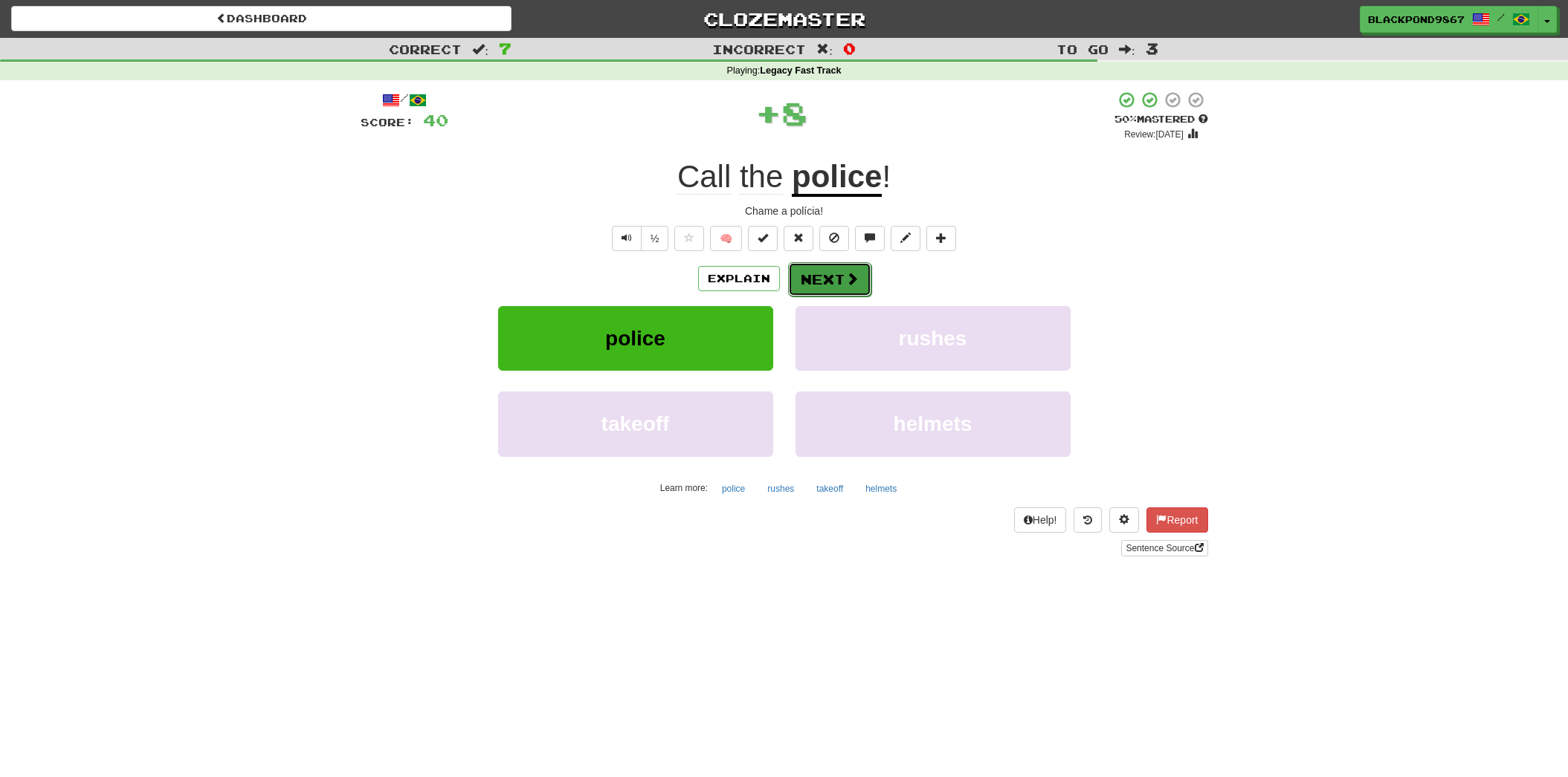
click at [836, 278] on button "Next" at bounding box center [829, 279] width 83 height 34
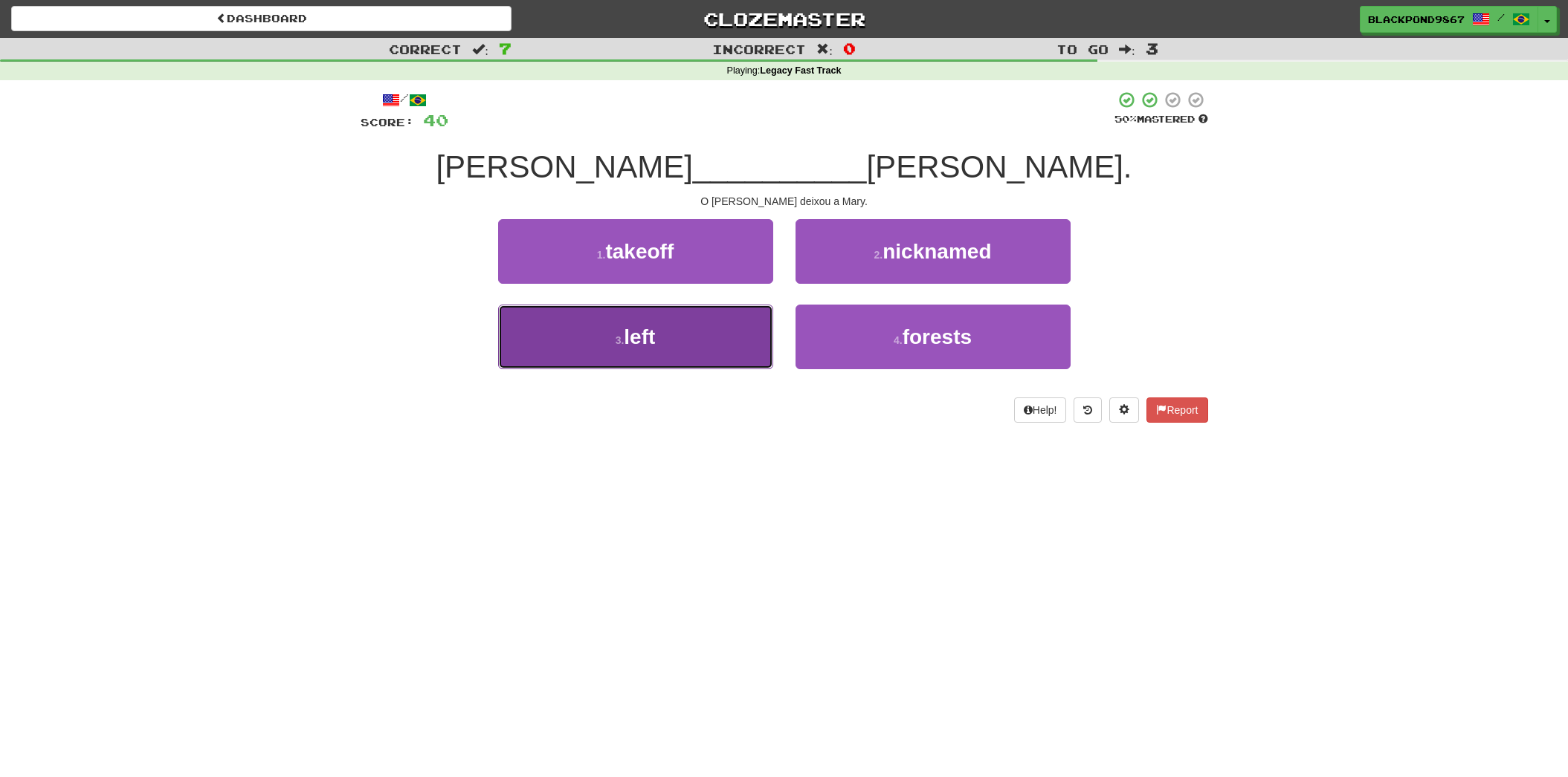
click at [683, 332] on button "3 . left" at bounding box center [635, 337] width 275 height 65
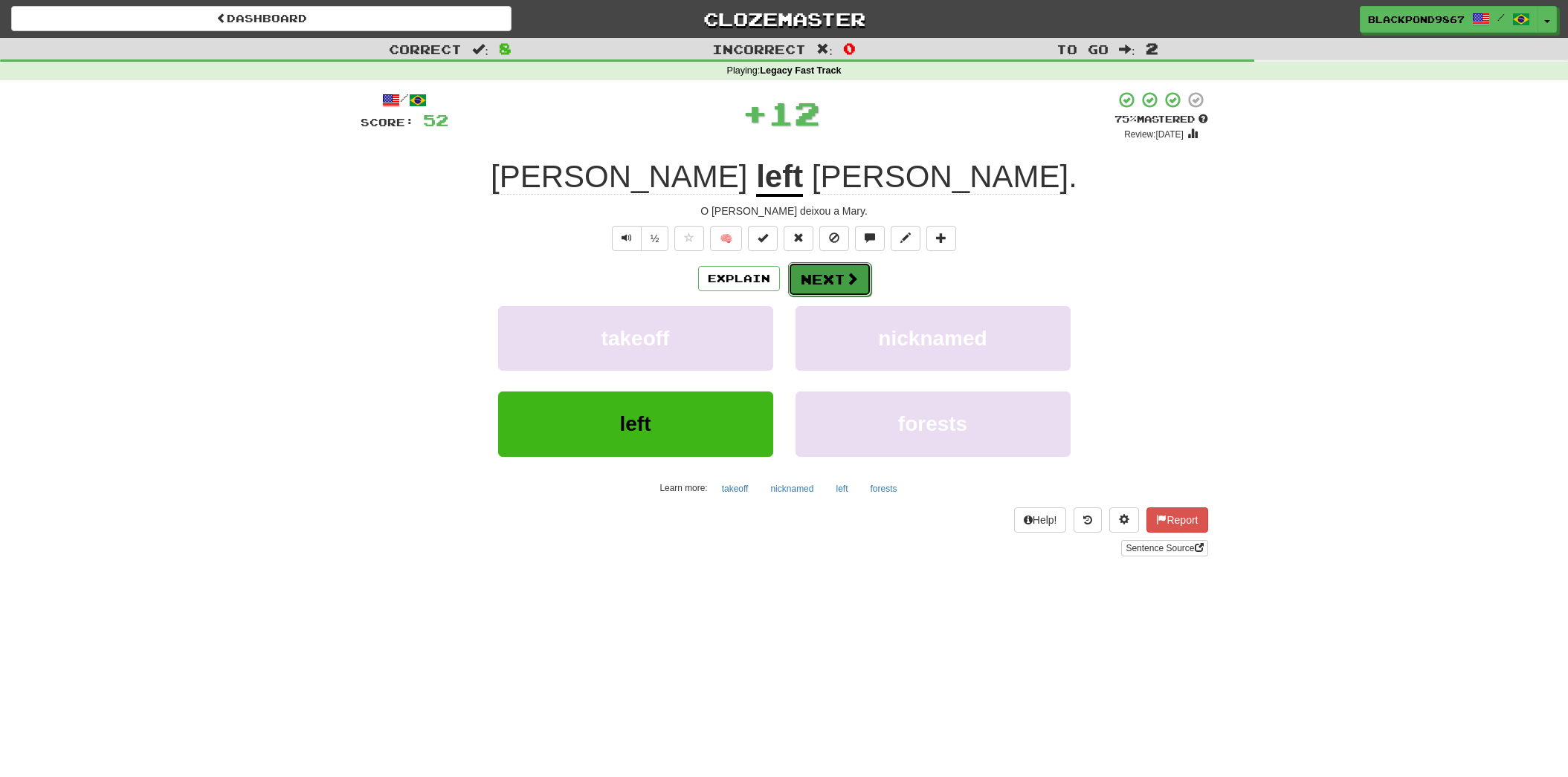
click at [827, 274] on button "Next" at bounding box center [829, 279] width 83 height 34
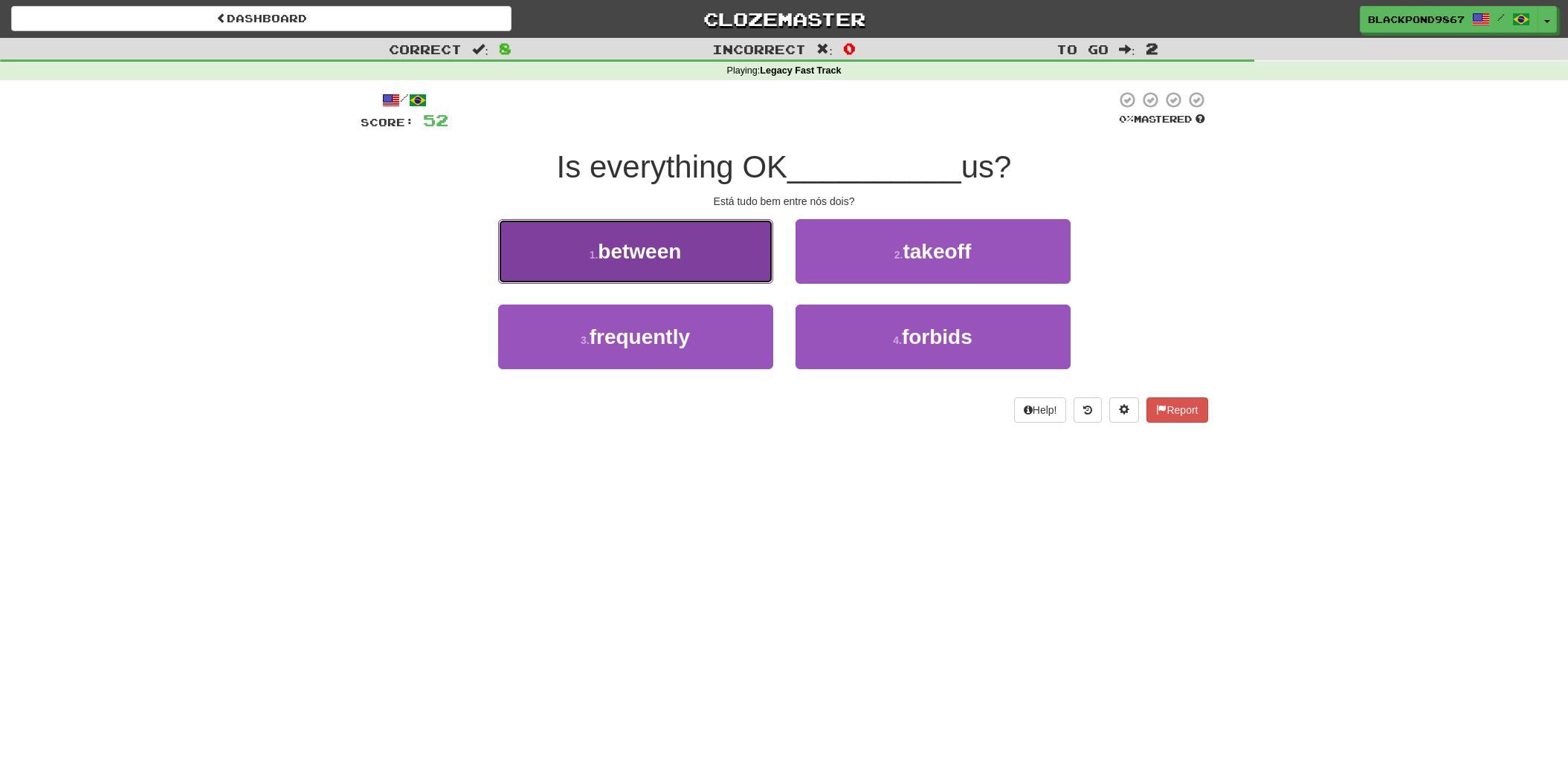
click at [652, 268] on button "1 . between" at bounding box center [635, 252] width 275 height 65
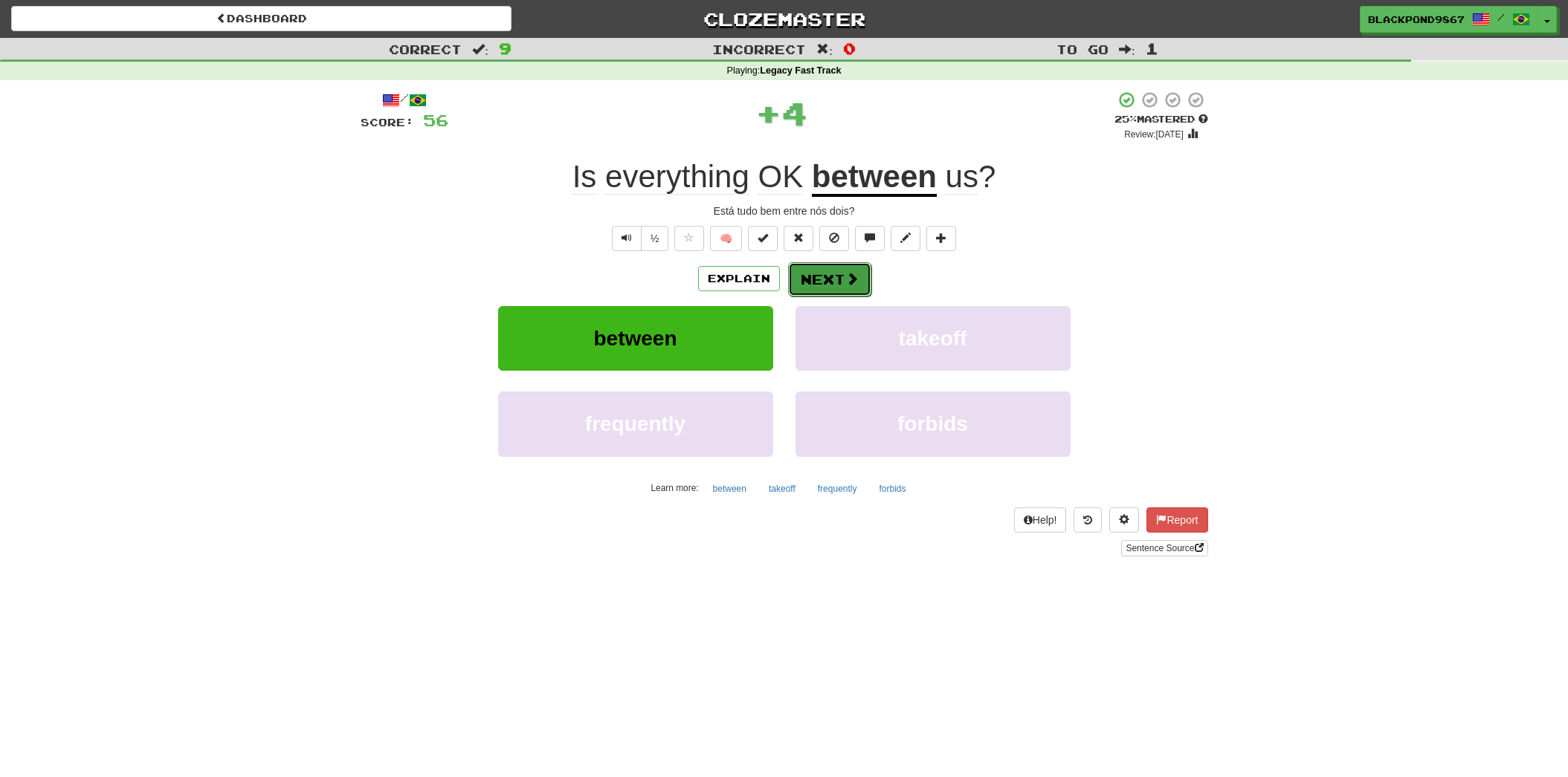
click at [838, 283] on button "Next" at bounding box center [829, 279] width 83 height 34
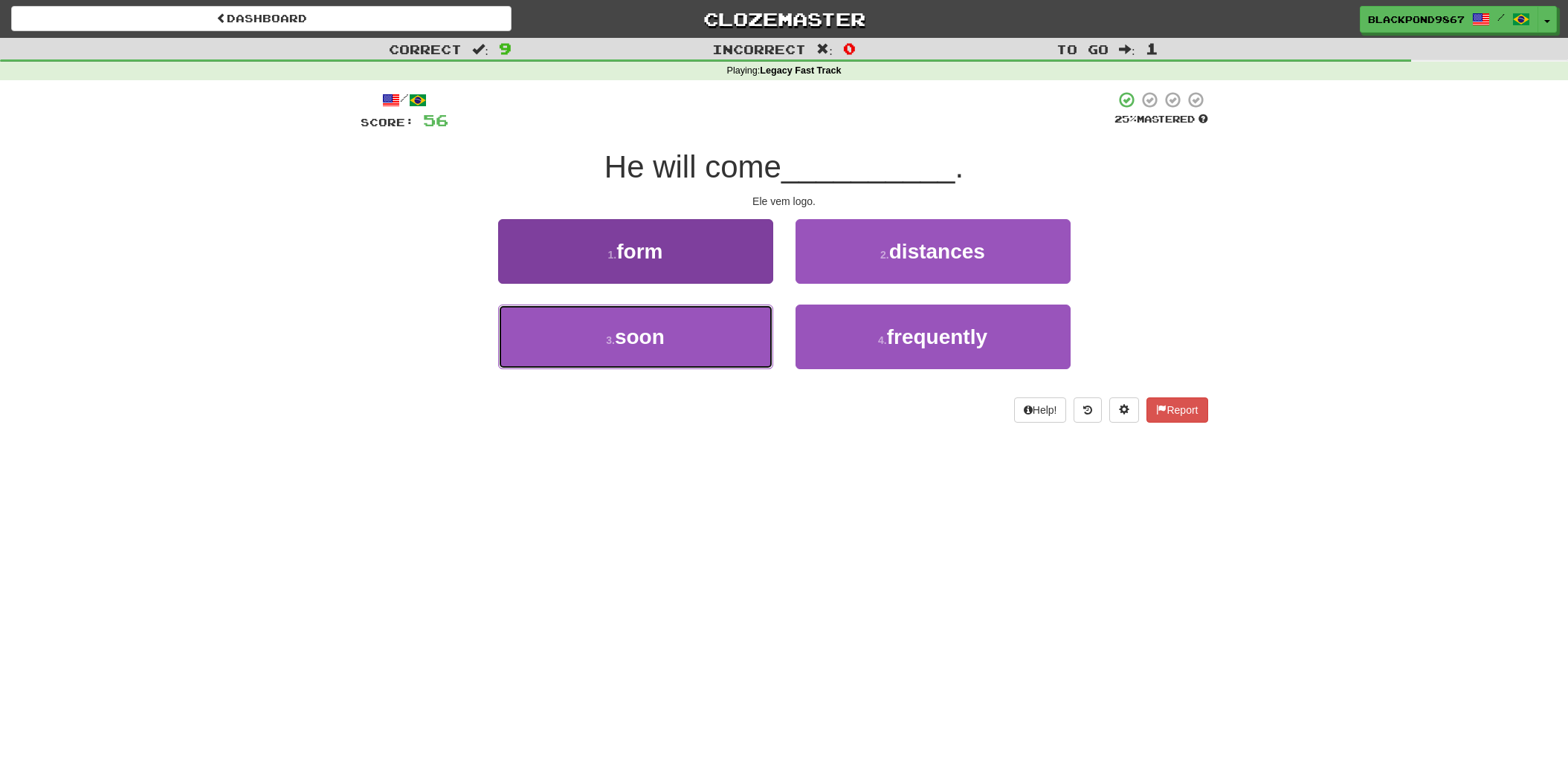
drag, startPoint x: 671, startPoint y: 354, endPoint x: 691, endPoint y: 340, distance: 24.4
click at [671, 354] on button "3 . soon" at bounding box center [635, 337] width 275 height 65
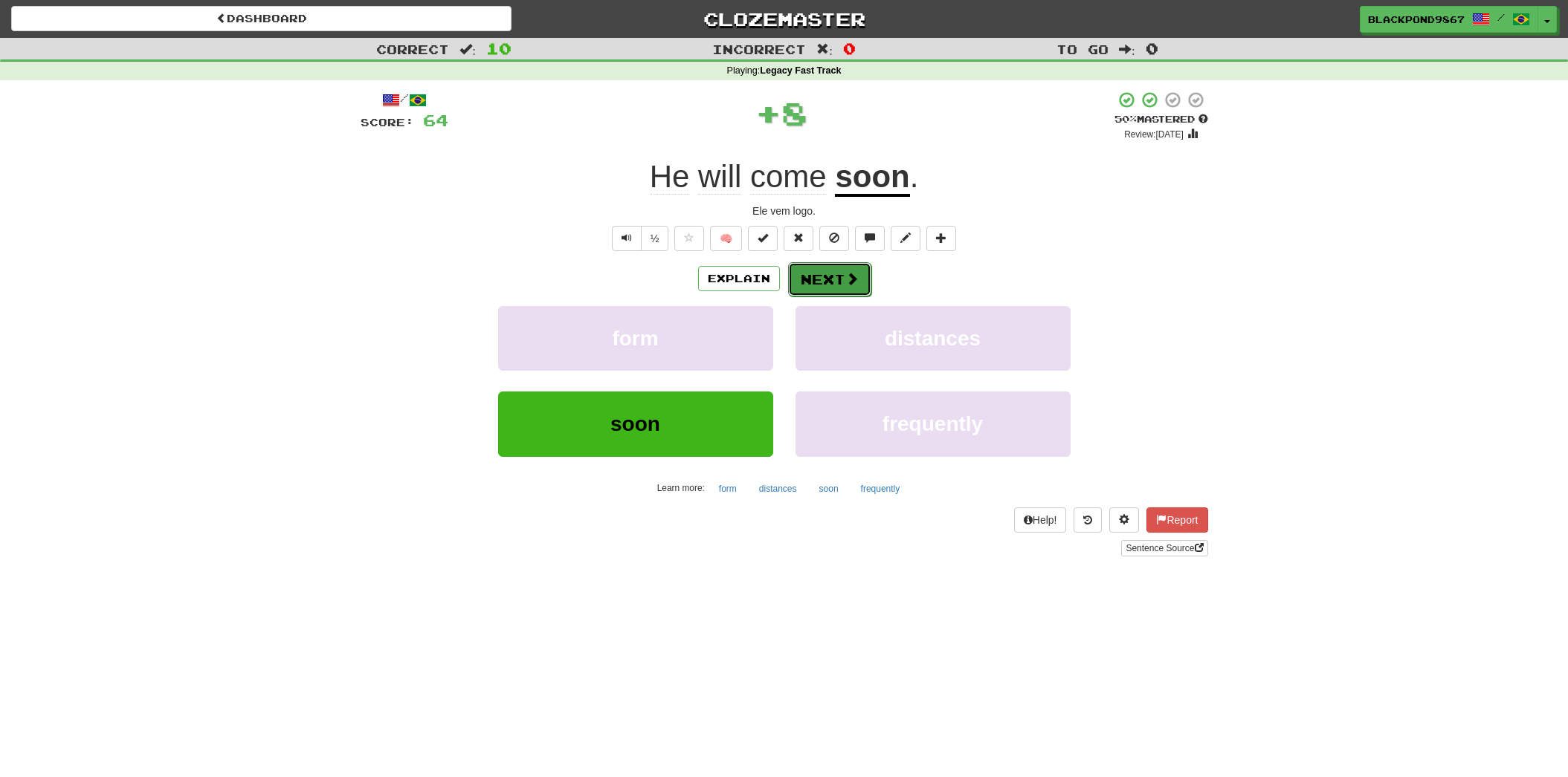
click at [828, 277] on button "Next" at bounding box center [829, 279] width 83 height 34
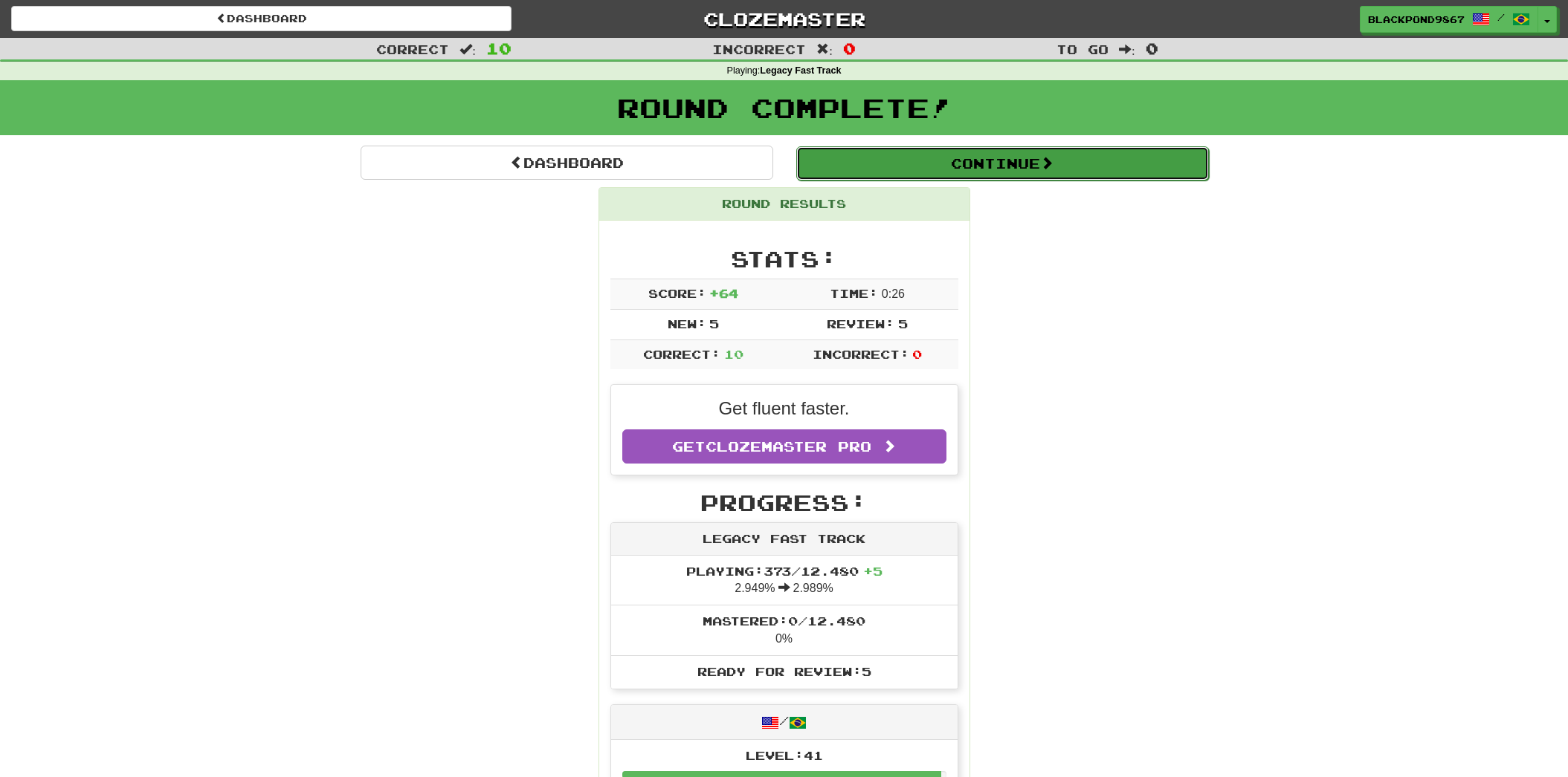
click at [971, 169] on button "Continue" at bounding box center [1002, 163] width 413 height 34
